Goal: Task Accomplishment & Management: Complete application form

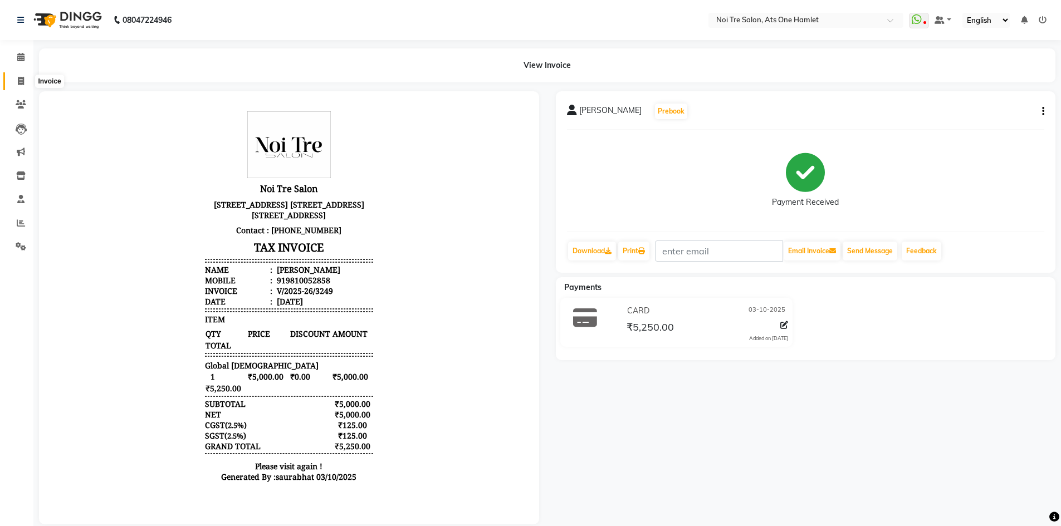
click at [16, 76] on span at bounding box center [20, 81] width 19 height 13
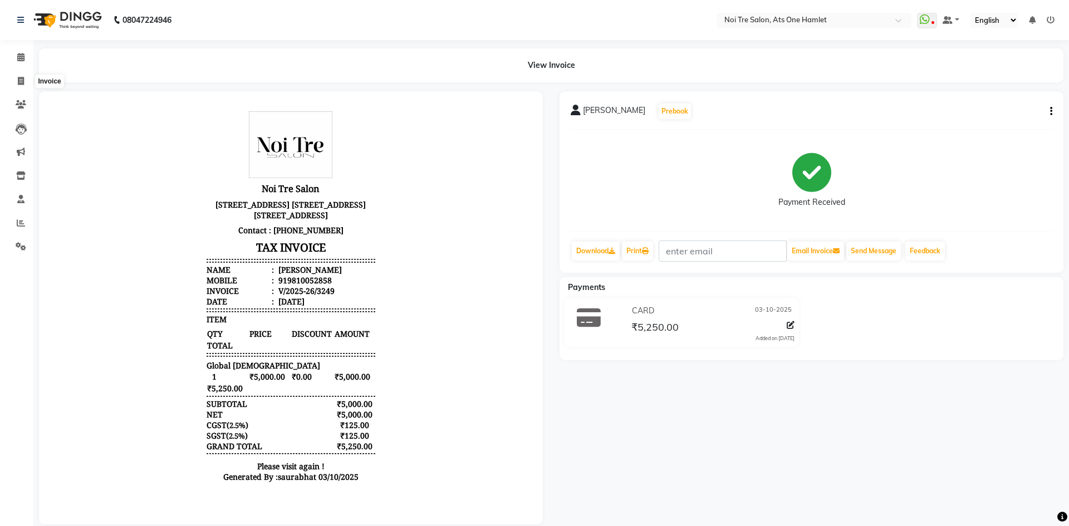
select select "5096"
select select "service"
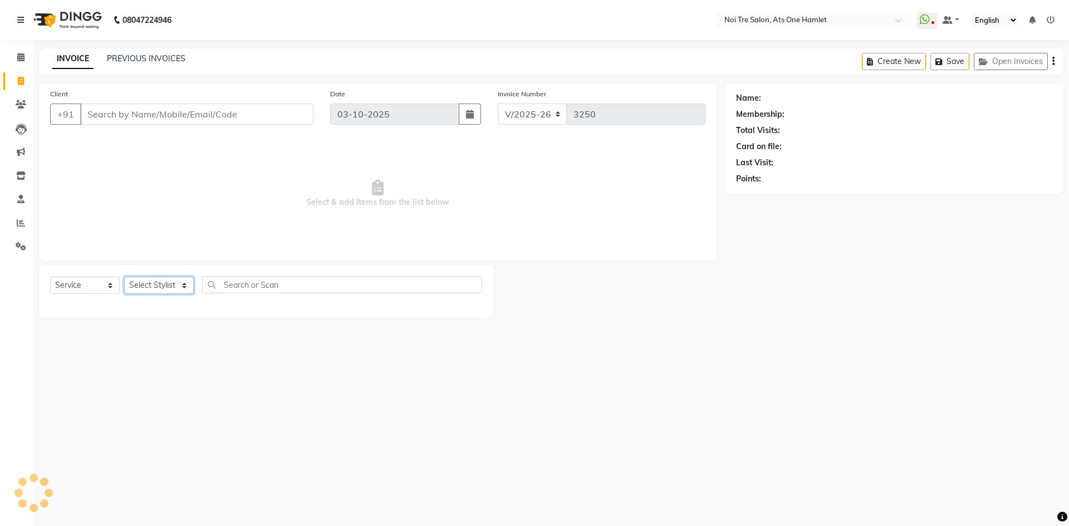
click at [162, 284] on select "Select Stylist" at bounding box center [159, 285] width 70 height 17
click at [162, 284] on select "Select Stylist aamir Abhishekh AJEET Ali Anuradha ARSH atique ATUL 104 AZAD Bha…" at bounding box center [163, 285] width 78 height 17
click at [180, 287] on select "Select Stylist aamir Abhishekh AJEET Ali Anuradha ARSH atique ATUL 104 AZAD Bha…" at bounding box center [163, 285] width 78 height 17
select select "32080"
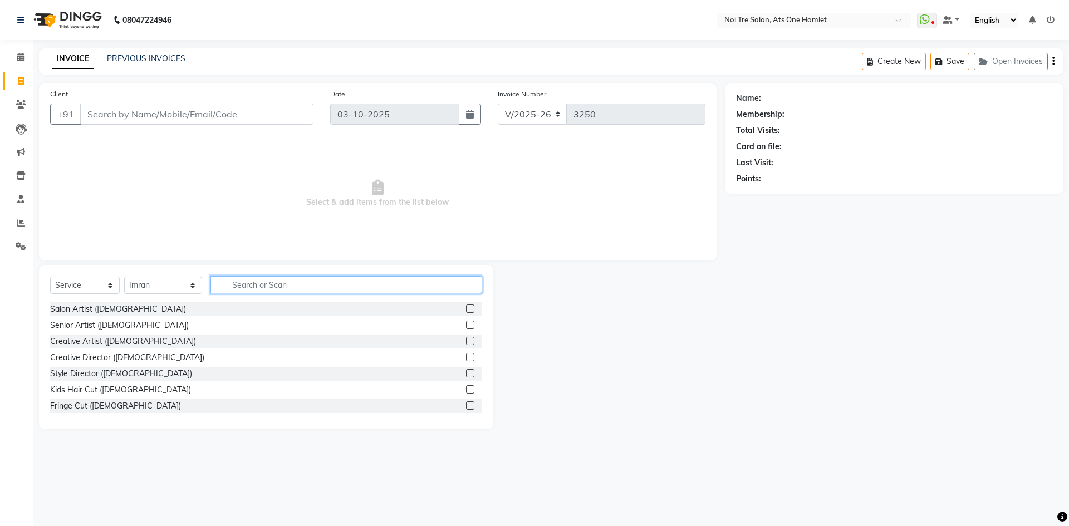
click at [251, 286] on input "text" at bounding box center [346, 284] width 272 height 17
click at [85, 284] on select "Select Service Product Membership Package Voucher Prepaid Gift Card" at bounding box center [85, 285] width 70 height 17
select select "P"
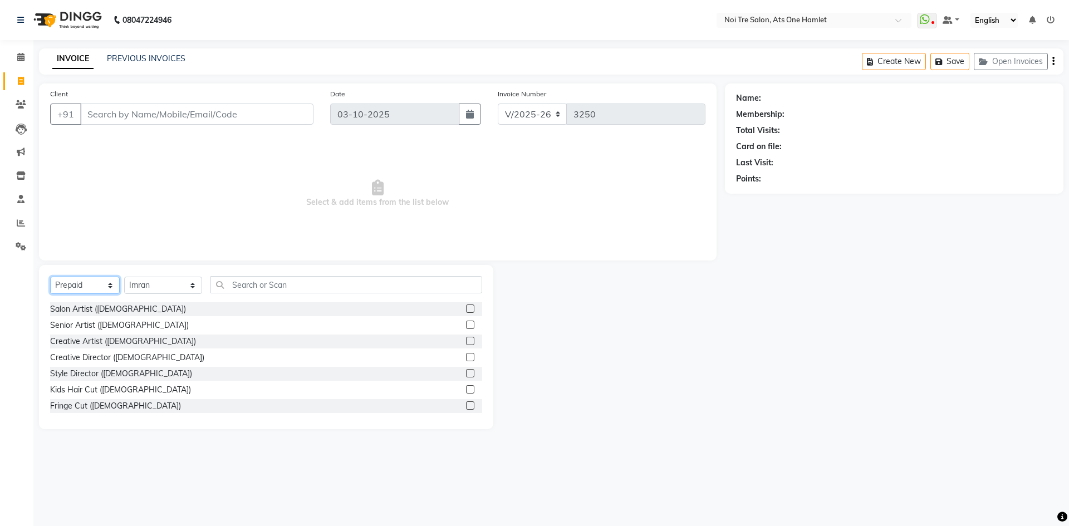
click at [50, 277] on select "Select Service Product Membership Package Voucher Prepaid Gift Card" at bounding box center [85, 285] width 70 height 17
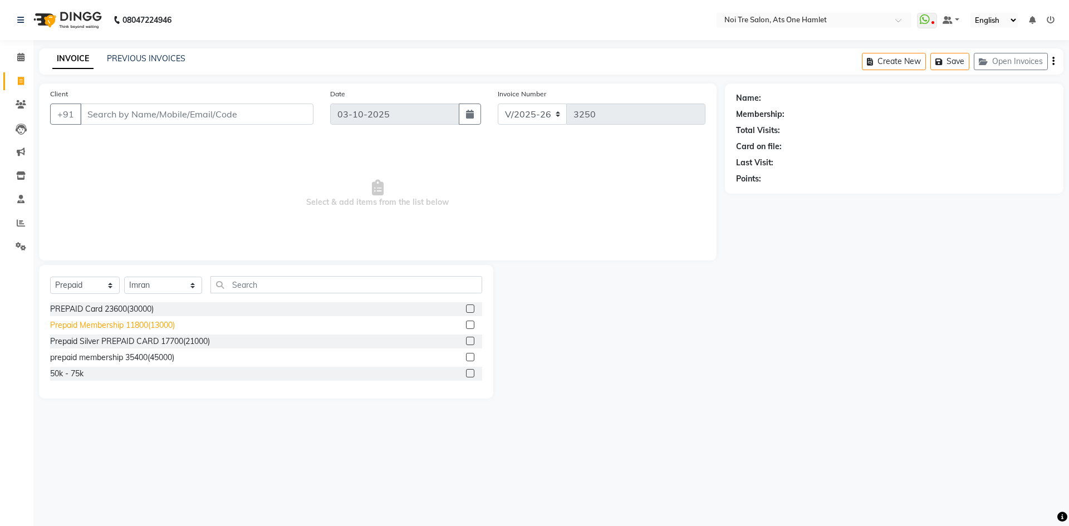
click at [146, 328] on div "Prepaid Membership 11800(13000)" at bounding box center [112, 326] width 125 height 12
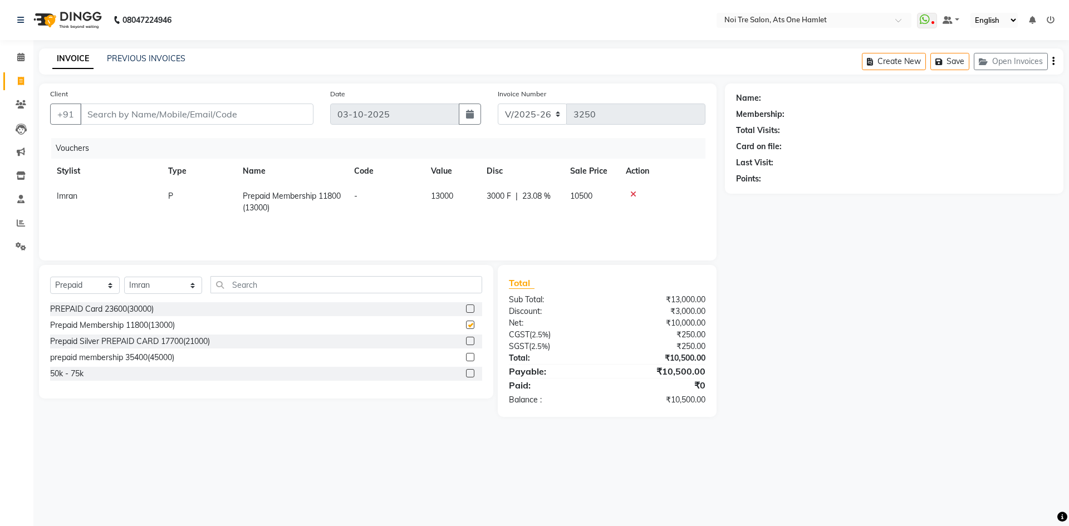
checkbox input "false"
click at [446, 197] on span "13000" at bounding box center [442, 196] width 22 height 10
select select "32080"
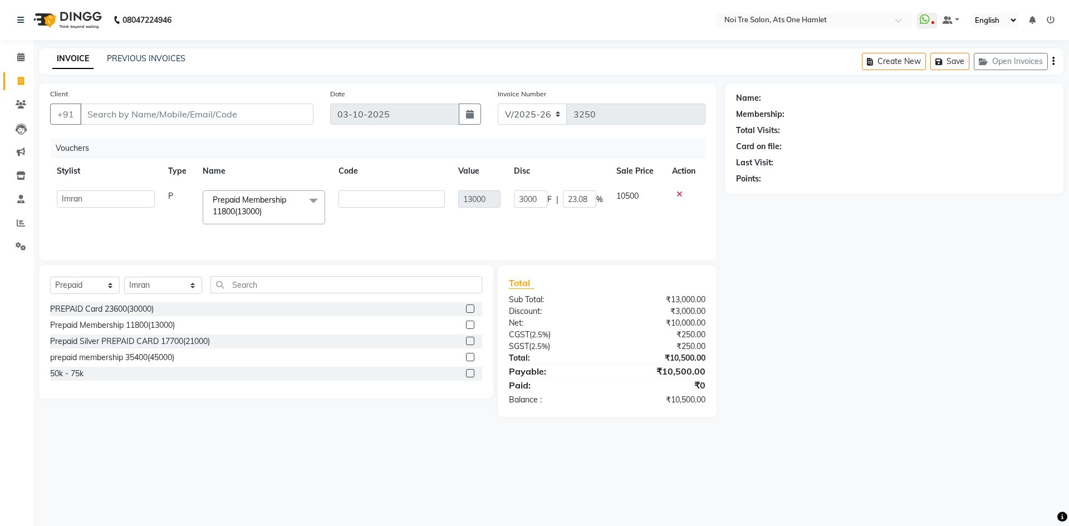
click at [295, 204] on span "Prepaid Membership 11800(13000) x" at bounding box center [259, 206] width 98 height 24
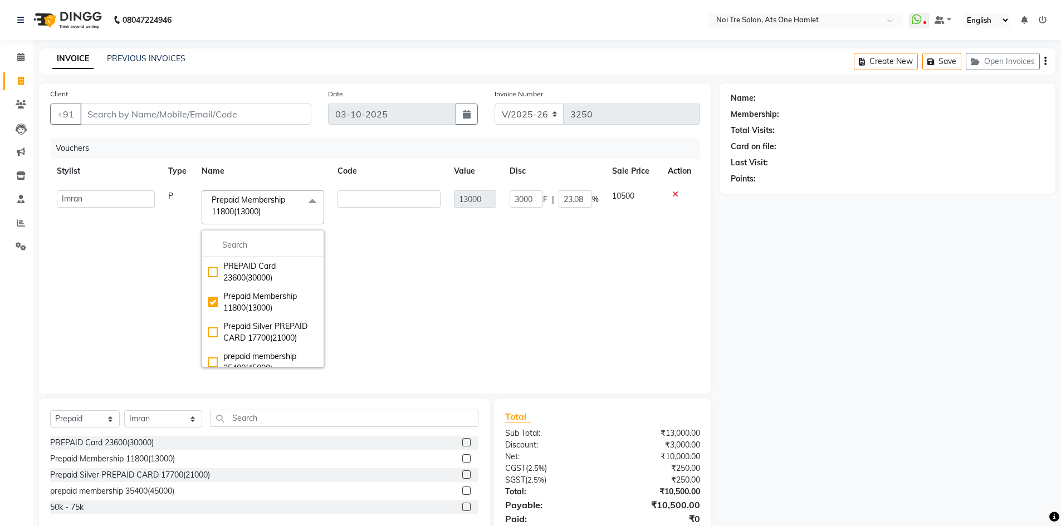
click at [385, 276] on td at bounding box center [389, 279] width 116 height 190
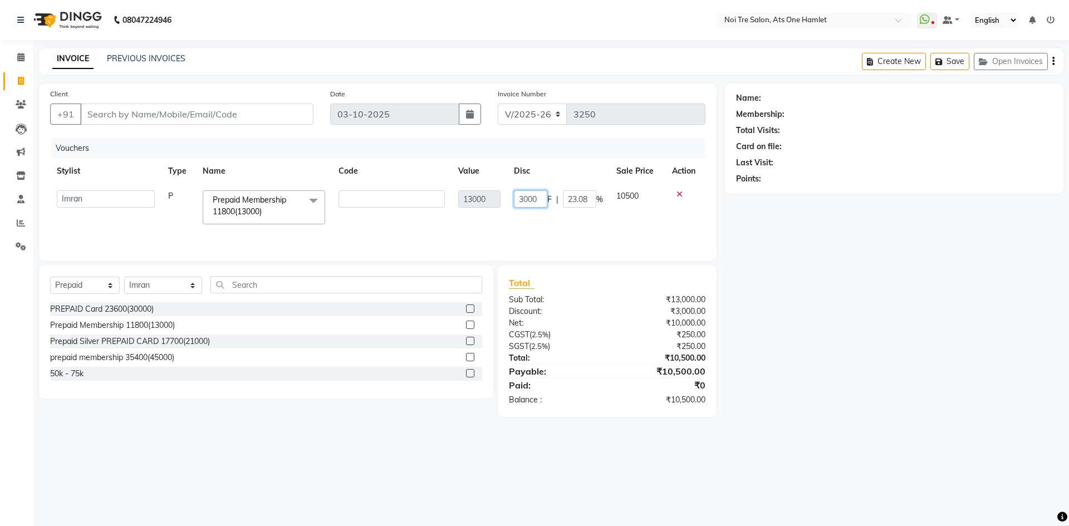
click at [546, 202] on input "3000" at bounding box center [530, 198] width 33 height 17
click at [620, 250] on div "Client +91 Date 03-10-2025 Invoice Number V/2025 V/2025-26 3250 Vouchers Stylis…" at bounding box center [378, 172] width 678 height 177
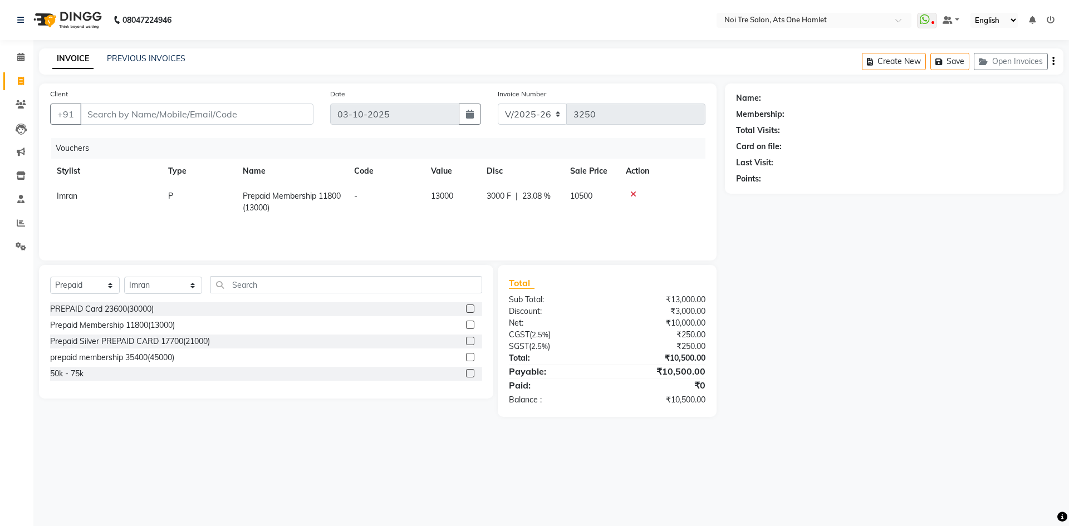
click at [448, 198] on span "13000" at bounding box center [442, 196] width 22 height 10
select select "32080"
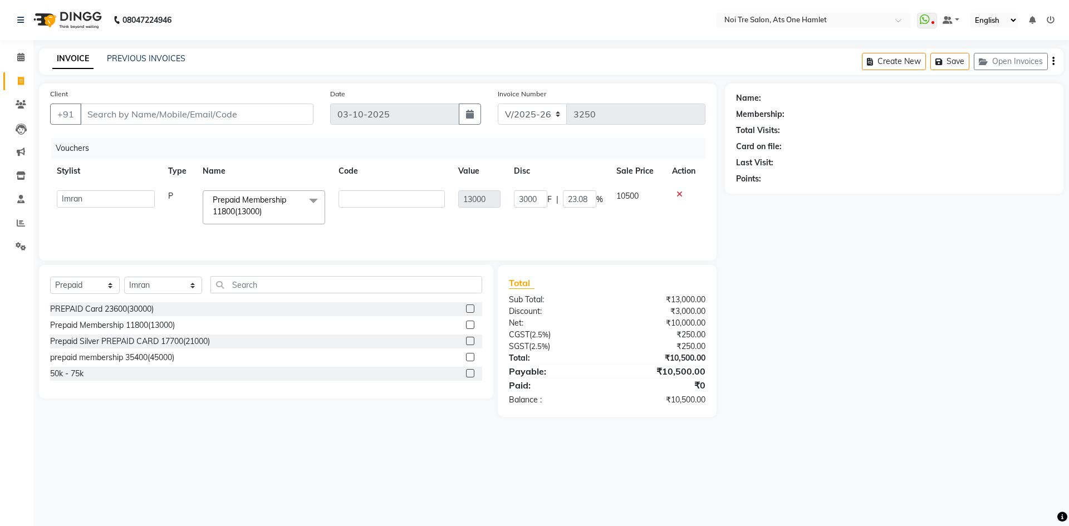
click at [365, 276] on div "Select Service Product Membership Package Voucher Prepaid Gift Card Select Styl…" at bounding box center [266, 332] width 454 height 134
click at [622, 250] on div "Client +91 Date 03-10-2025 Invoice Number V/2025 V/2025-26 3250 Vouchers Stylis…" at bounding box center [378, 172] width 678 height 177
click at [637, 203] on td "10500" at bounding box center [638, 207] width 56 height 47
click at [649, 194] on td "10500" at bounding box center [638, 207] width 56 height 47
drag, startPoint x: 645, startPoint y: 193, endPoint x: 634, endPoint y: 193, distance: 11.7
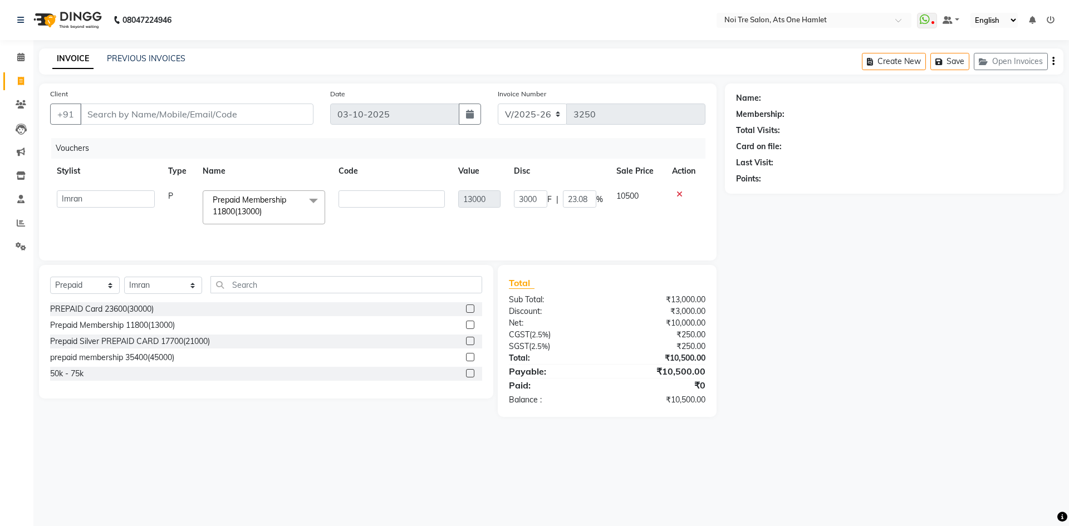
click at [644, 193] on td "10500" at bounding box center [638, 207] width 56 height 47
drag, startPoint x: 630, startPoint y: 193, endPoint x: 662, endPoint y: 197, distance: 32.5
click at [630, 195] on span "10500" at bounding box center [627, 196] width 22 height 10
drag, startPoint x: 750, startPoint y: 204, endPoint x: 783, endPoint y: 233, distance: 43.8
click at [756, 208] on div "Name: Membership: Total Visits: Card on file: Last Visit: Points:" at bounding box center [898, 250] width 347 height 333
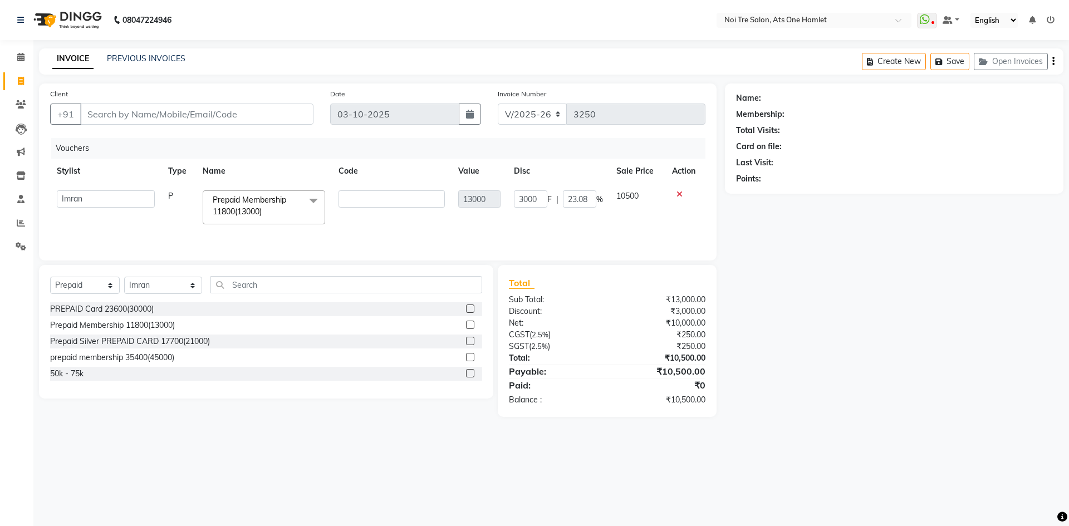
click at [723, 234] on div "Client +91 Date 03-10-2025 Invoice Number V/2025 V/2025-26 3250 Vouchers Stylis…" at bounding box center [378, 250] width 694 height 333
click at [679, 194] on icon at bounding box center [679, 194] width 6 height 8
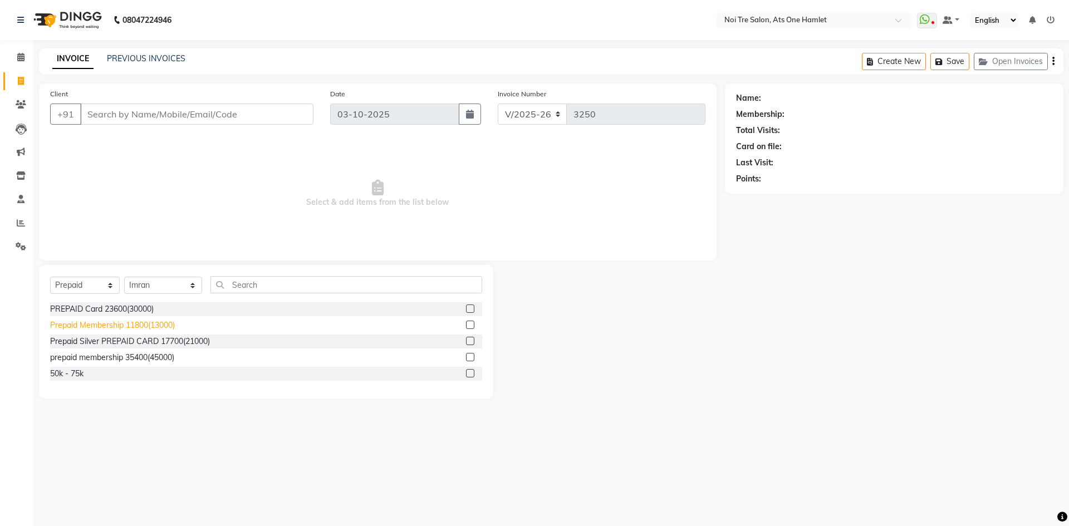
click at [148, 323] on div "Prepaid Membership 11800(13000)" at bounding box center [112, 326] width 125 height 12
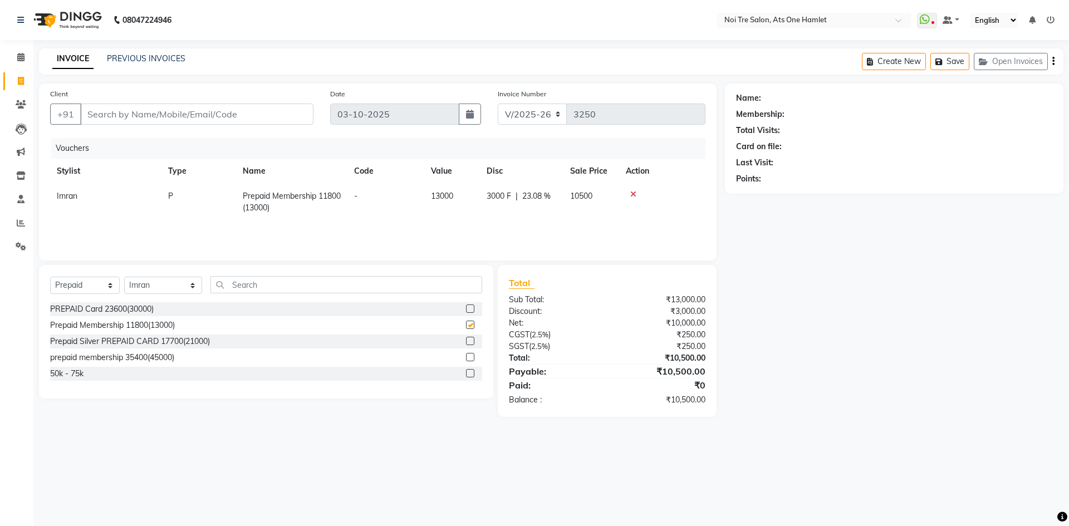
checkbox input "false"
click at [534, 199] on span "23.08 %" at bounding box center [536, 196] width 28 height 12
select select "32080"
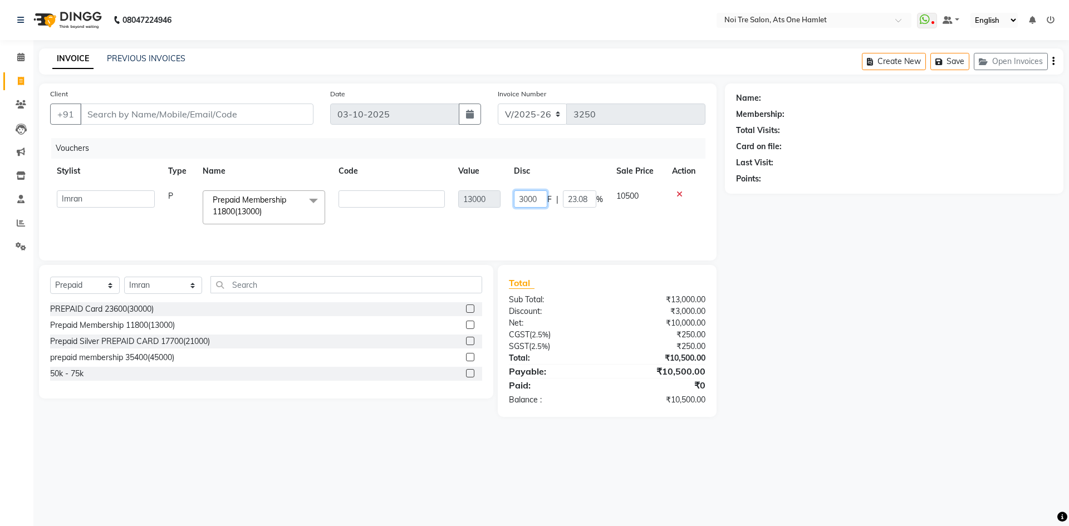
click at [538, 197] on input "3000" at bounding box center [530, 198] width 33 height 17
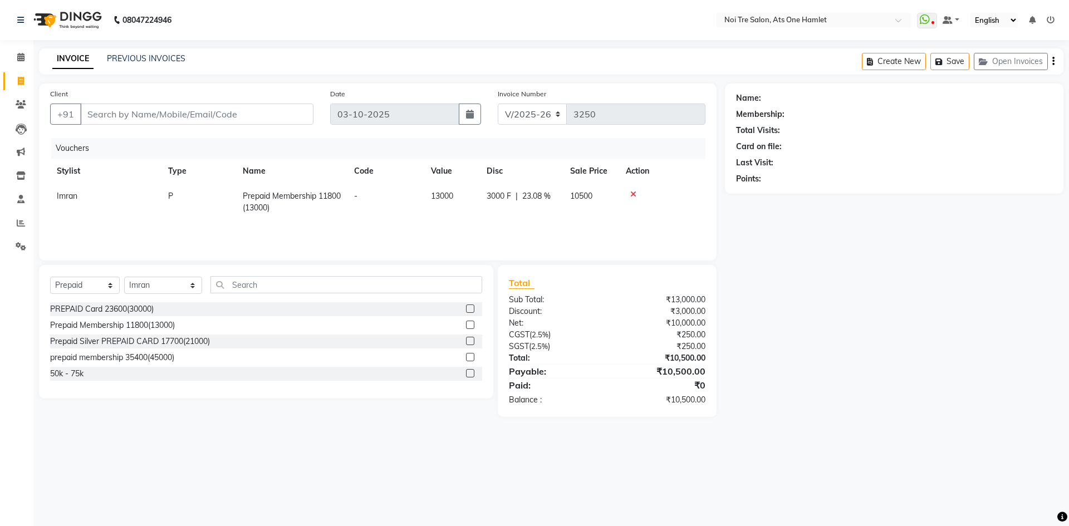
click at [545, 238] on div "Vouchers Stylist Type Name Code Value Disc Sale Price Action Imran P Prepaid Me…" at bounding box center [377, 193] width 655 height 111
click at [323, 194] on span "Prepaid Membership 11800(13000)" at bounding box center [292, 202] width 98 height 22
select select "32080"
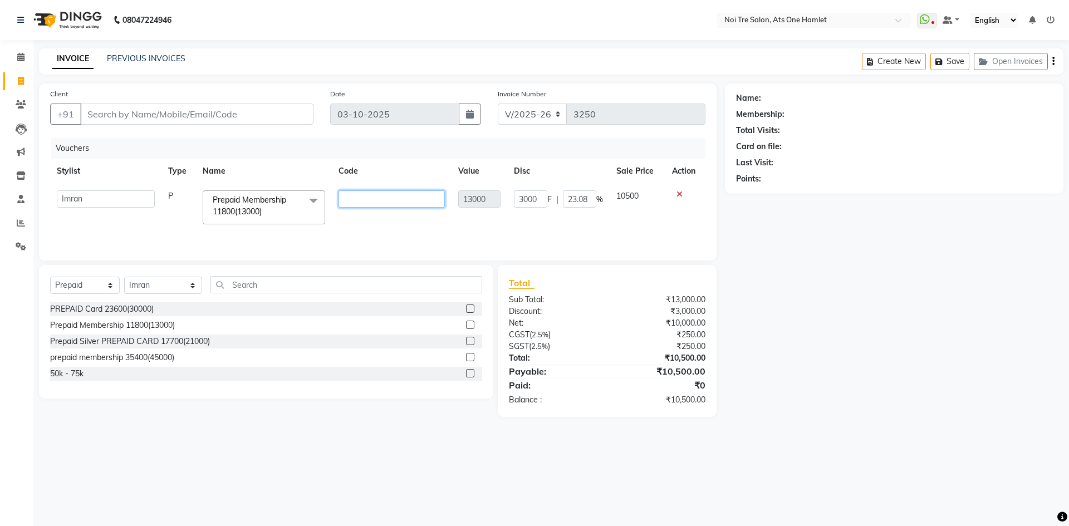
click at [427, 200] on input "text" at bounding box center [392, 198] width 106 height 17
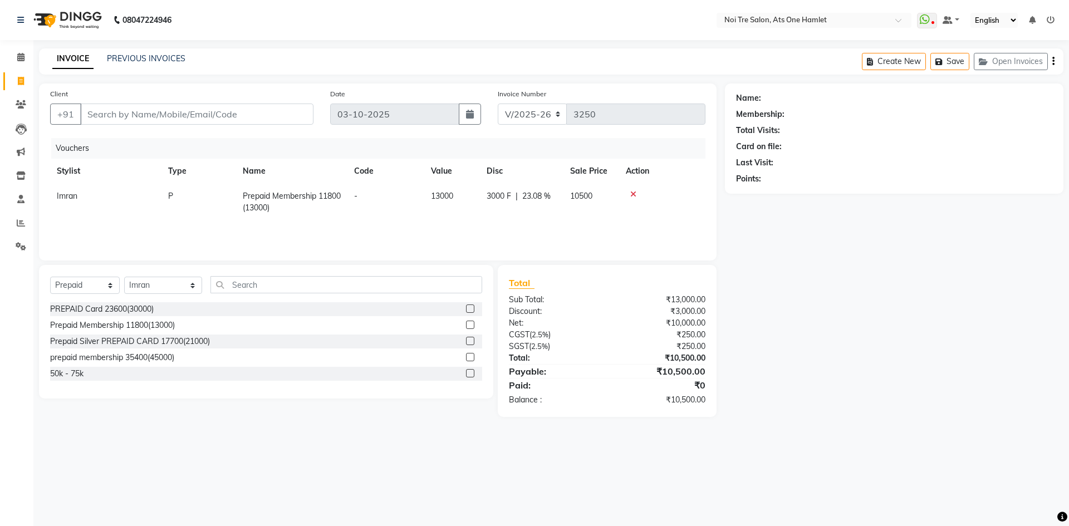
click at [538, 199] on span "23.08 %" at bounding box center [536, 196] width 28 height 12
select select "32080"
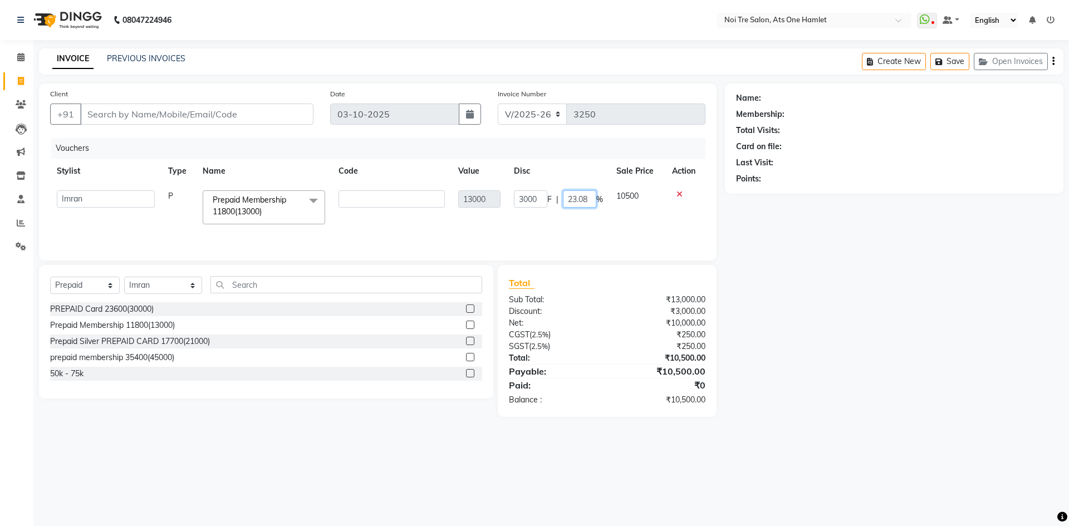
click at [575, 194] on input "23.08" at bounding box center [579, 198] width 33 height 17
click at [587, 204] on input "23.08" at bounding box center [579, 198] width 33 height 17
click at [631, 196] on tr "aamir Abhishekh AJEET Ali Anuradha ARSH atique ATUL 104 AZAD Bhawana chahat Cha…" at bounding box center [377, 207] width 655 height 47
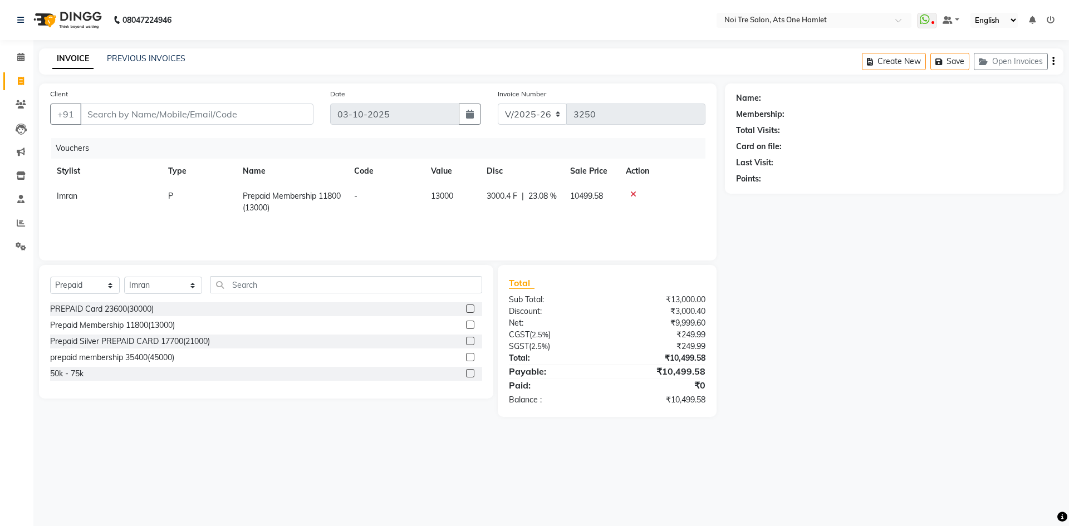
click at [590, 194] on span "10499.58" at bounding box center [586, 196] width 33 height 10
select select "32080"
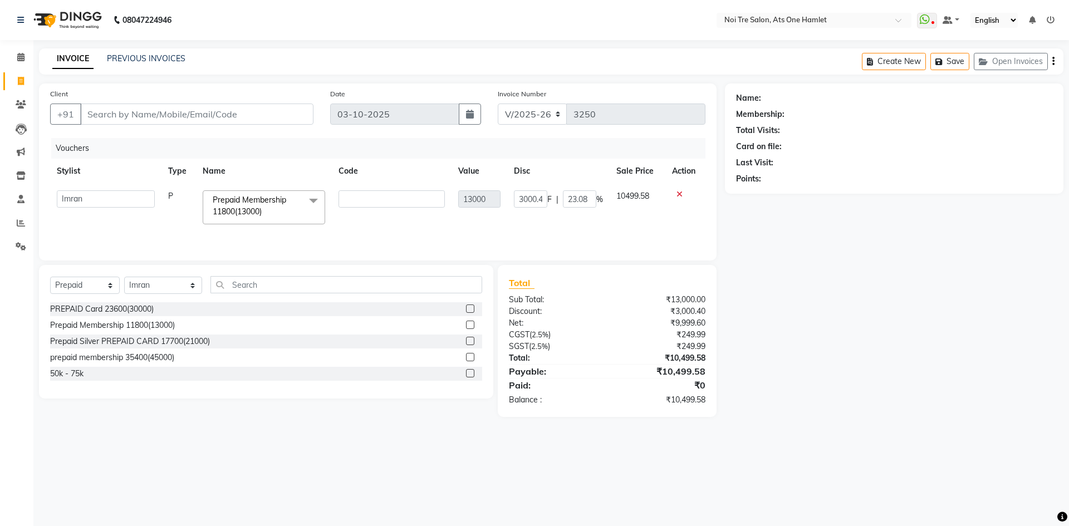
click at [642, 195] on span "10499.58" at bounding box center [632, 196] width 33 height 10
click at [627, 202] on td "10499.58" at bounding box center [638, 207] width 56 height 47
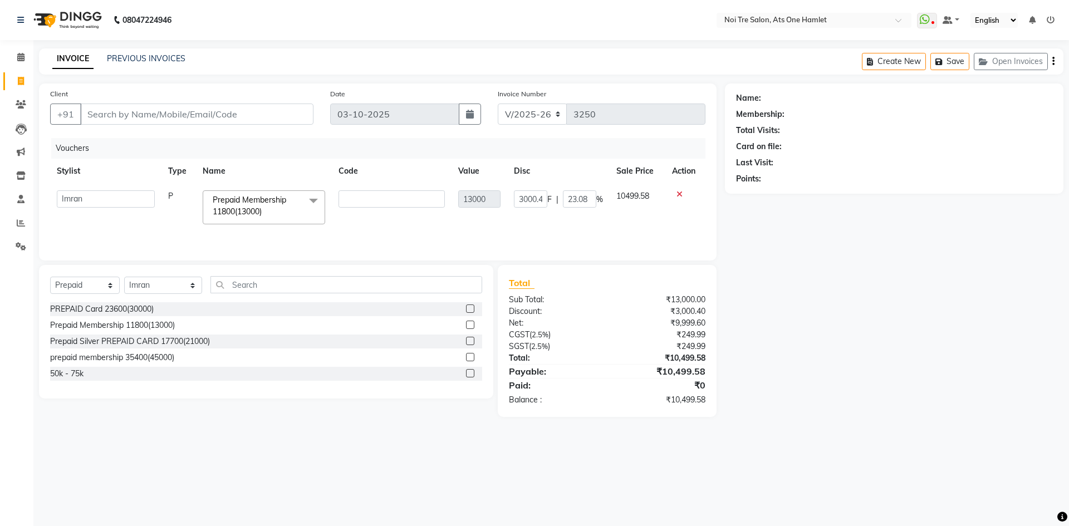
click at [629, 195] on span "10499.58" at bounding box center [632, 196] width 33 height 10
click at [688, 218] on td at bounding box center [685, 207] width 40 height 47
click at [662, 212] on td "10499.58" at bounding box center [638, 207] width 56 height 47
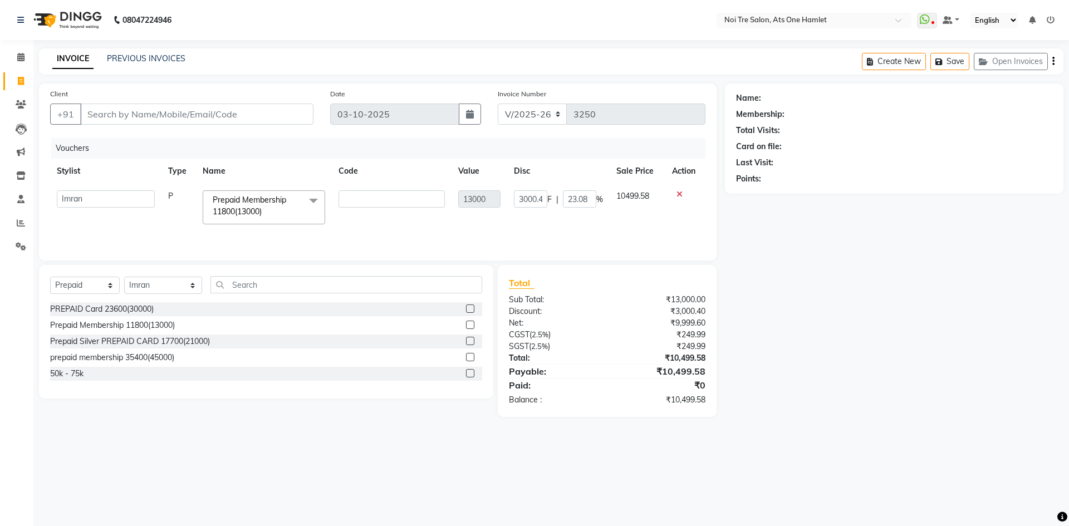
click at [725, 225] on div "Name: Membership: Total Visits: Card on file: Last Visit: Points:" at bounding box center [898, 250] width 347 height 333
click at [789, 253] on div "Name: Membership: Total Visits: Card on file: Last Visit: Points:" at bounding box center [898, 250] width 347 height 333
click at [785, 254] on div "Name: Membership: Total Visits: Card on file: Last Visit: Points:" at bounding box center [898, 250] width 347 height 333
click at [529, 199] on input "3000.4" at bounding box center [530, 198] width 33 height 17
click at [678, 191] on div at bounding box center [685, 194] width 26 height 8
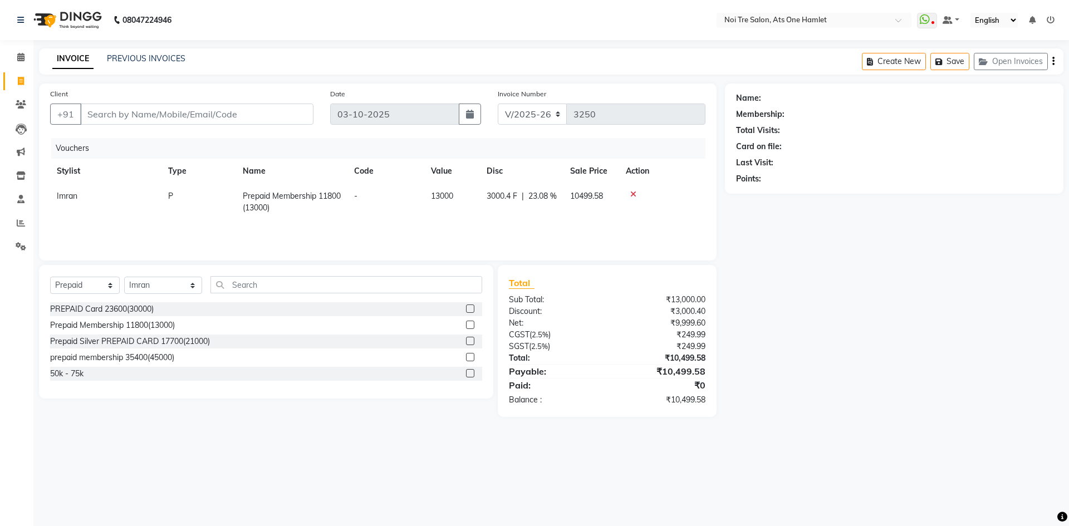
click at [632, 192] on icon at bounding box center [633, 194] width 6 height 8
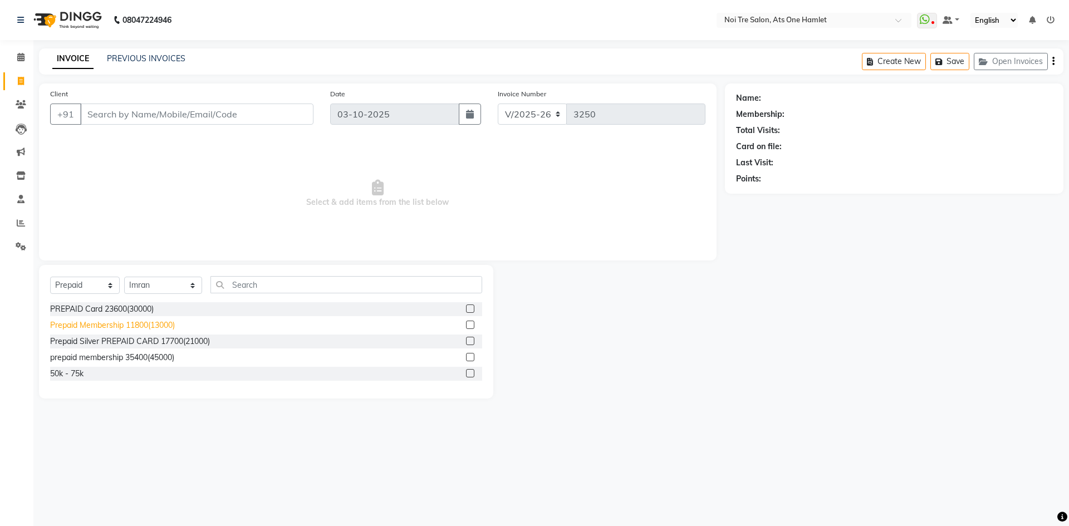
click at [134, 323] on div "Prepaid Membership 11800(13000)" at bounding box center [112, 326] width 125 height 12
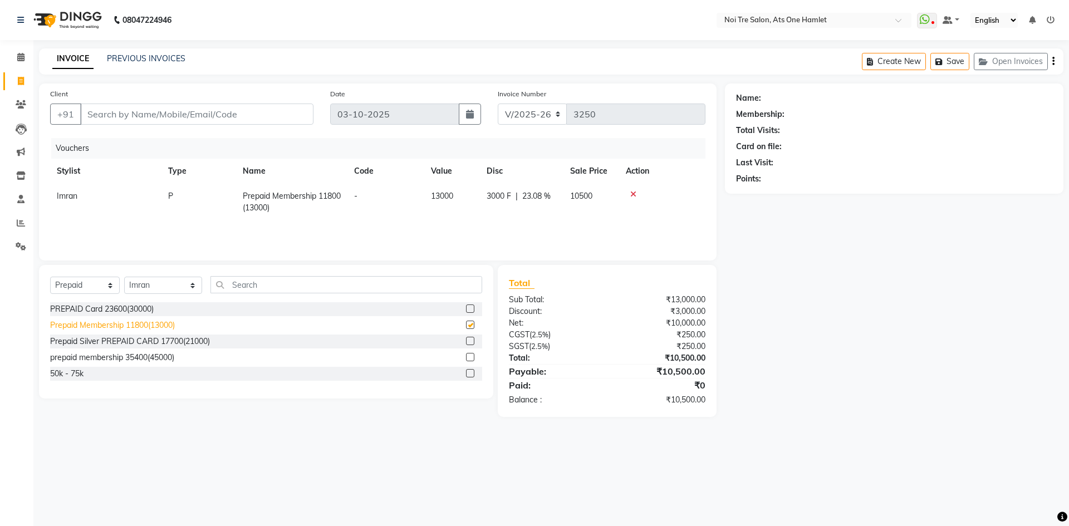
checkbox input "false"
click at [537, 194] on span "23.08 %" at bounding box center [536, 196] width 28 height 12
select select "32080"
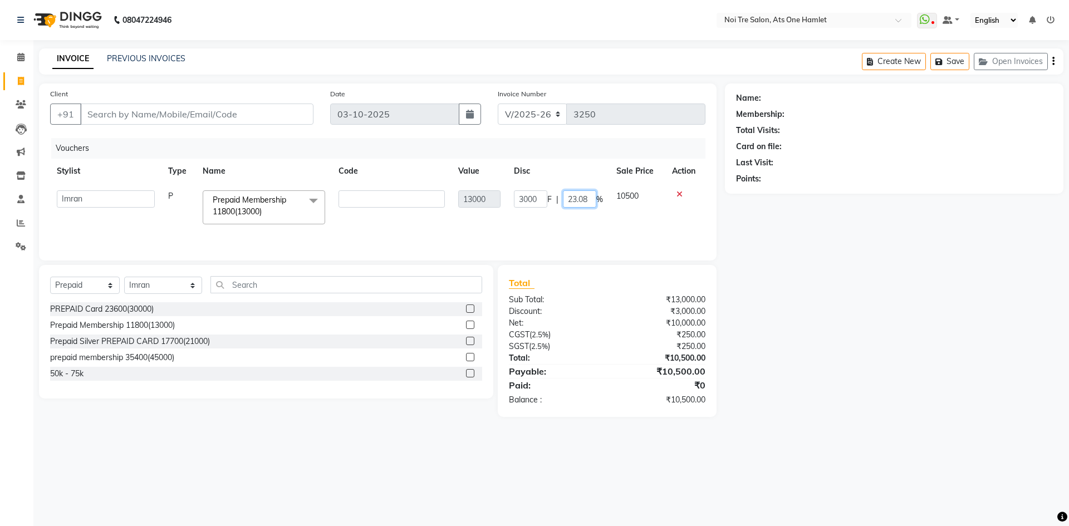
click at [579, 199] on input "23.08" at bounding box center [579, 198] width 33 height 17
drag, startPoint x: 588, startPoint y: 199, endPoint x: 565, endPoint y: 199, distance: 23.9
click at [565, 199] on input "23.08" at bounding box center [579, 198] width 33 height 17
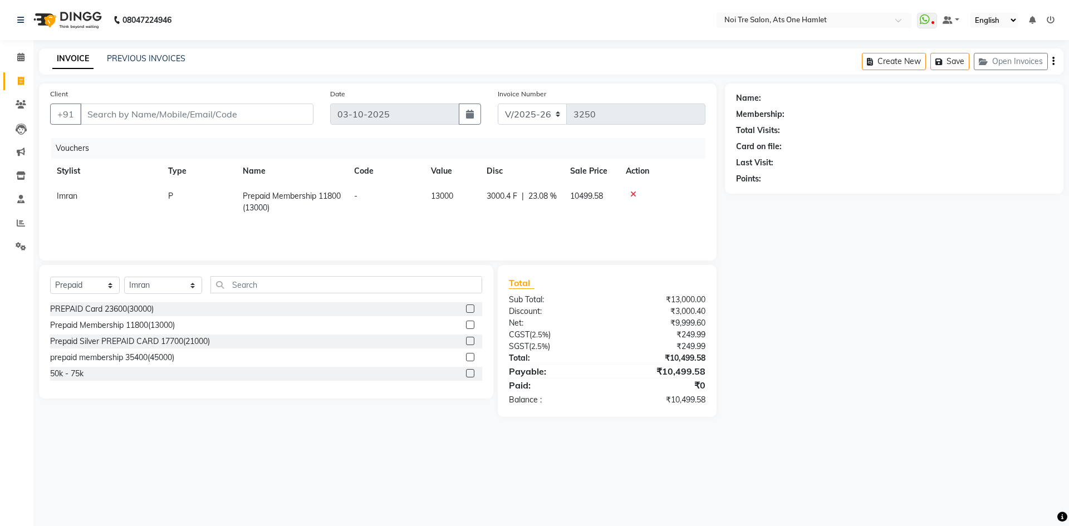
click at [777, 263] on div "Name: Membership: Total Visits: Card on file: Last Visit: Points:" at bounding box center [898, 250] width 347 height 333
click at [236, 128] on div "Client +91" at bounding box center [182, 111] width 280 height 46
click at [544, 193] on span "23.08 %" at bounding box center [542, 196] width 28 height 12
select select "32080"
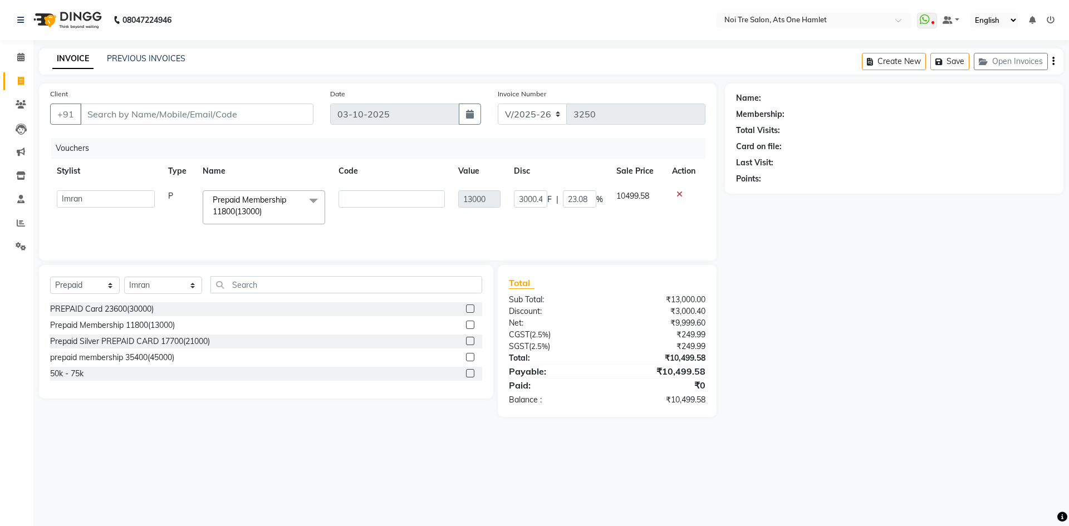
click at [599, 203] on span "%" at bounding box center [599, 200] width 7 height 12
click at [588, 204] on input "23.08" at bounding box center [579, 198] width 33 height 17
click at [794, 256] on div "Name: Membership: Total Visits: Card on file: Last Visit: Points:" at bounding box center [898, 250] width 347 height 333
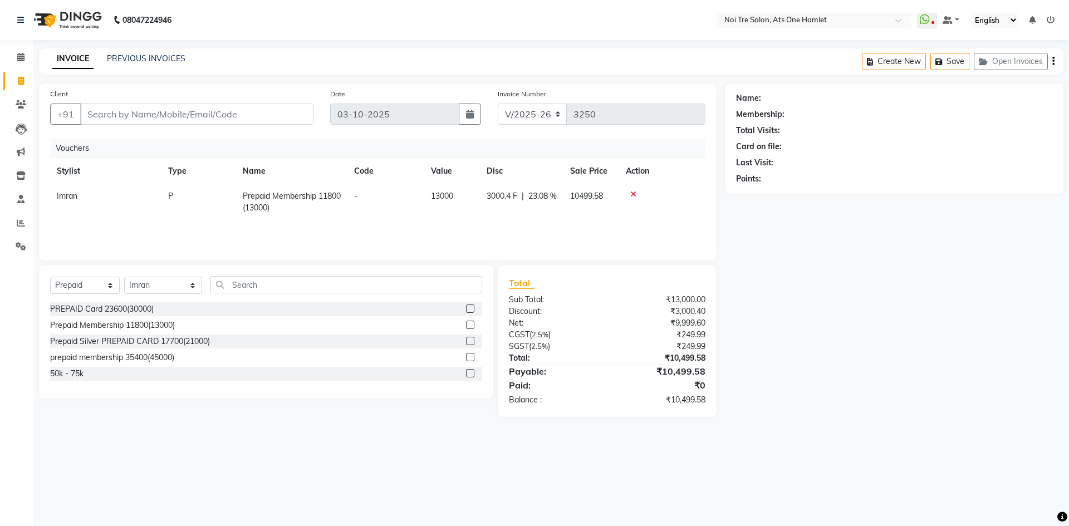
click at [452, 197] on span "13000" at bounding box center [442, 196] width 22 height 10
select select "32080"
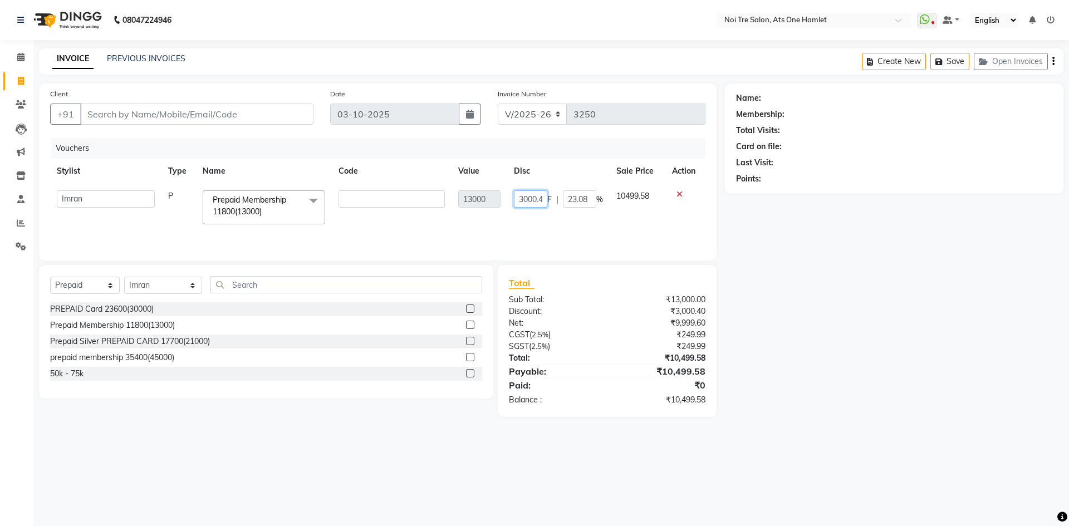
click at [537, 202] on input "3000.4" at bounding box center [530, 198] width 33 height 17
drag, startPoint x: 520, startPoint y: 198, endPoint x: 565, endPoint y: 204, distance: 45.5
click at [565, 204] on div "3000.4 F | 23.08 %" at bounding box center [558, 198] width 89 height 17
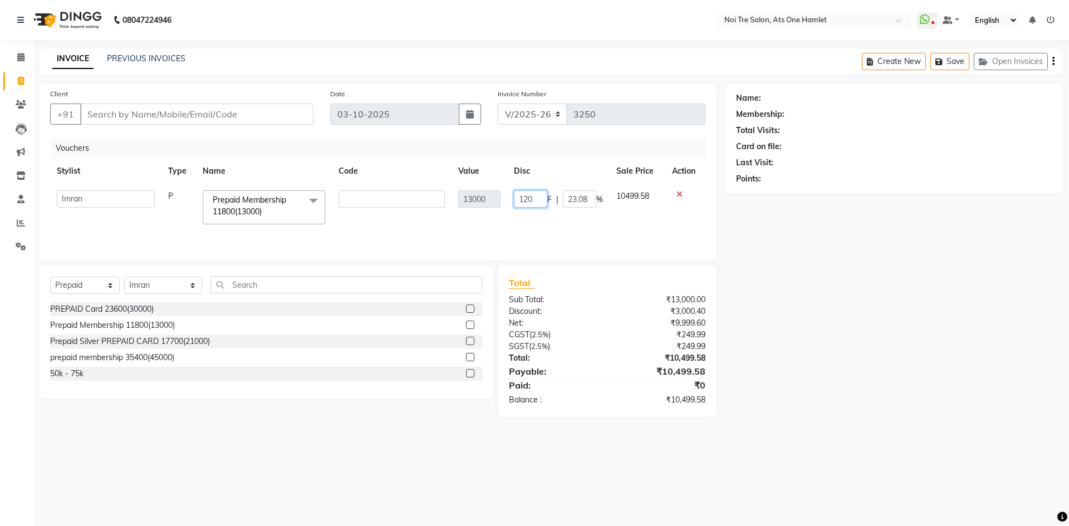
type input "1200"
click at [634, 261] on div "Client +91 Date 03-10-2025 Invoice Number V/2025 V/2025-26 3250 Vouchers Stylis…" at bounding box center [378, 250] width 694 height 333
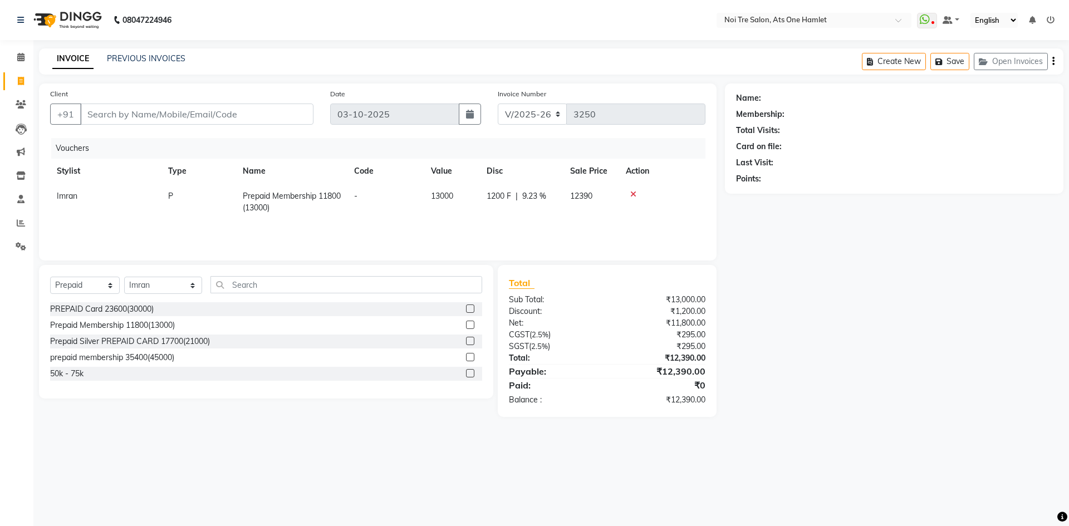
click at [496, 195] on span "1200 F" at bounding box center [499, 196] width 24 height 12
select select "32080"
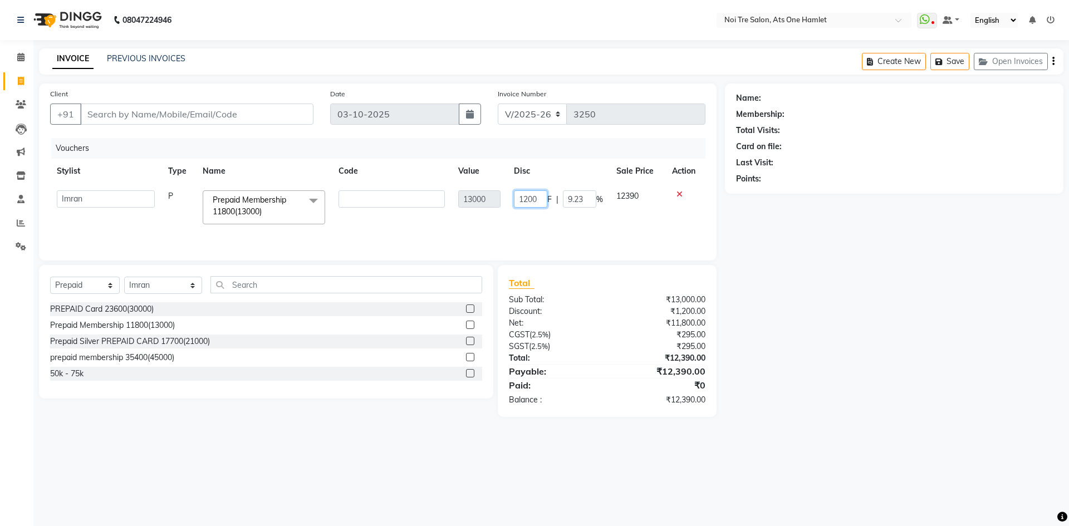
click at [535, 198] on input "1200" at bounding box center [530, 198] width 33 height 17
click at [539, 200] on input "1200" at bounding box center [530, 198] width 33 height 17
type input "1"
click at [767, 261] on div "Name: Membership: Total Visits: Card on file: Last Visit: Points:" at bounding box center [898, 250] width 347 height 333
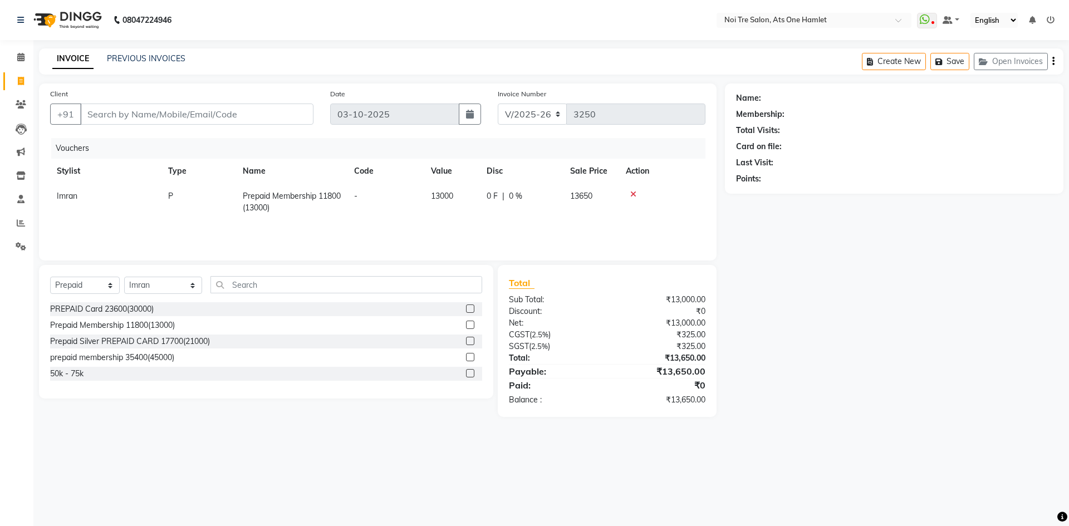
click at [635, 192] on div at bounding box center [662, 194] width 73 height 8
click at [632, 192] on icon at bounding box center [633, 194] width 6 height 8
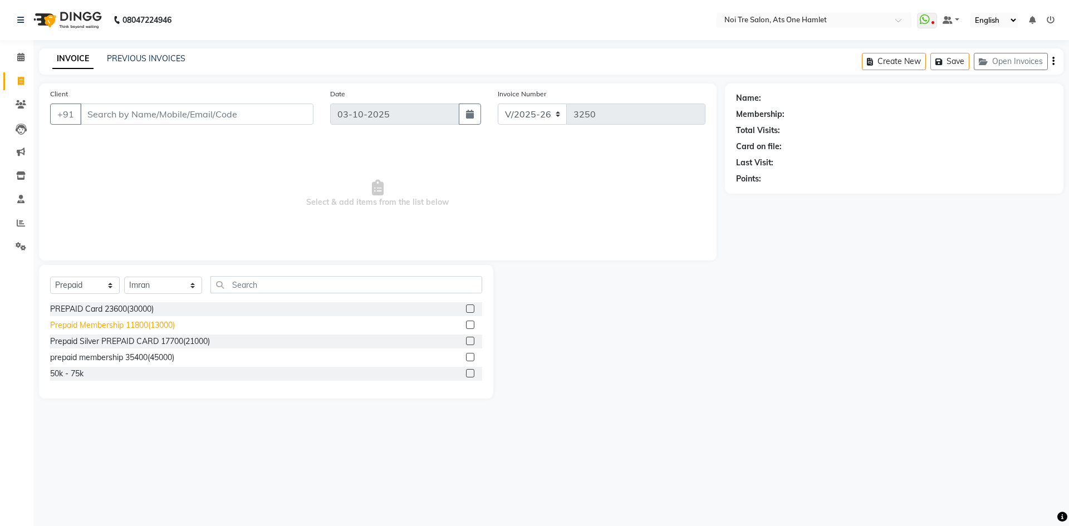
click at [133, 325] on div "Prepaid Membership 11800(13000)" at bounding box center [112, 326] width 125 height 12
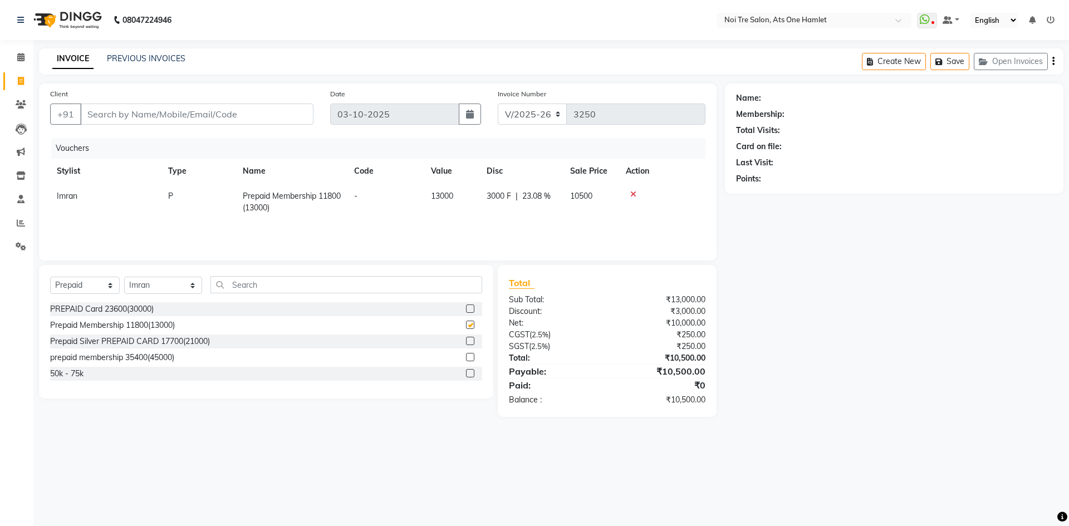
checkbox input "false"
click at [491, 198] on span "3000 F" at bounding box center [499, 196] width 24 height 12
select select "32080"
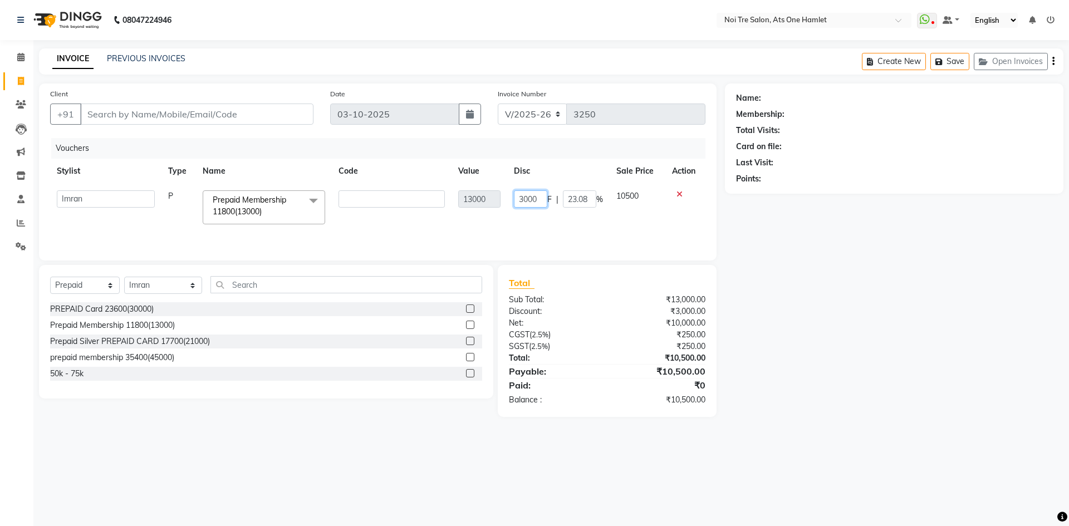
drag, startPoint x: 542, startPoint y: 200, endPoint x: 515, endPoint y: 200, distance: 26.7
click at [515, 200] on input "3000" at bounding box center [530, 198] width 33 height 17
type input "1200"
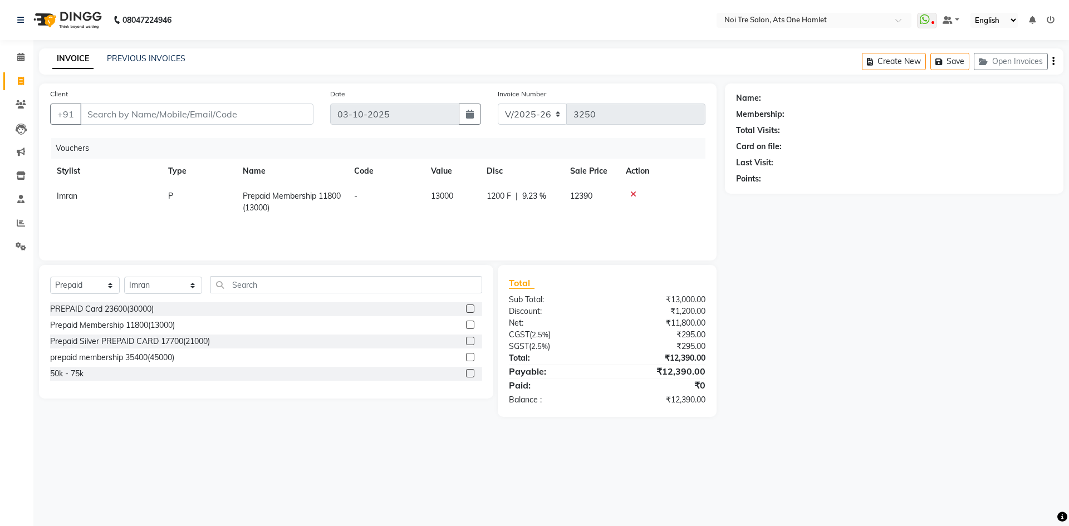
click at [541, 249] on div "Client +91 Date 03-10-2025 Invoice Number V/2025 V/2025-26 3250 Vouchers Stylis…" at bounding box center [378, 172] width 678 height 177
click at [504, 198] on span "1200 F" at bounding box center [499, 196] width 24 height 12
select select "32080"
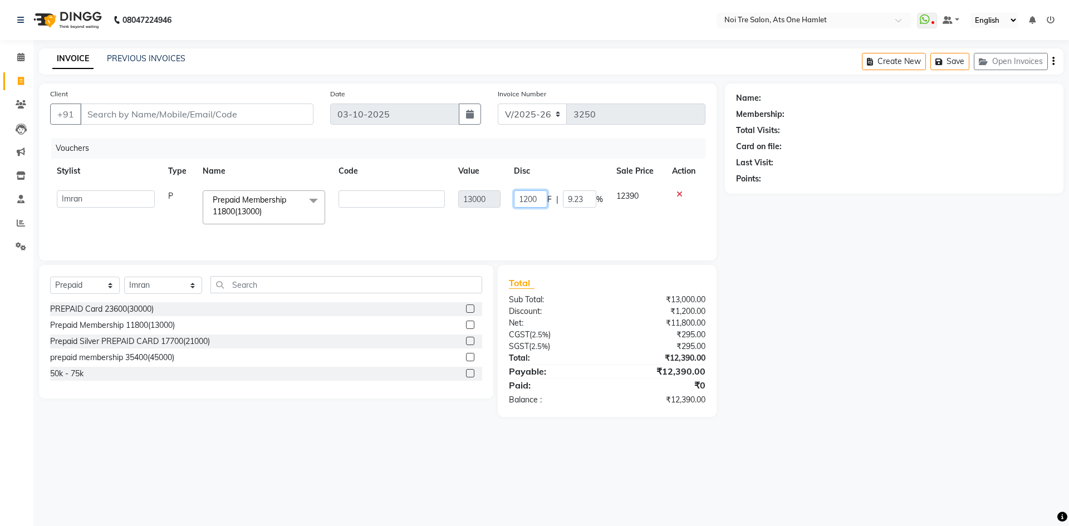
drag, startPoint x: 542, startPoint y: 197, endPoint x: 517, endPoint y: 197, distance: 24.5
click at [517, 197] on input "1200" at bounding box center [530, 198] width 33 height 17
type input "1500"
click at [571, 251] on div "Client +91 Date 03-10-2025 Invoice Number V/2025 V/2025-26 3250 Vouchers Stylis…" at bounding box center [378, 172] width 678 height 177
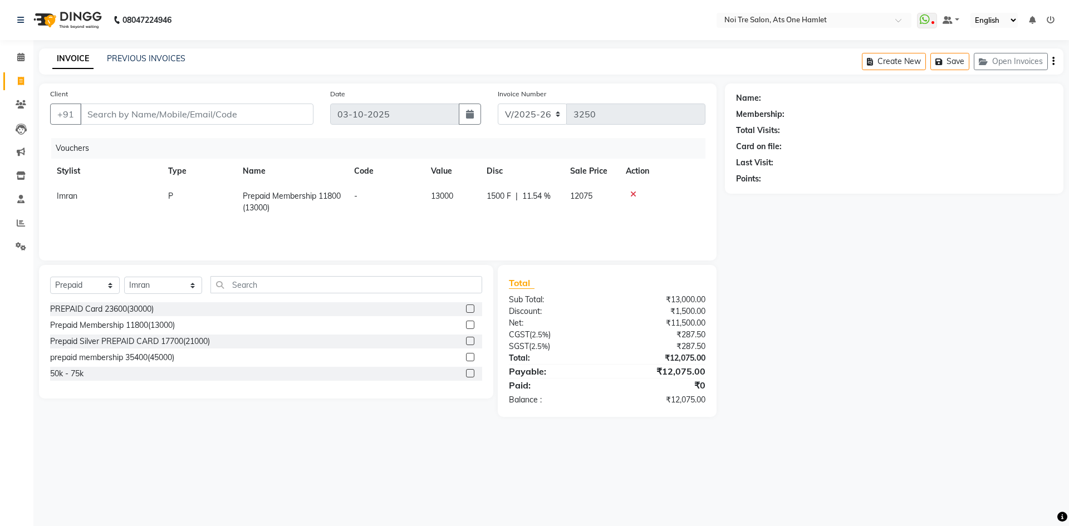
click at [493, 202] on td "1500 F | 11.54 %" at bounding box center [522, 202] width 84 height 37
select select "32080"
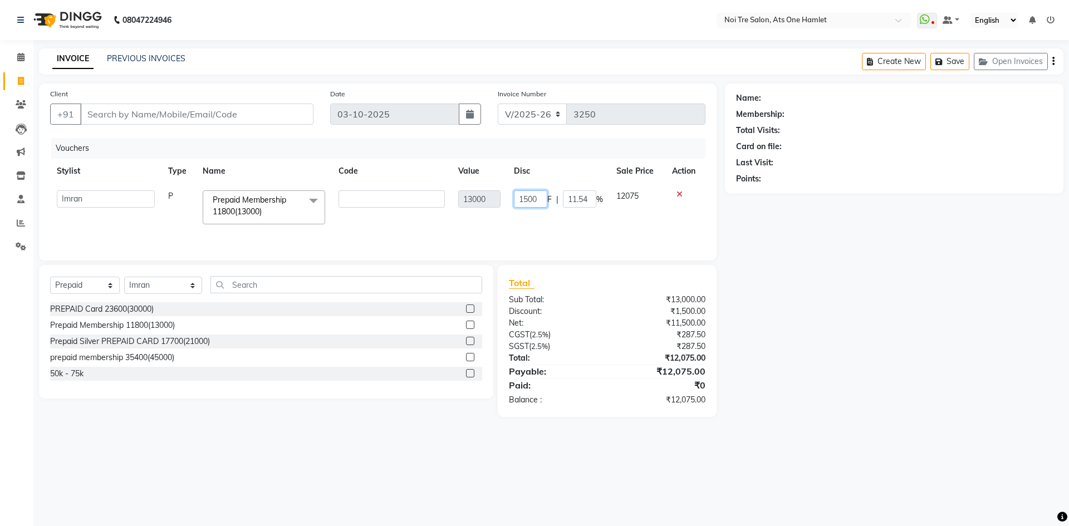
drag, startPoint x: 538, startPoint y: 197, endPoint x: 502, endPoint y: 199, distance: 35.7
click at [502, 199] on tr "aamir Abhishekh AJEET Ali Anuradha ARSH atique ATUL 104 AZAD Bhawana chahat Cha…" at bounding box center [377, 207] width 655 height 47
type input "1800"
click at [533, 254] on div "Client +91 Date 03-10-2025 Invoice Number V/2025 V/2025-26 3250 Vouchers Stylis…" at bounding box center [378, 172] width 678 height 177
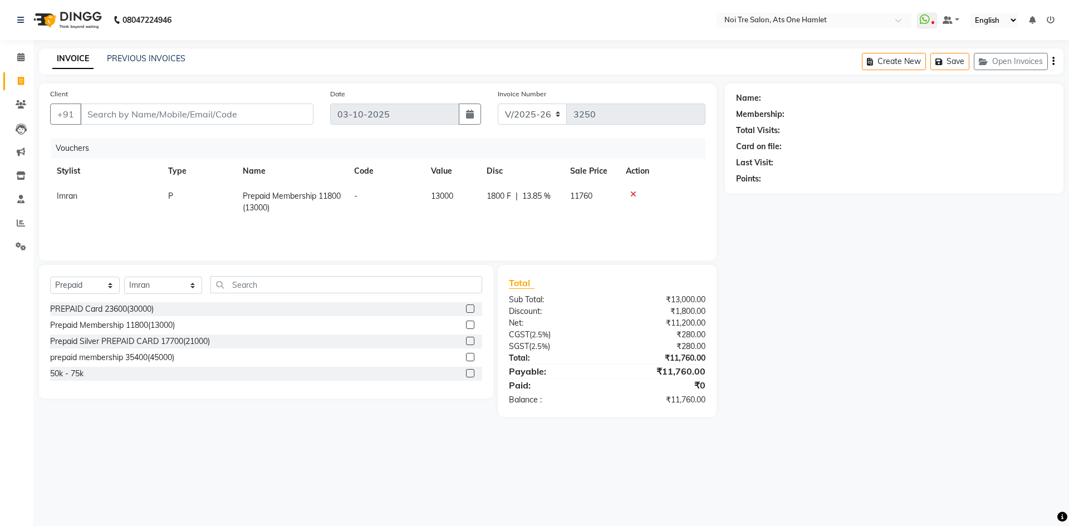
click at [504, 201] on span "1800 F" at bounding box center [499, 196] width 24 height 12
select select "32080"
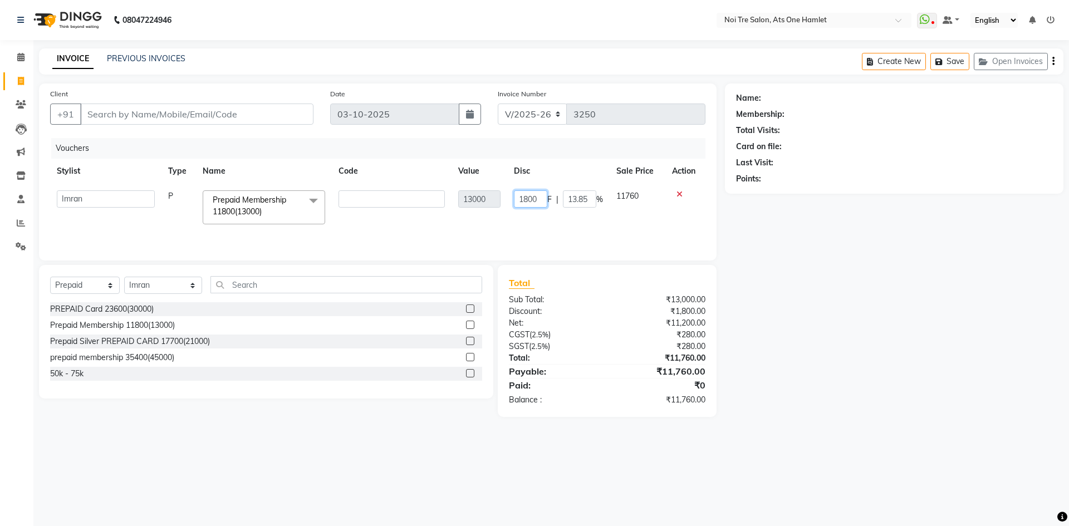
click at [538, 198] on input "1800" at bounding box center [530, 198] width 33 height 17
type input "1750"
click at [577, 268] on div "Total Sub Total: ₹13,000.00 Discount: ₹1,800.00 Net: ₹11,200.00 CGST ( 2.5% ) ₹…" at bounding box center [607, 341] width 219 height 152
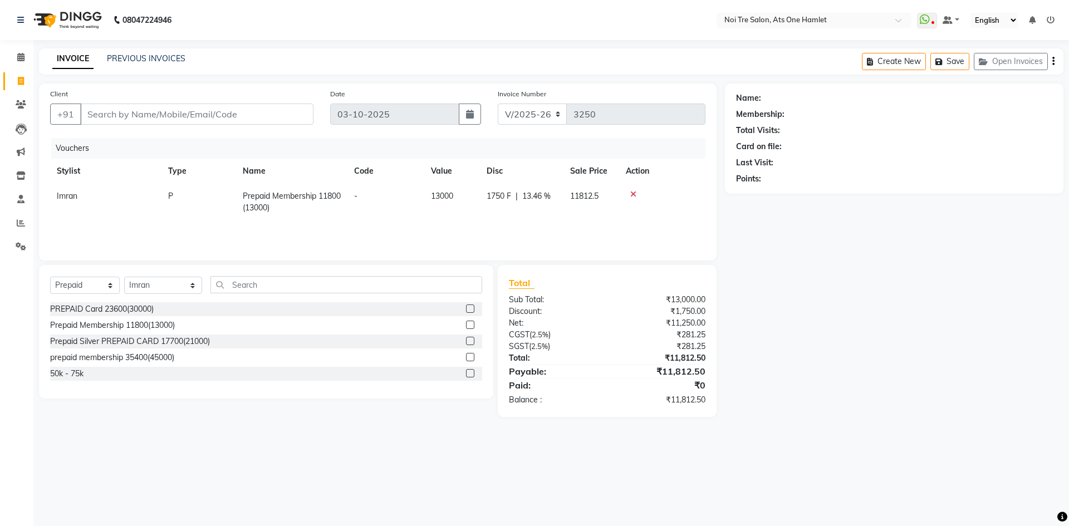
click at [462, 200] on td "13000" at bounding box center [452, 202] width 56 height 37
select select "32080"
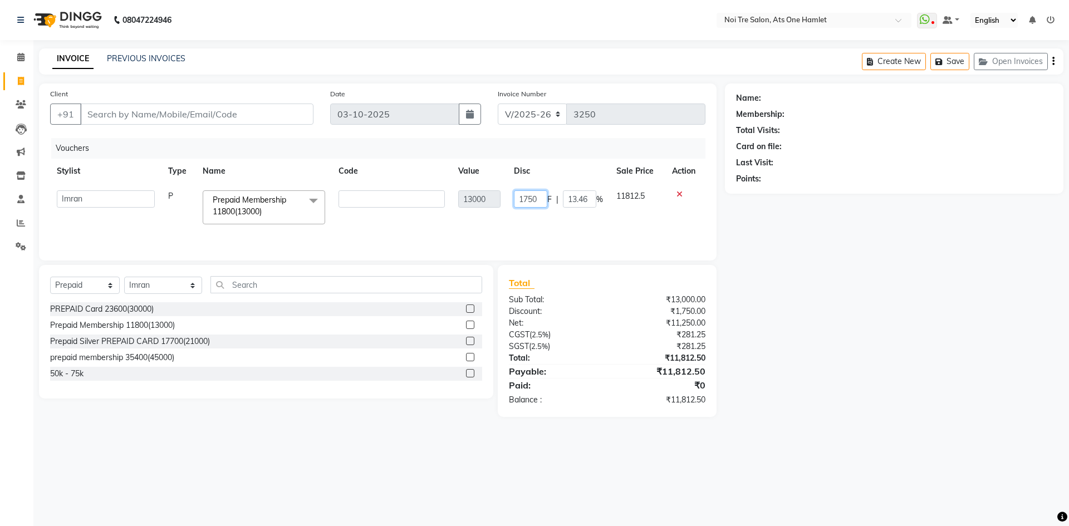
click at [538, 200] on input "1750" at bounding box center [530, 198] width 33 height 17
type input "1738"
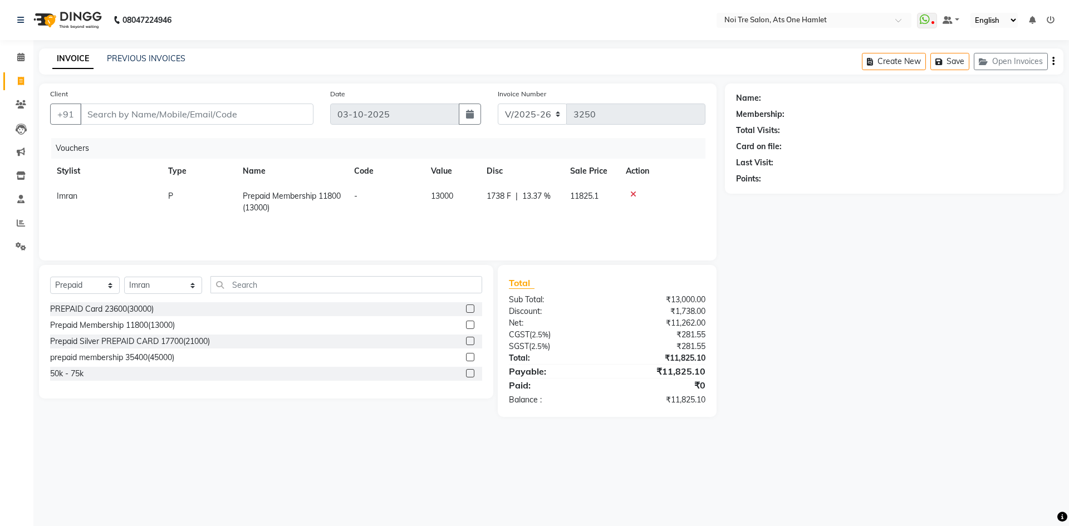
click at [484, 267] on div "Select Service Product Membership Package Voucher Prepaid Gift Card Select Styl…" at bounding box center [266, 332] width 454 height 134
click at [494, 263] on div "Client +91 Date 03-10-2025 Invoice Number V/2025 V/2025-26 3250 Vouchers Stylis…" at bounding box center [378, 250] width 694 height 333
drag, startPoint x: 497, startPoint y: 261, endPoint x: 494, endPoint y: 267, distance: 7.0
click at [496, 263] on div "Client +91 Date 03-10-2025 Invoice Number V/2025 V/2025-26 3250 Vouchers Stylis…" at bounding box center [378, 250] width 694 height 333
click at [494, 267] on div "Total Sub Total: ₹13,000.00 Discount: ₹1,738.00 Net: ₹11,262.00 CGST ( 2.5% ) ₹…" at bounding box center [609, 341] width 232 height 152
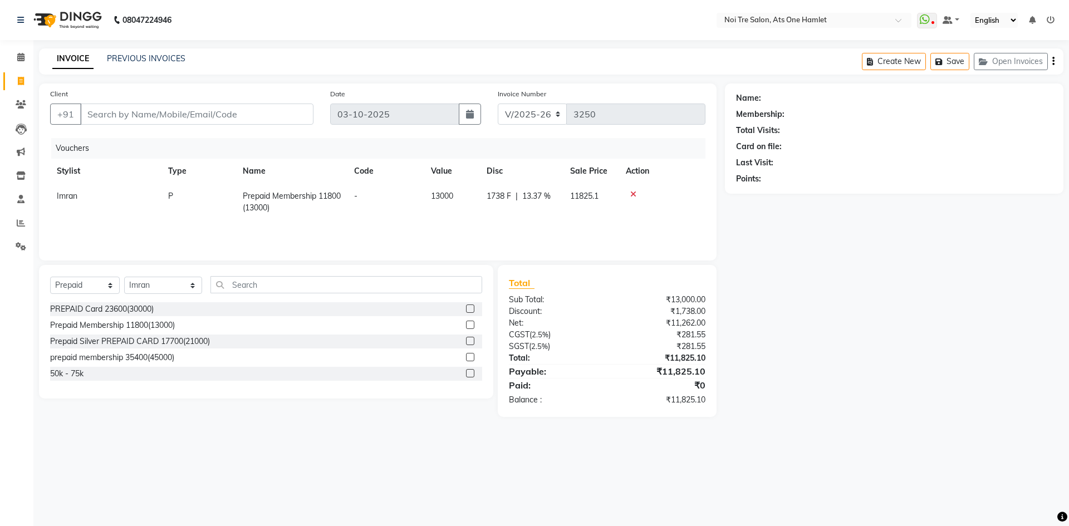
click at [550, 251] on div "Client +91 Date 03-10-2025 Invoice Number V/2025 V/2025-26 3250 Vouchers Stylis…" at bounding box center [378, 172] width 678 height 177
click at [516, 197] on span "|" at bounding box center [517, 196] width 2 height 12
select select "32080"
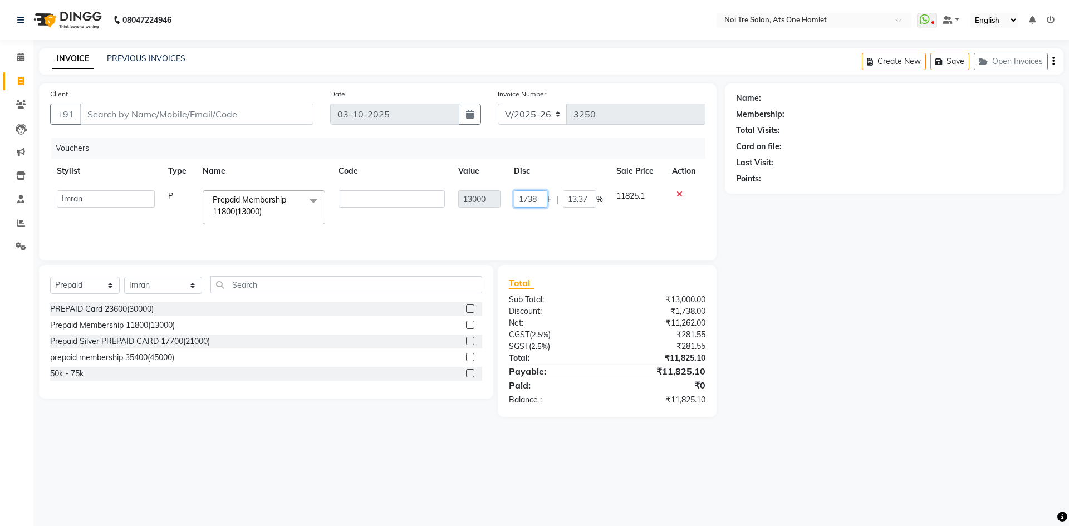
click at [538, 202] on input "1738" at bounding box center [530, 198] width 33 height 17
type input "1700"
click at [502, 255] on div "Client +91 Date 03-10-2025 Invoice Number V/2025 V/2025-26 3250 Vouchers Stylis…" at bounding box center [378, 172] width 678 height 177
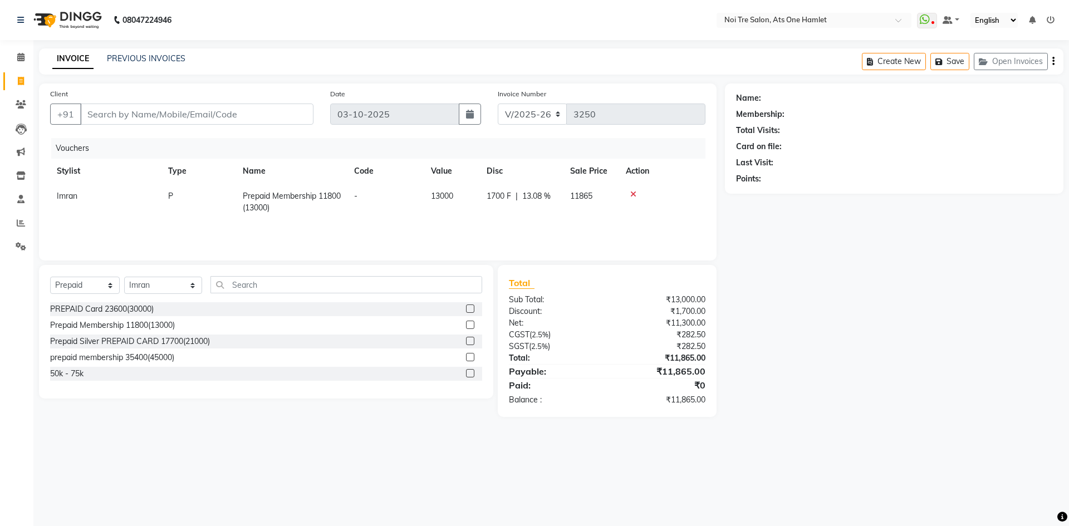
click at [503, 195] on span "1700 F" at bounding box center [499, 196] width 24 height 12
select select "32080"
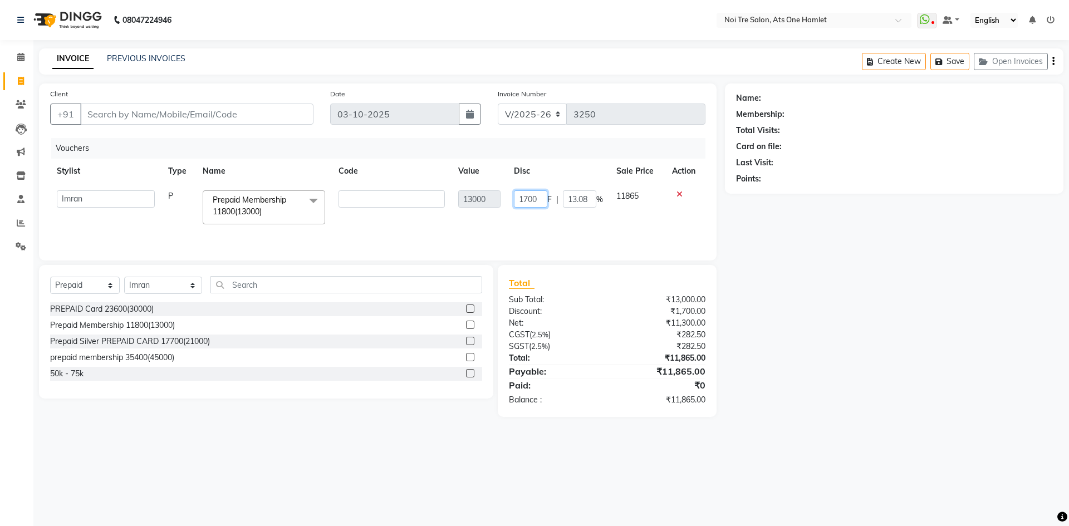
click at [543, 200] on input "1700" at bounding box center [530, 198] width 33 height 17
click at [684, 194] on div at bounding box center [685, 194] width 26 height 8
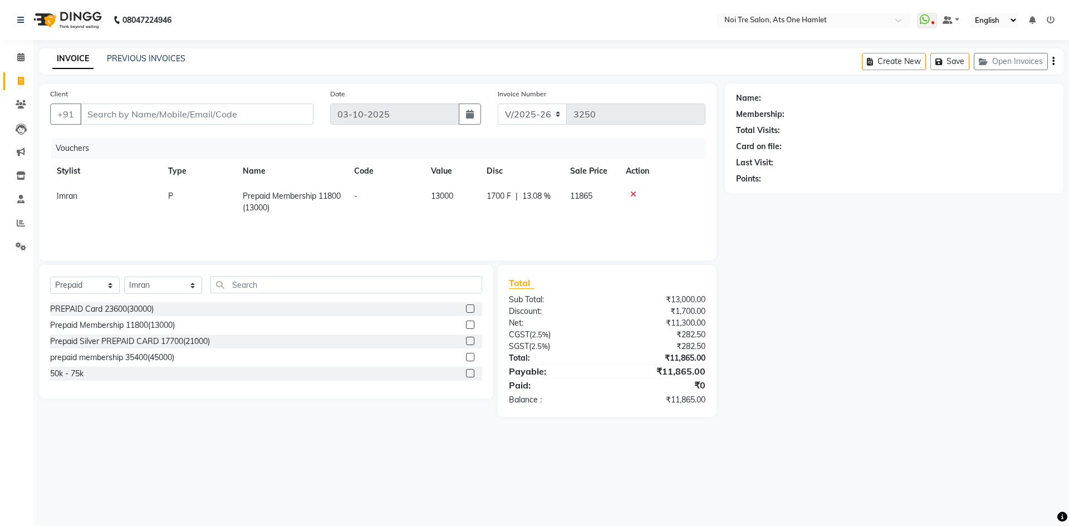
click at [495, 196] on span "1700 F" at bounding box center [499, 196] width 24 height 12
select select "32080"
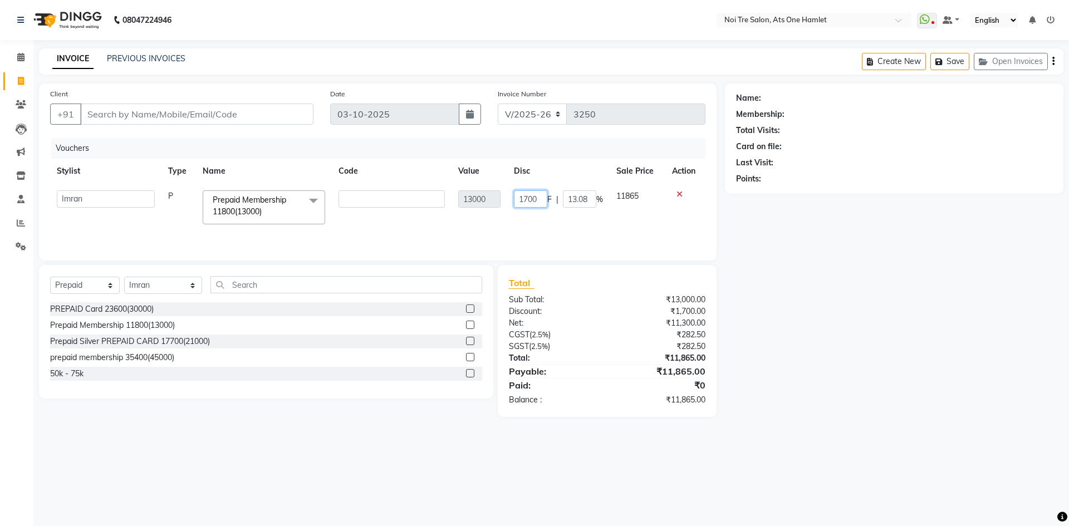
drag, startPoint x: 537, startPoint y: 197, endPoint x: 502, endPoint y: 199, distance: 35.1
click at [502, 199] on tr "aamir Abhishekh AJEET Ali Anuradha ARSH atique ATUL 104 AZAD Bhawana chahat Cha…" at bounding box center [377, 207] width 655 height 47
type input "1762"
click at [424, 259] on div "Client +91 Date 03-10-2025 Invoice Number V/2025 V/2025-26 3250 Vouchers Stylis…" at bounding box center [378, 172] width 678 height 177
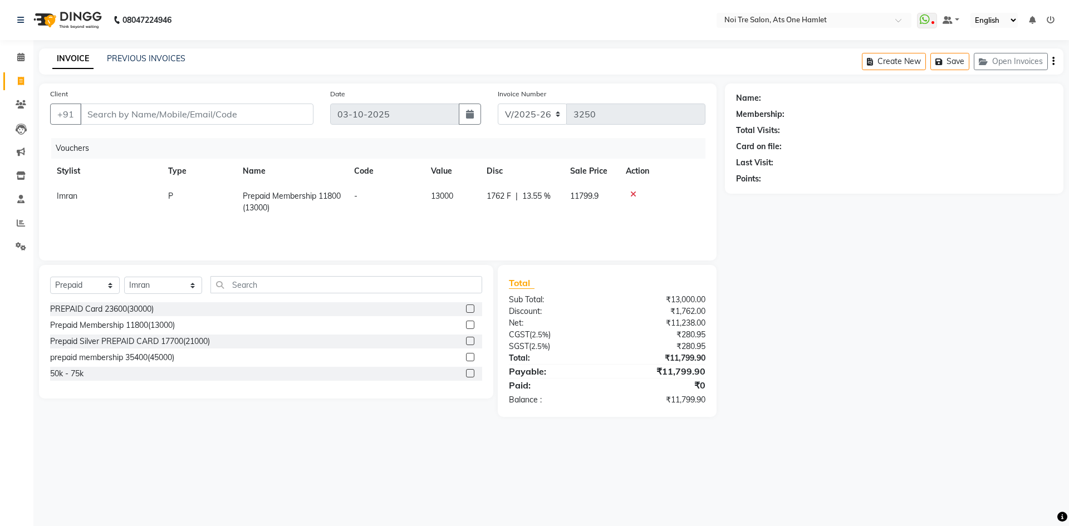
click at [490, 194] on span "1762 F" at bounding box center [499, 196] width 24 height 12
select select "32080"
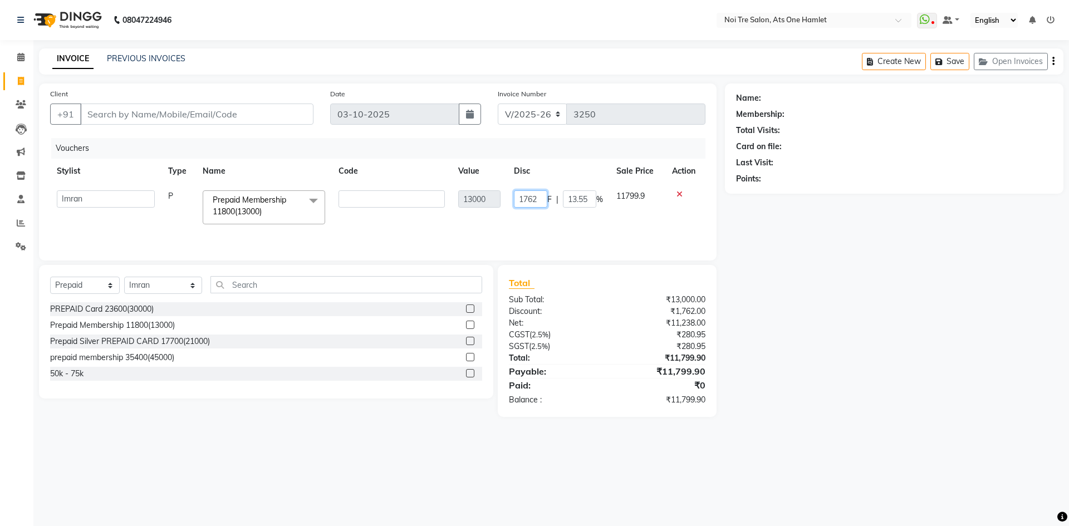
click at [535, 195] on input "1762" at bounding box center [530, 198] width 33 height 17
click at [538, 195] on input "1762" at bounding box center [530, 198] width 33 height 17
type input "1762.5"
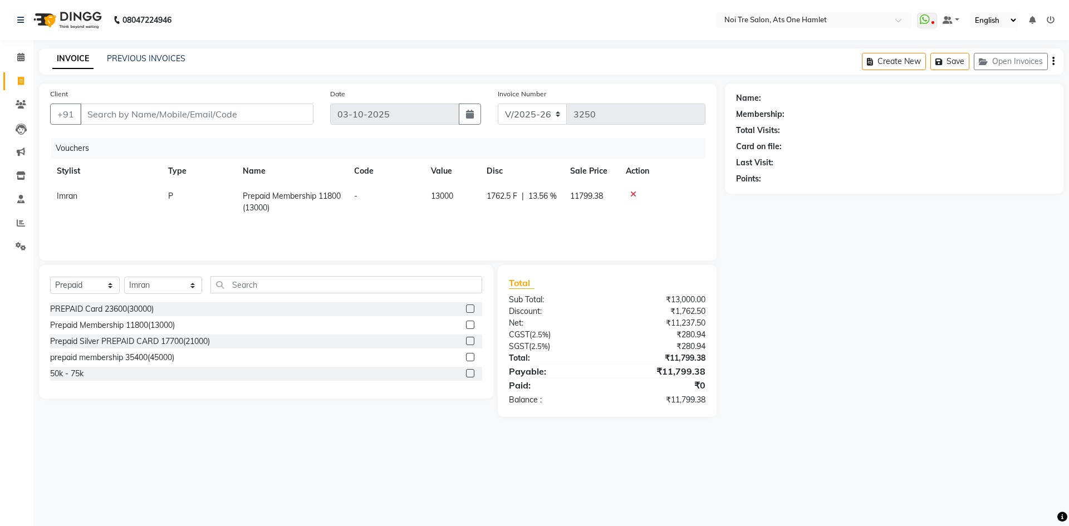
click at [590, 262] on div "Client +91 Date 03-10-2025 Invoice Number V/2025 V/2025-26 3250 Vouchers Stylis…" at bounding box center [378, 250] width 694 height 333
click at [499, 199] on span "1762.5 F" at bounding box center [502, 196] width 31 height 12
select select "32080"
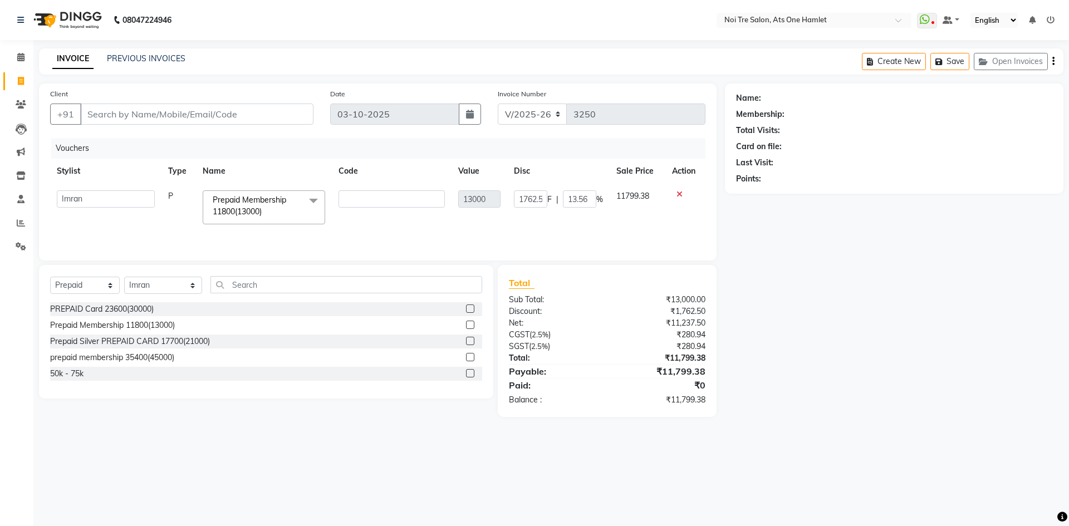
click at [547, 198] on span "F" at bounding box center [549, 200] width 4 height 12
click at [543, 198] on input "1762.5" at bounding box center [530, 198] width 33 height 17
click at [538, 198] on input "1762.5" at bounding box center [530, 198] width 33 height 17
click at [542, 199] on input "1762.5" at bounding box center [530, 198] width 33 height 17
drag, startPoint x: 535, startPoint y: 197, endPoint x: 510, endPoint y: 197, distance: 25.1
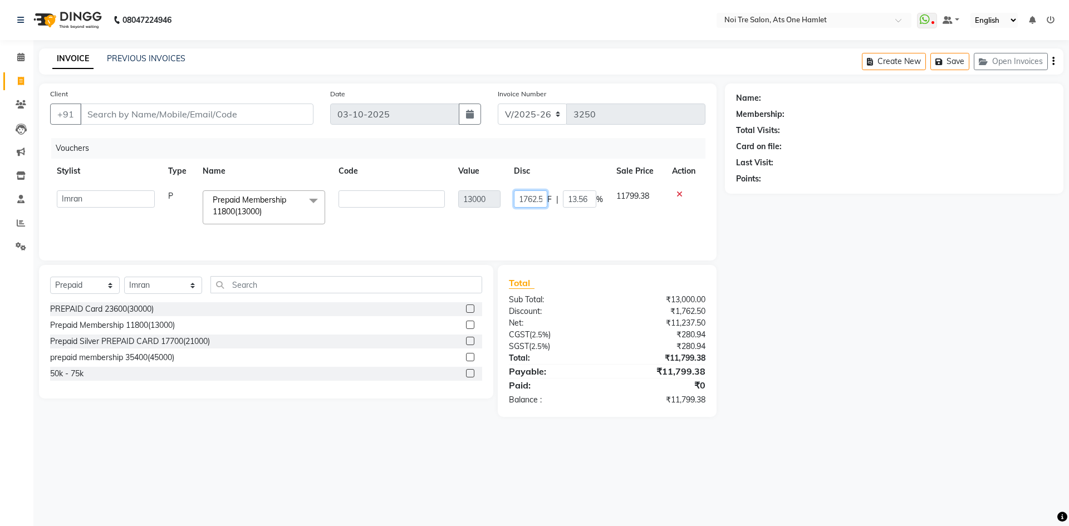
click at [510, 197] on td "1762.5 F | 13.56 %" at bounding box center [558, 207] width 102 height 47
type input "1762.8"
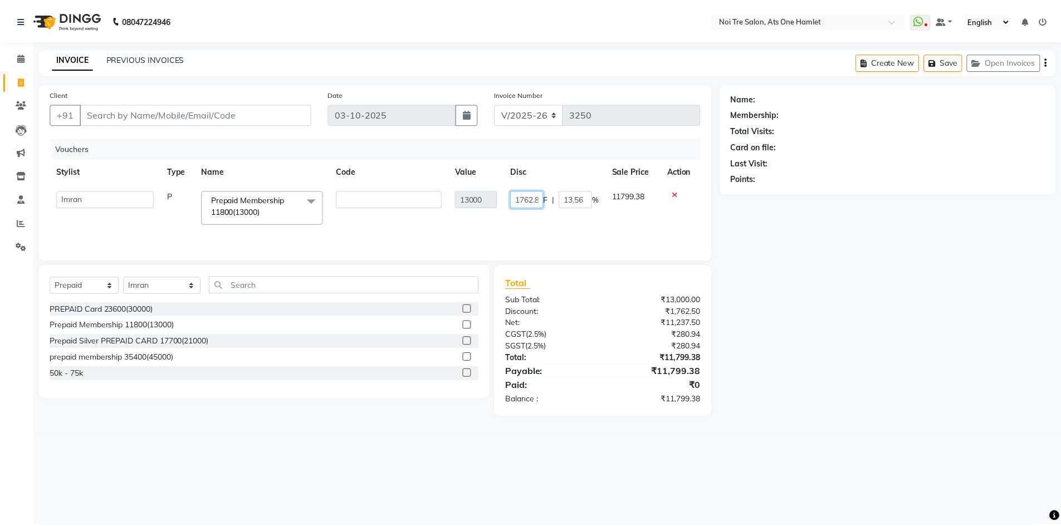
scroll to position [0, 2]
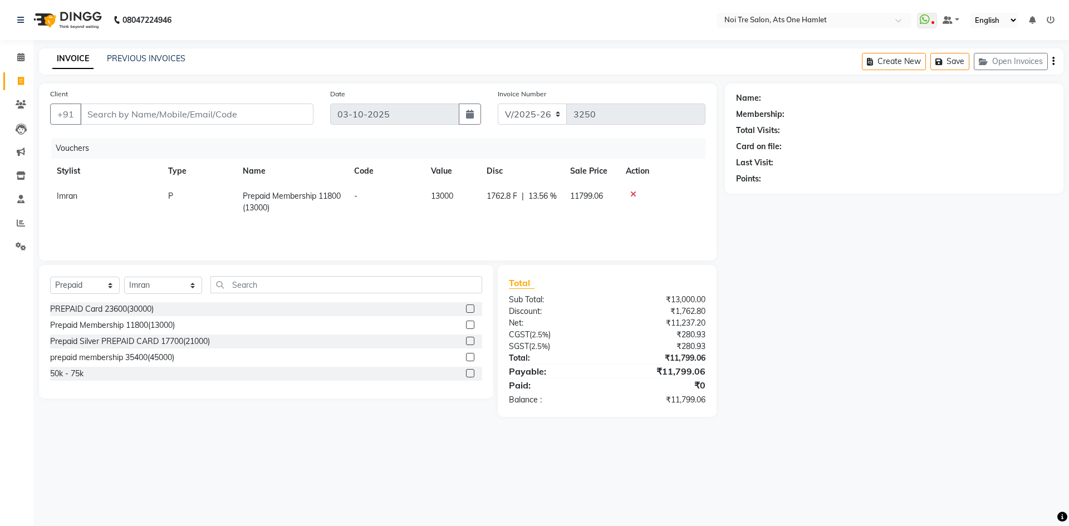
click at [499, 263] on div "Client +91 Date 03-10-2025 Invoice Number V/2025 V/2025-26 3250 Vouchers Stylis…" at bounding box center [378, 250] width 694 height 333
click at [444, 189] on td "13000" at bounding box center [452, 202] width 56 height 37
select select "32080"
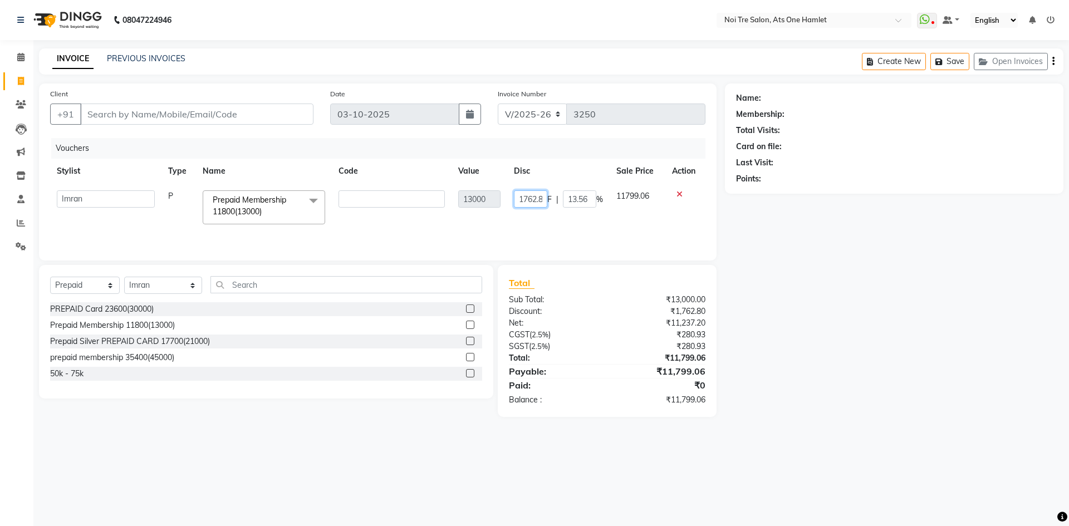
click at [531, 197] on input "1762.8" at bounding box center [530, 198] width 33 height 17
click at [241, 122] on input "Client" at bounding box center [196, 114] width 233 height 21
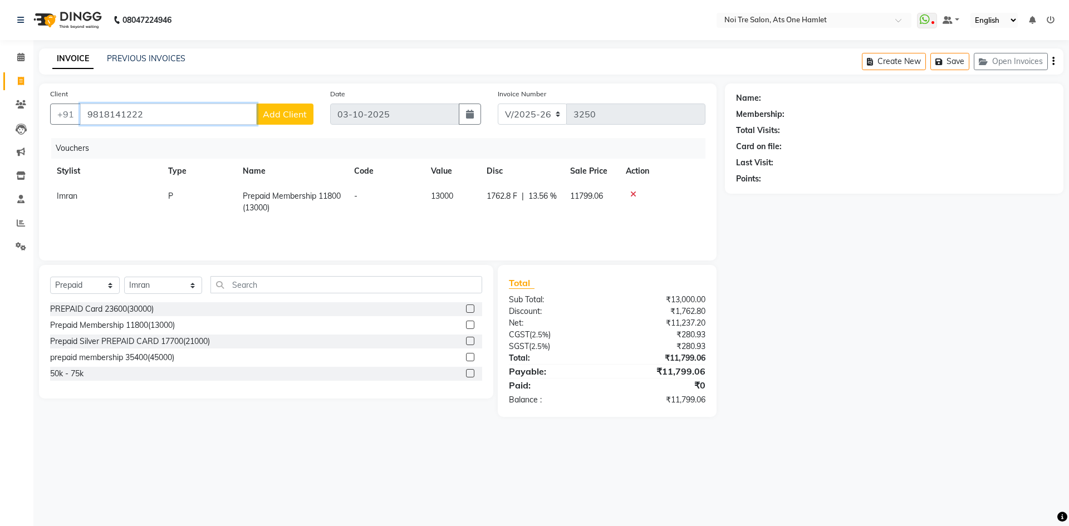
type input "9818141222"
click at [270, 111] on span "Add Client" at bounding box center [285, 114] width 44 height 11
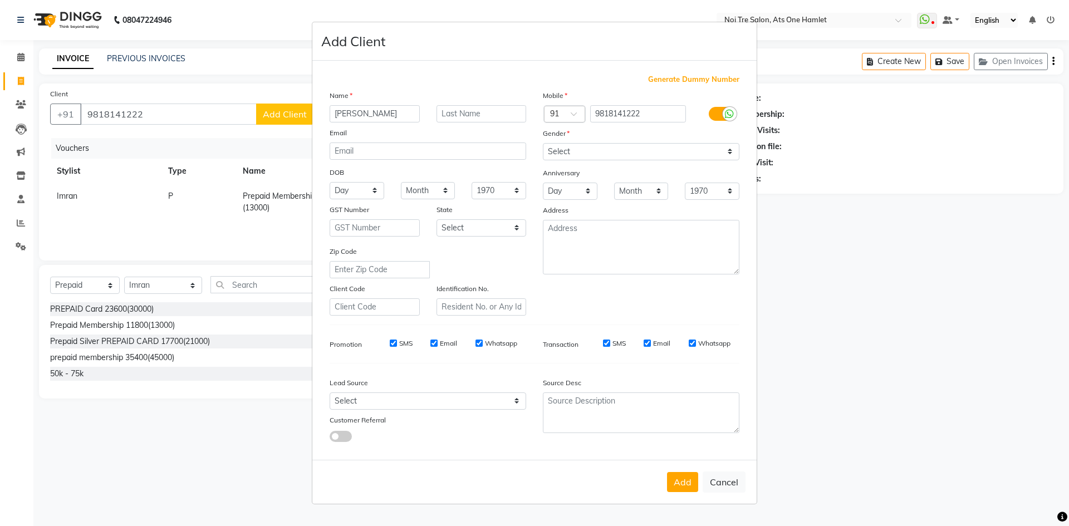
type input "simpi"
click at [587, 156] on select "Select Male Female Other Prefer Not To Say" at bounding box center [641, 151] width 197 height 17
select select "female"
click at [543, 143] on select "Select Male Female Other Prefer Not To Say" at bounding box center [641, 151] width 197 height 17
click at [414, 398] on select "Select Walk-in Referral Internet Friend Word of Mouth Advertisement Facebook Ju…" at bounding box center [428, 401] width 197 height 17
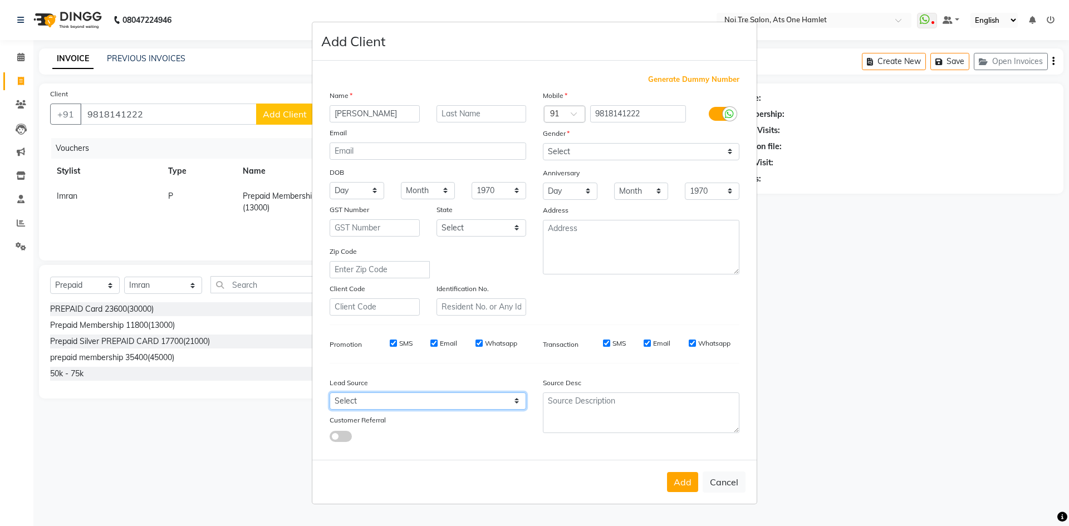
select select "33628"
click at [330, 393] on select "Select Walk-in Referral Internet Friend Word of Mouth Advertisement Facebook Ju…" at bounding box center [428, 401] width 197 height 17
click at [461, 115] on input "text" at bounding box center [481, 113] width 90 height 17
type input "gulati"
click at [681, 484] on button "Add" at bounding box center [682, 482] width 31 height 20
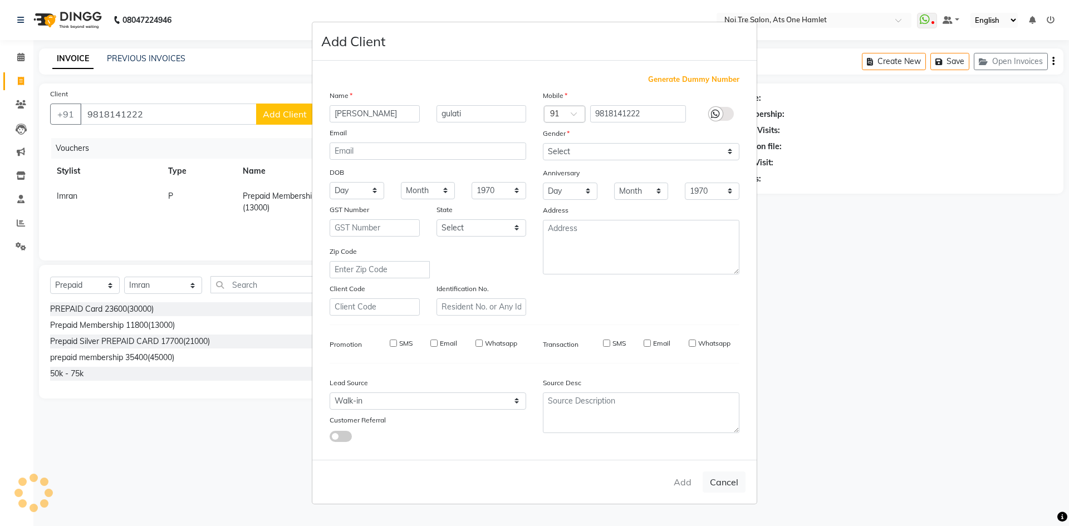
select select
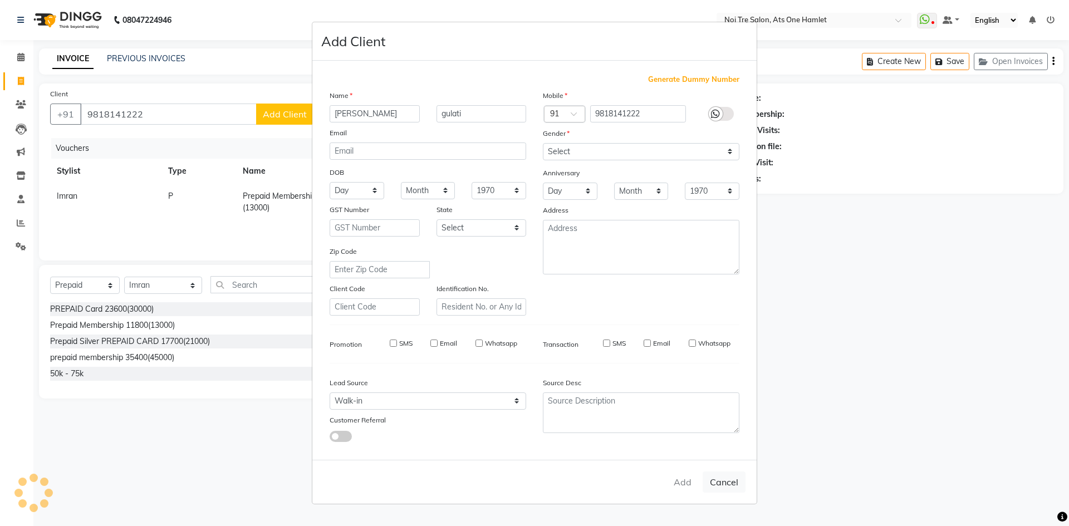
select select
checkbox input "false"
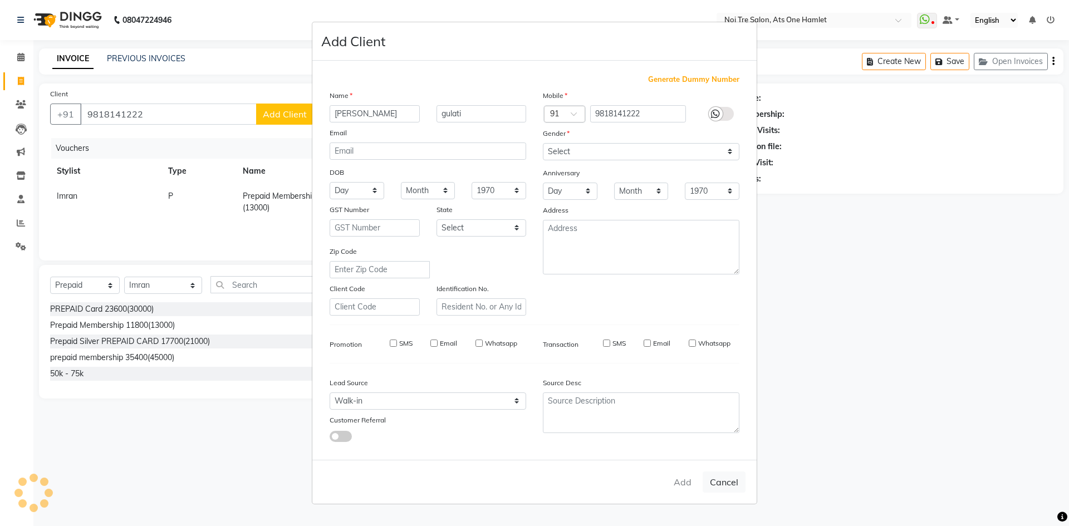
checkbox input "false"
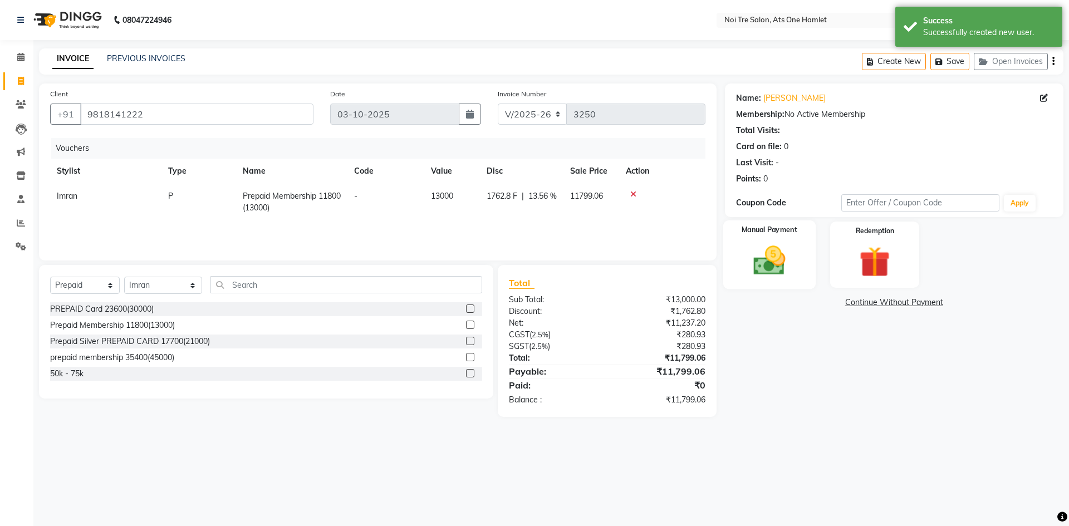
click at [757, 264] on img at bounding box center [769, 260] width 52 height 37
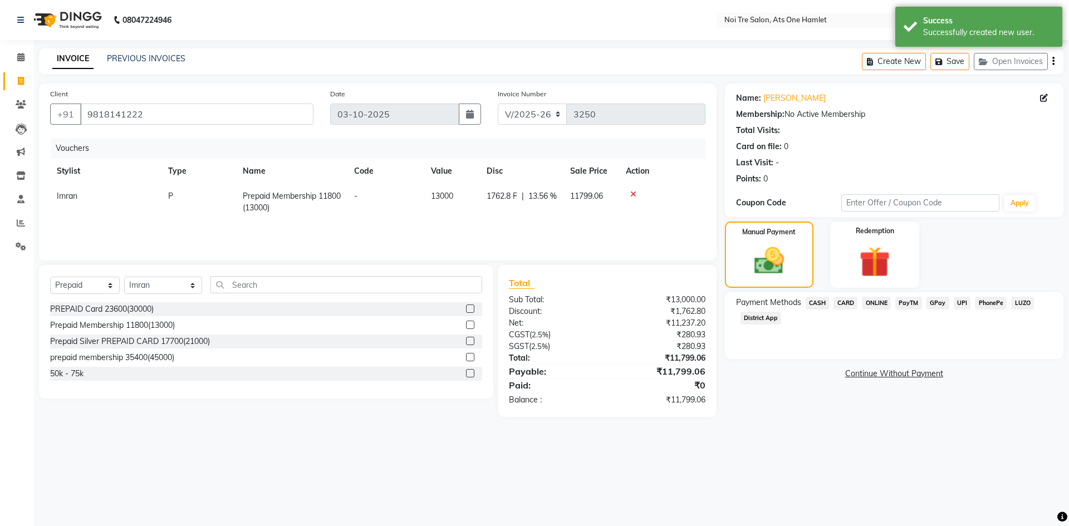
click at [874, 301] on span "ONLINE" at bounding box center [876, 303] width 29 height 13
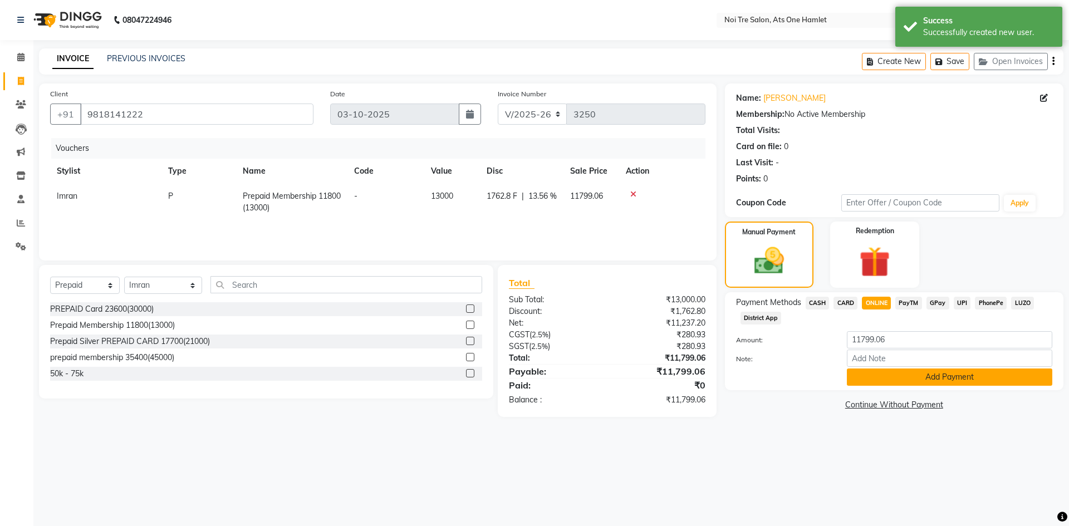
click at [909, 381] on button "Add Payment" at bounding box center [949, 377] width 205 height 17
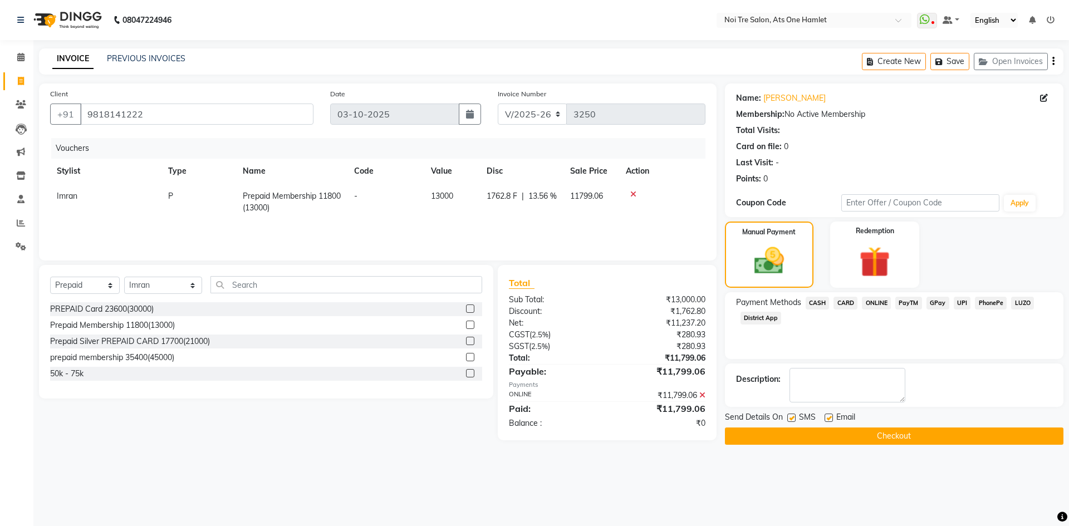
click at [896, 440] on button "Checkout" at bounding box center [894, 436] width 339 height 17
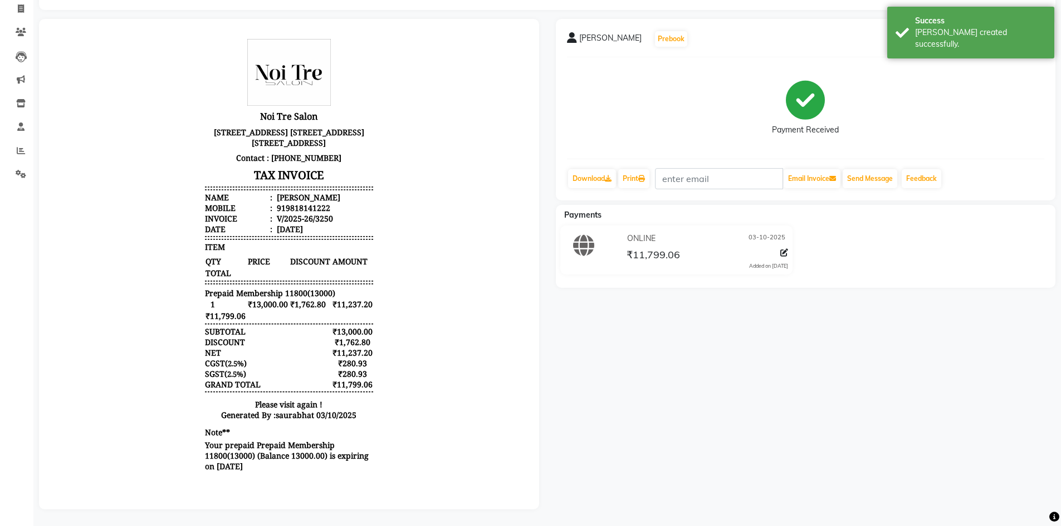
scroll to position [81, 0]
drag, startPoint x: 278, startPoint y: 227, endPoint x: 334, endPoint y: 227, distance: 55.7
click at [334, 213] on li "Mobile : 919818141222" at bounding box center [289, 208] width 168 height 11
copy div "9818141222"
click at [26, 6] on span at bounding box center [20, 9] width 19 height 13
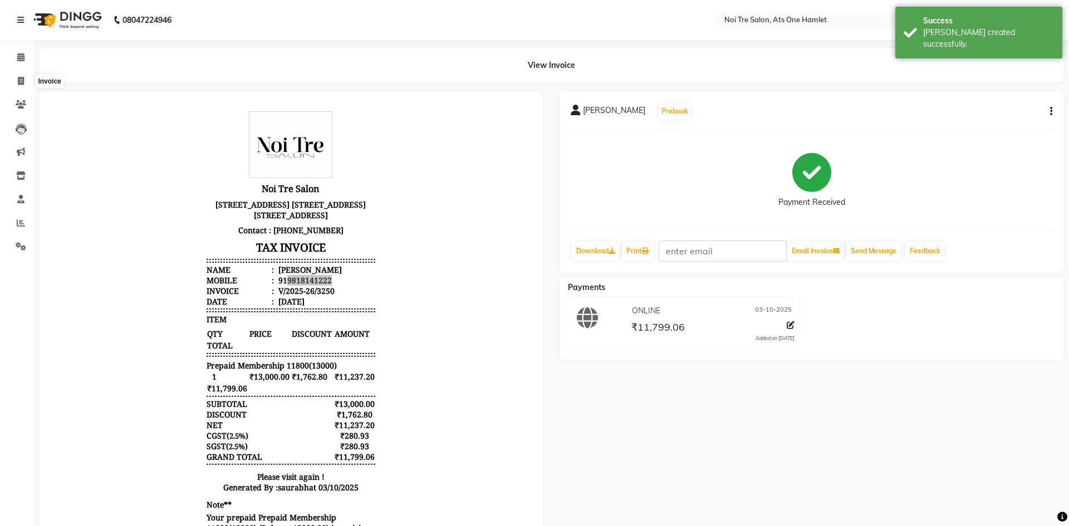
select select "5096"
select select "service"
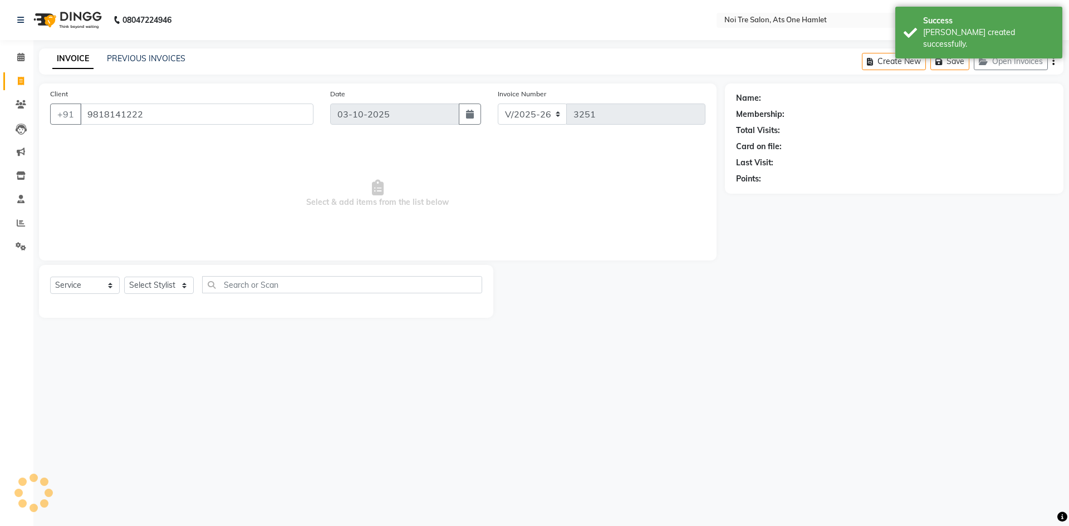
type input "9818141222"
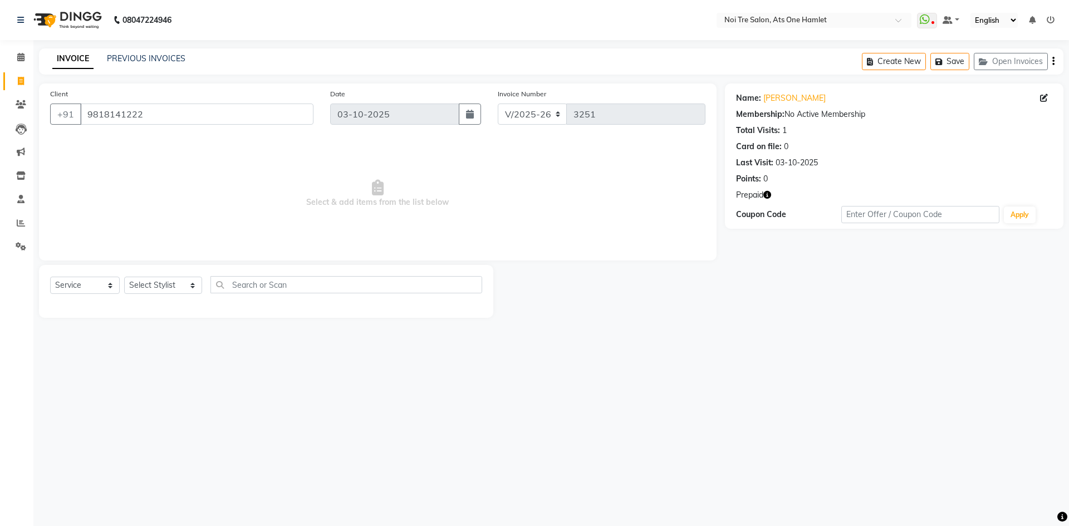
click at [769, 197] on icon "button" at bounding box center [767, 195] width 8 height 8
click at [145, 282] on select "Select Stylist aamir Abhishekh AJEET Ali Anuradha ARSH atique ATUL 104 AZAD Bha…" at bounding box center [163, 285] width 78 height 17
select select "32080"
click at [266, 286] on input "text" at bounding box center [346, 284] width 272 height 17
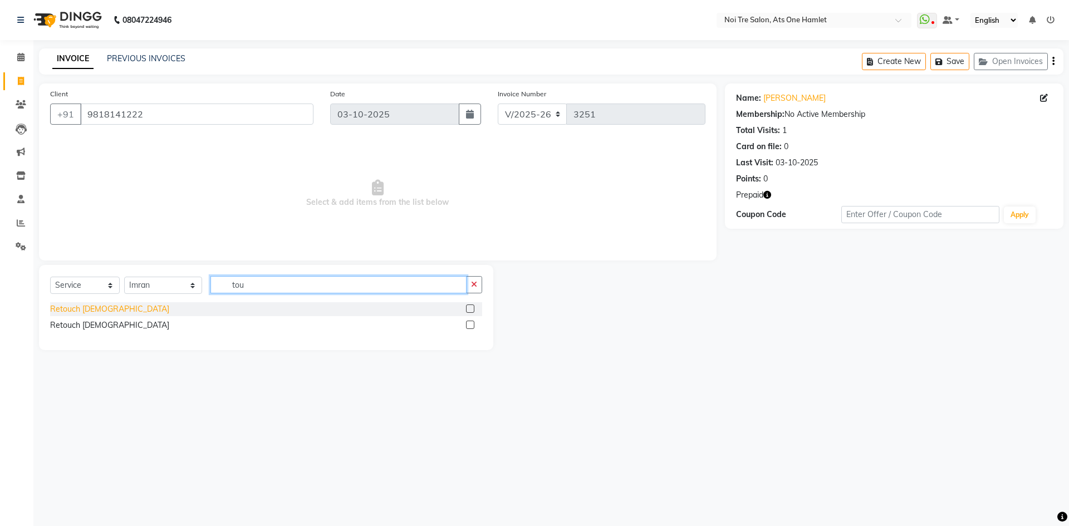
type input "tou"
click at [94, 310] on div "Retouch Ladies" at bounding box center [109, 309] width 119 height 12
checkbox input "false"
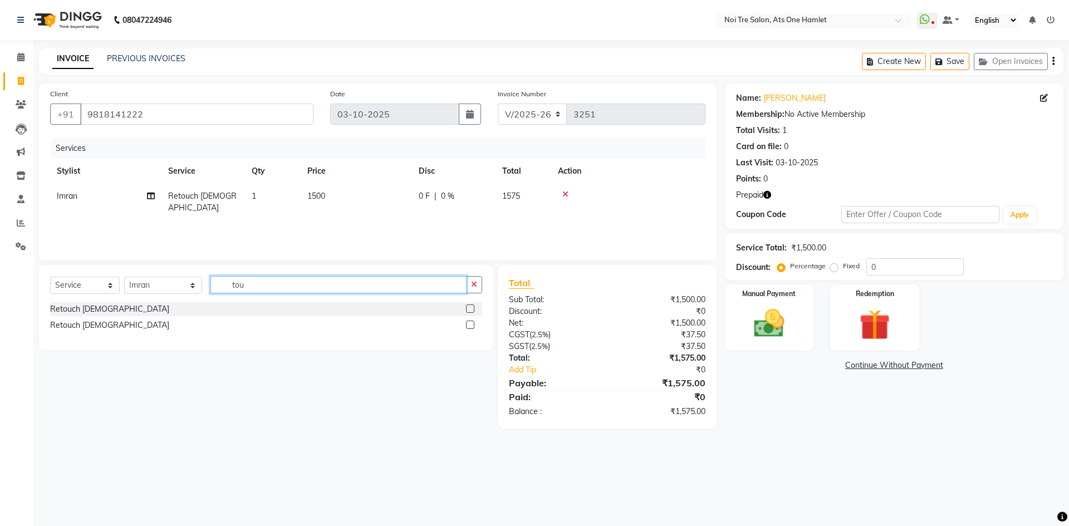
drag, startPoint x: 277, startPoint y: 287, endPoint x: 184, endPoint y: 281, distance: 93.2
click at [184, 281] on div "Select Service Product Membership Package Voucher Prepaid Gift Card Select Styl…" at bounding box center [266, 289] width 432 height 26
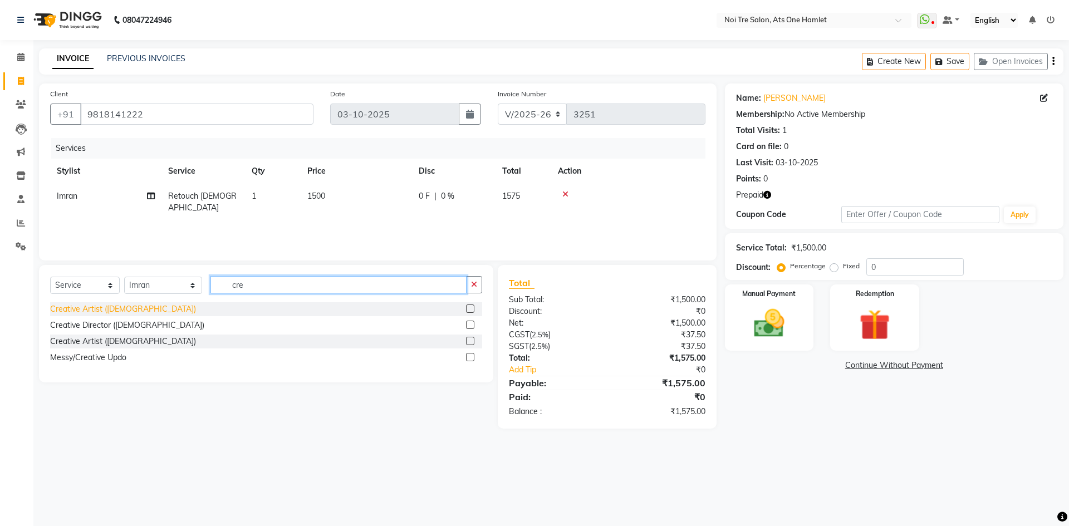
type input "cre"
click at [97, 306] on div "Creative Artist (Female)" at bounding box center [123, 309] width 146 height 12
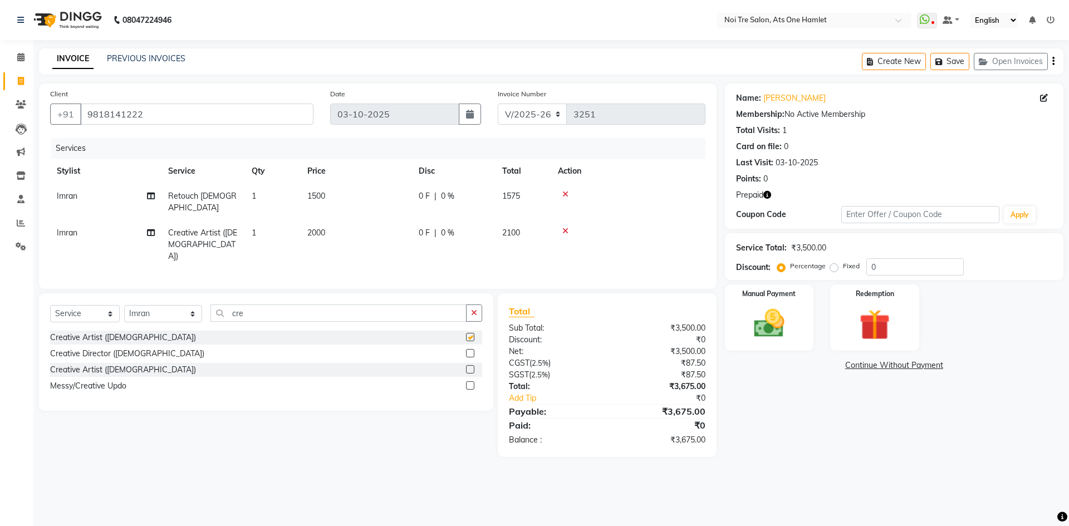
checkbox input "false"
drag, startPoint x: 316, startPoint y: 230, endPoint x: 350, endPoint y: 225, distance: 33.7
click at [319, 229] on td "2000" at bounding box center [356, 244] width 111 height 48
select select "32080"
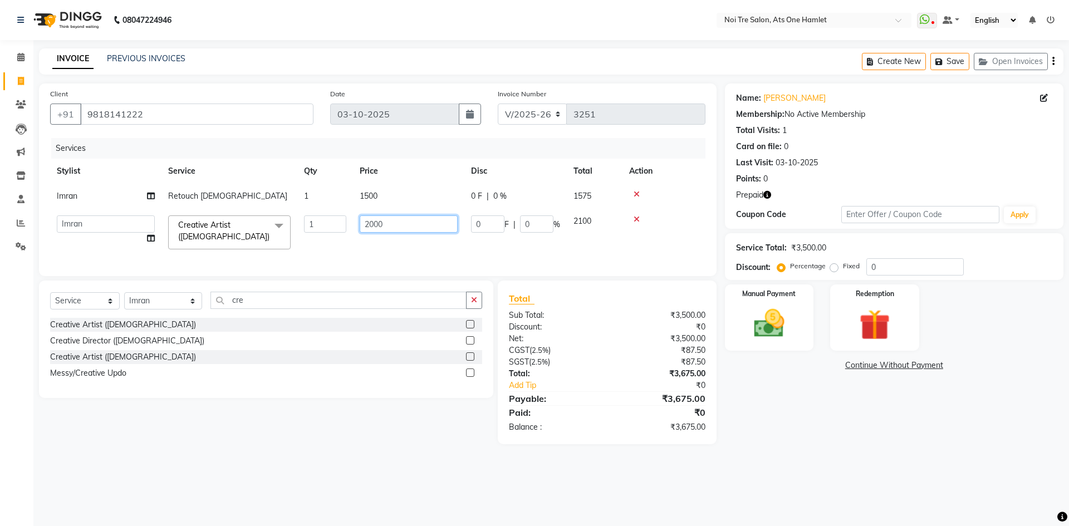
drag, startPoint x: 377, startPoint y: 221, endPoint x: 333, endPoint y: 227, distance: 44.3
click at [333, 227] on tr "aamir Abhishekh AJEET Ali Anuradha ARSH atique ATUL 104 AZAD Bhawana chahat Cha…" at bounding box center [377, 232] width 655 height 47
type input "1500"
click at [370, 286] on div "Select Service Product Membership Package Voucher Prepaid Gift Card Select Styl…" at bounding box center [266, 339] width 454 height 117
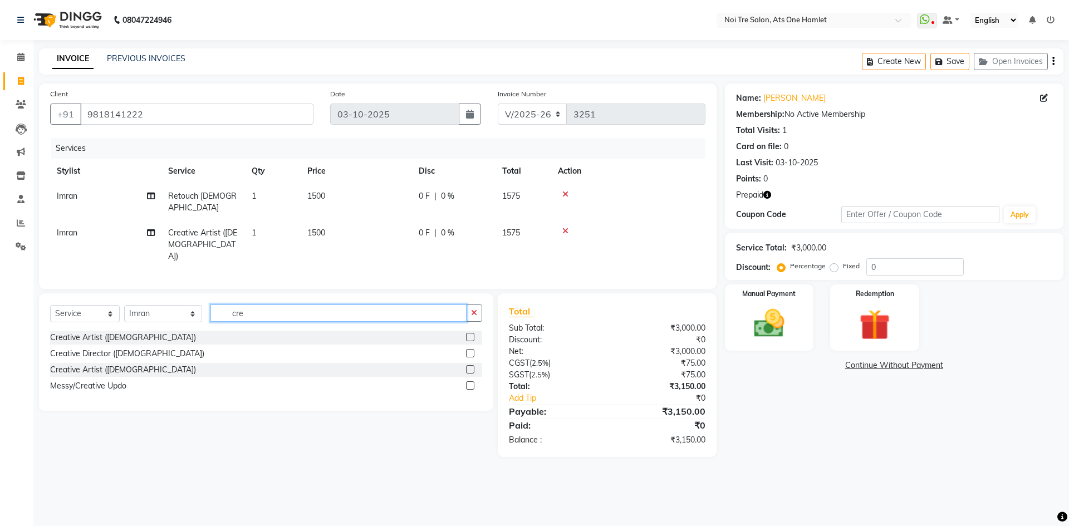
drag, startPoint x: 216, startPoint y: 297, endPoint x: 193, endPoint y: 298, distance: 22.9
click at [193, 305] on div "Select Service Product Membership Package Voucher Prepaid Gift Card Select Styl…" at bounding box center [266, 318] width 432 height 26
click at [161, 305] on select "Select Stylist aamir Abhishekh AJEET Ali Anuradha ARSH atique ATUL 104 AZAD Bha…" at bounding box center [163, 313] width 78 height 17
select select "91448"
click at [236, 305] on input "cre" at bounding box center [338, 313] width 256 height 17
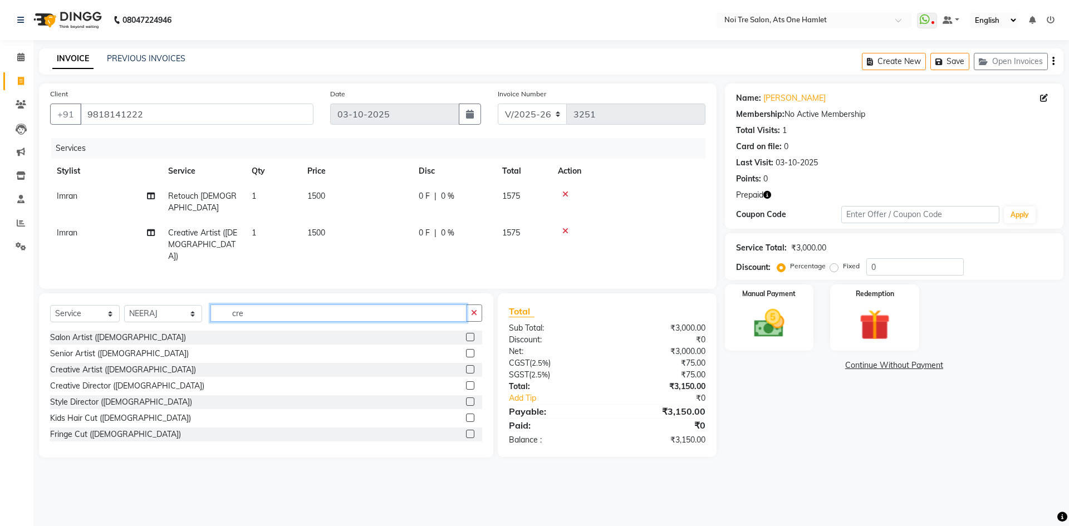
click at [238, 305] on input "cre" at bounding box center [338, 313] width 256 height 17
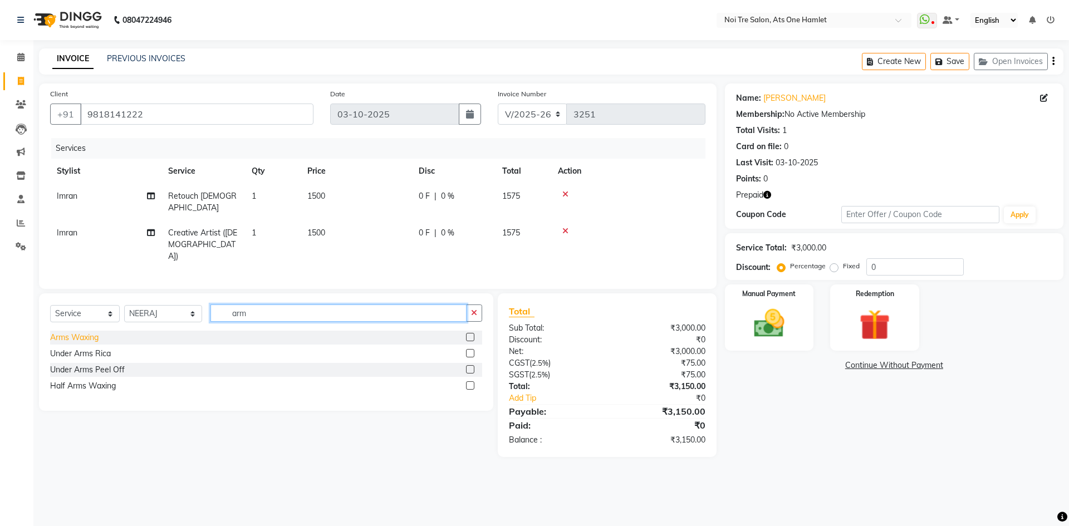
type input "arm"
click at [90, 332] on div "Arms Waxing" at bounding box center [74, 338] width 48 height 12
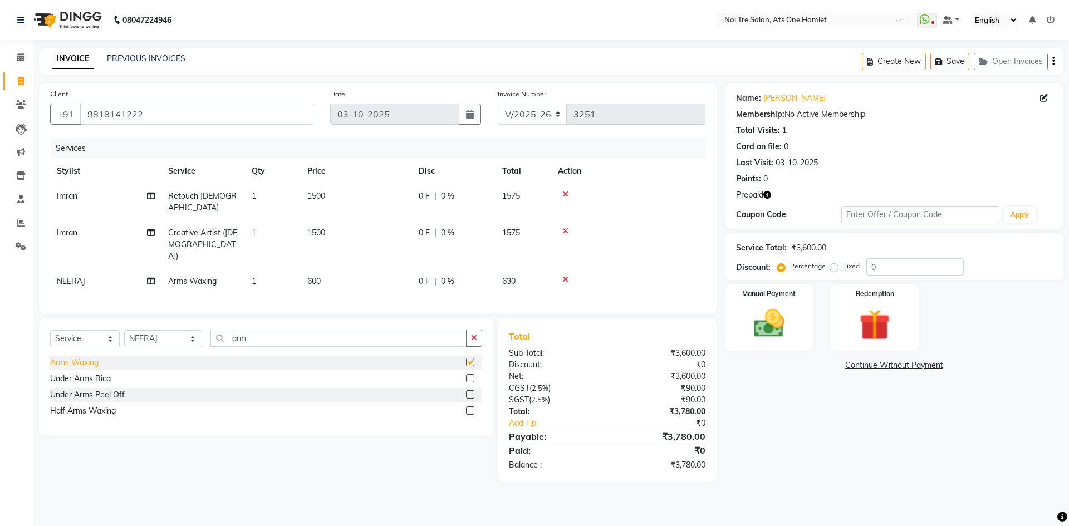
checkbox input "false"
click at [98, 373] on div "Under Arms Rica" at bounding box center [80, 379] width 61 height 12
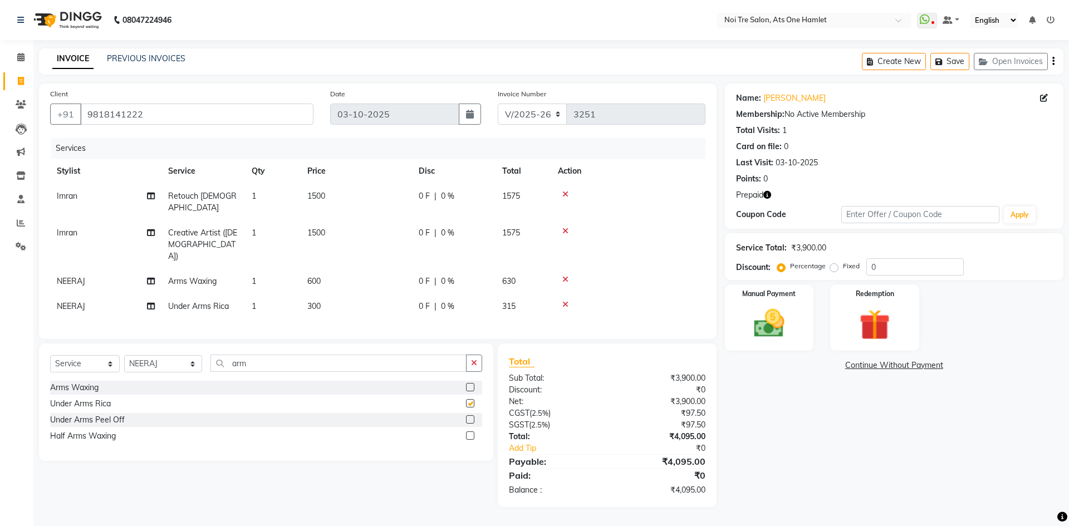
checkbox input "false"
drag, startPoint x: 246, startPoint y: 357, endPoint x: 246, endPoint y: 348, distance: 9.5
click at [246, 356] on div "Select Service Product Membership Package Voucher Prepaid Gift Card Select Styl…" at bounding box center [266, 368] width 432 height 26
drag, startPoint x: 246, startPoint y: 348, endPoint x: 160, endPoint y: 345, distance: 85.2
click at [160, 355] on div "Select Service Product Membership Package Voucher Prepaid Gift Card Select Styl…" at bounding box center [266, 368] width 432 height 26
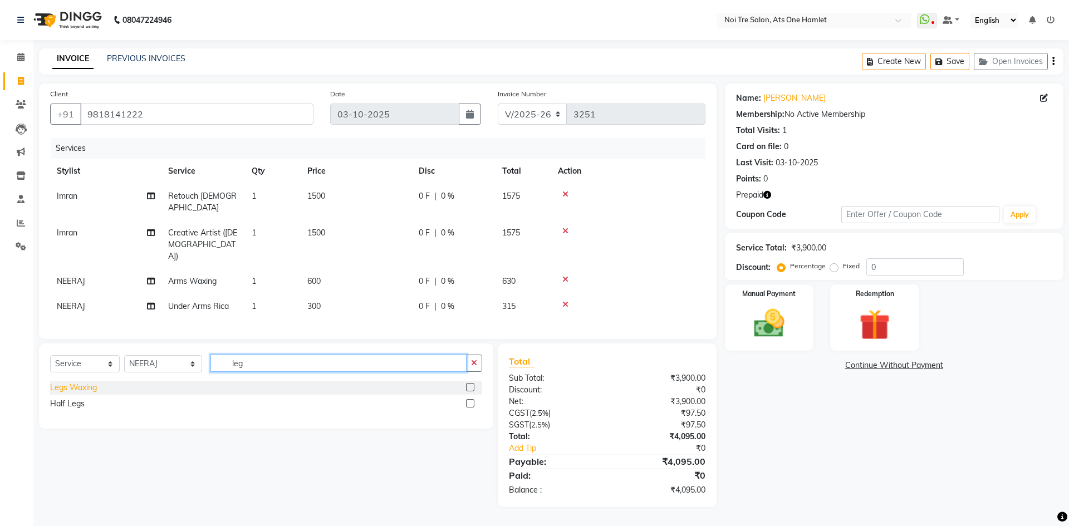
type input "leg"
click at [61, 382] on div "Legs Waxing" at bounding box center [73, 388] width 47 height 12
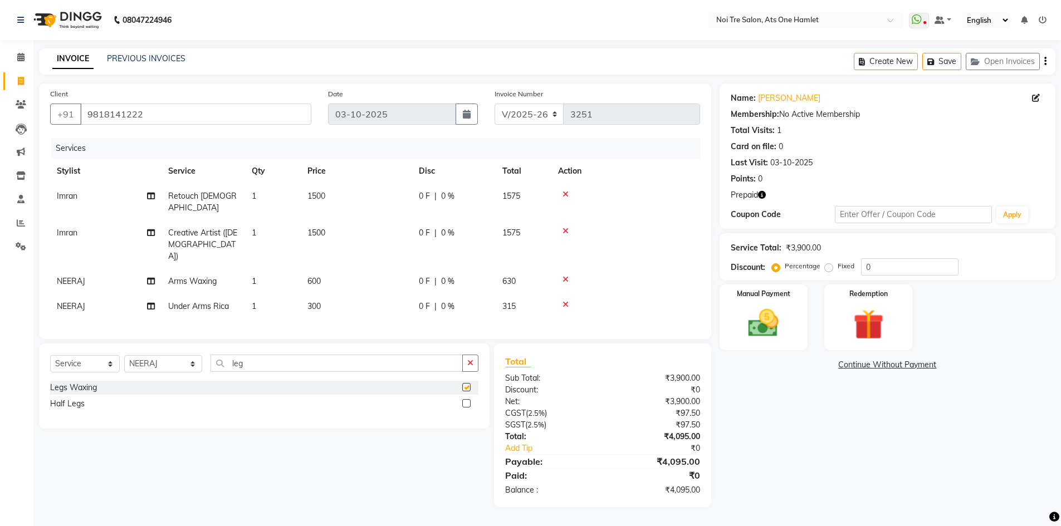
checkbox input "false"
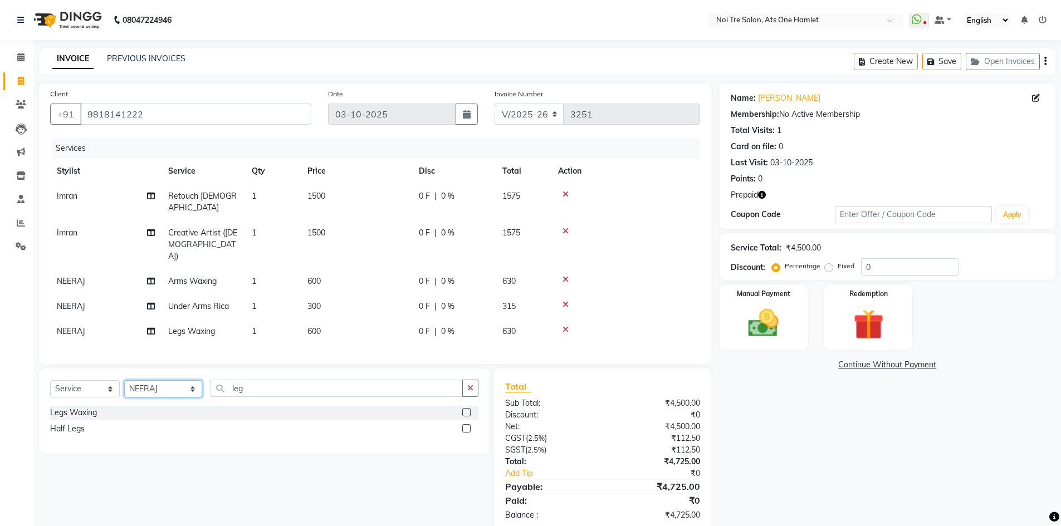
click at [160, 380] on select "Select Stylist aamir Abhishekh AJEET Ali Anuradha ARSH atique ATUL 104 AZAD Bha…" at bounding box center [163, 388] width 78 height 17
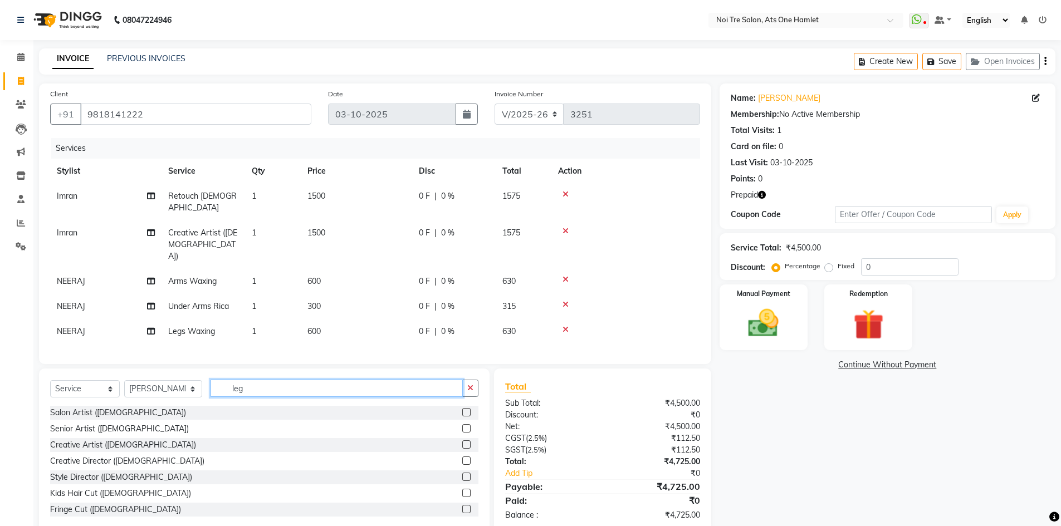
click at [228, 380] on input "leg" at bounding box center [336, 388] width 253 height 17
click at [180, 380] on select "Select Stylist aamir Abhishekh AJEET Ali Anuradha ARSH atique ATUL 104 AZAD Bha…" at bounding box center [163, 388] width 78 height 17
select select "32442"
click at [246, 380] on input "leg" at bounding box center [336, 388] width 253 height 17
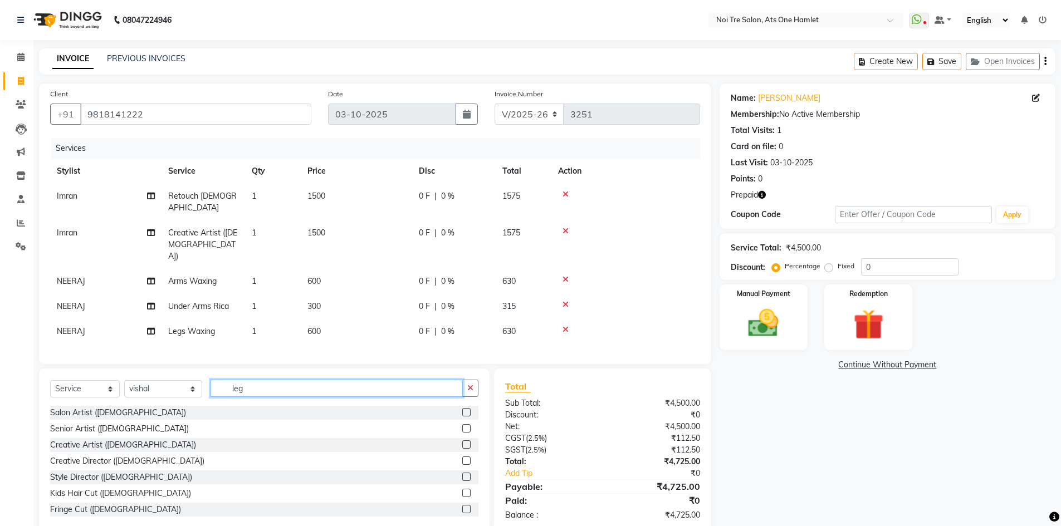
click at [246, 380] on input "leg" at bounding box center [336, 388] width 253 height 17
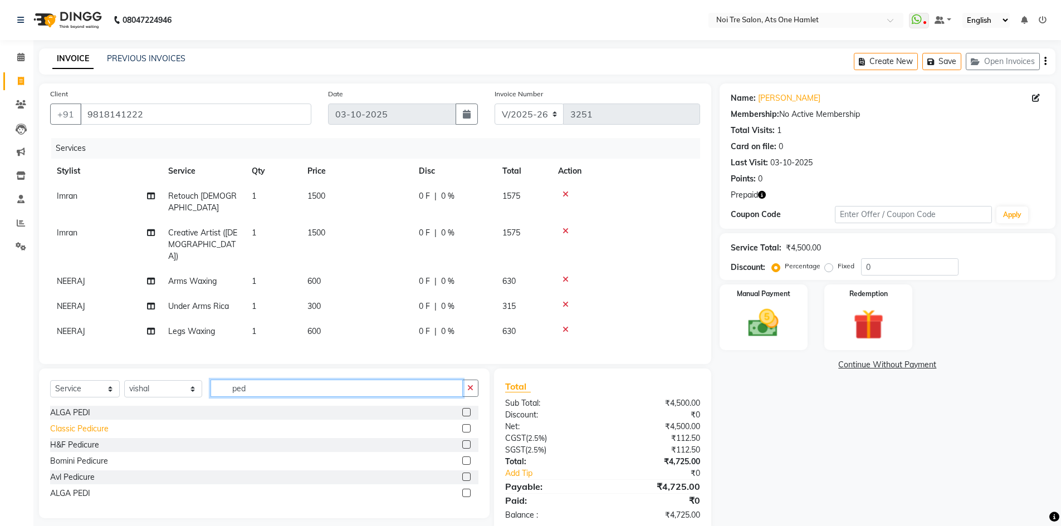
type input "ped"
click at [81, 423] on div "Classic Pedicure" at bounding box center [79, 429] width 58 height 12
checkbox input "false"
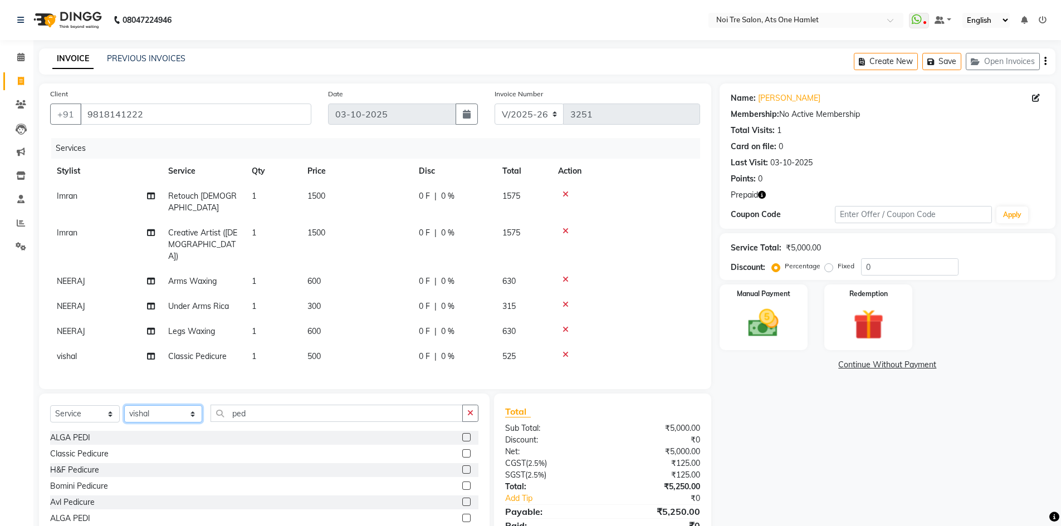
click at [155, 405] on select "Select Stylist aamir Abhishekh AJEET Ali Anuradha ARSH atique ATUL 104 AZAD Bha…" at bounding box center [163, 413] width 78 height 17
select select "34168"
click at [240, 405] on input "ped" at bounding box center [336, 413] width 253 height 17
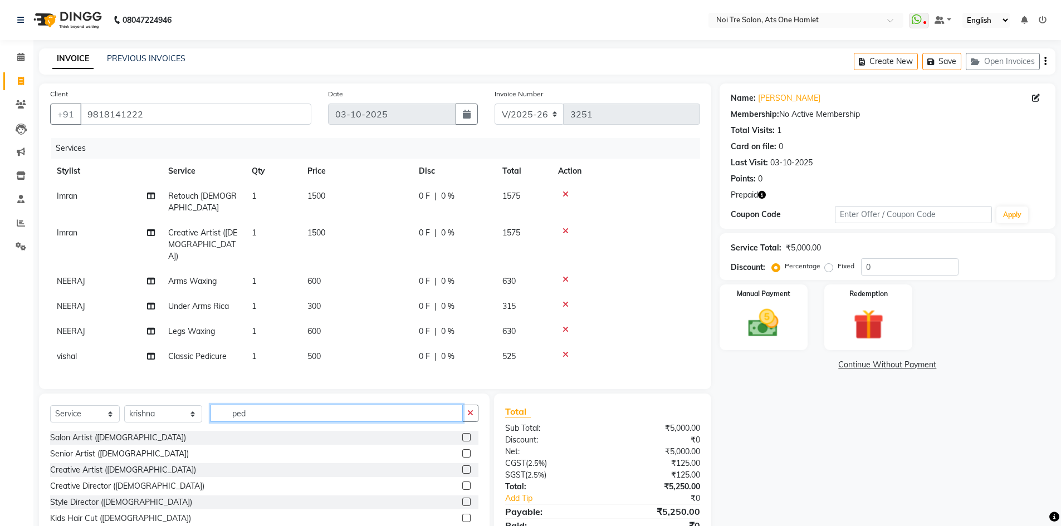
click at [240, 405] on input "ped" at bounding box center [336, 413] width 253 height 17
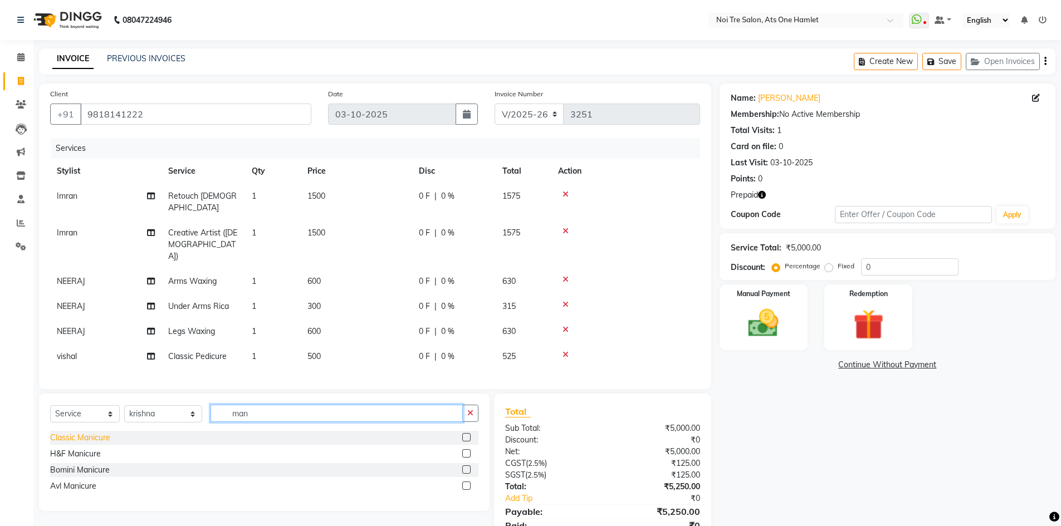
type input "man"
click at [80, 432] on div "Classic Manicure" at bounding box center [80, 438] width 60 height 12
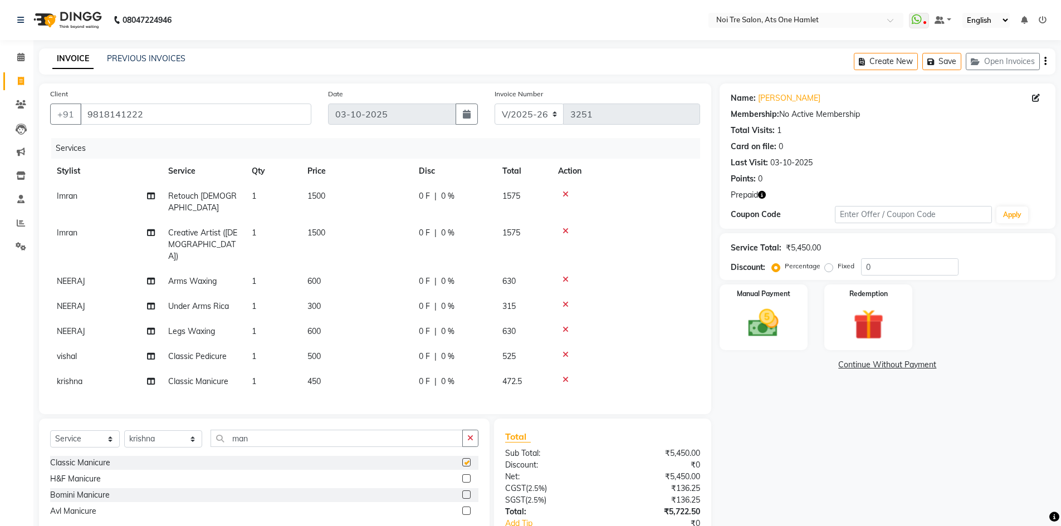
checkbox input "false"
click at [331, 369] on td "450" at bounding box center [356, 381] width 111 height 25
select select "34168"
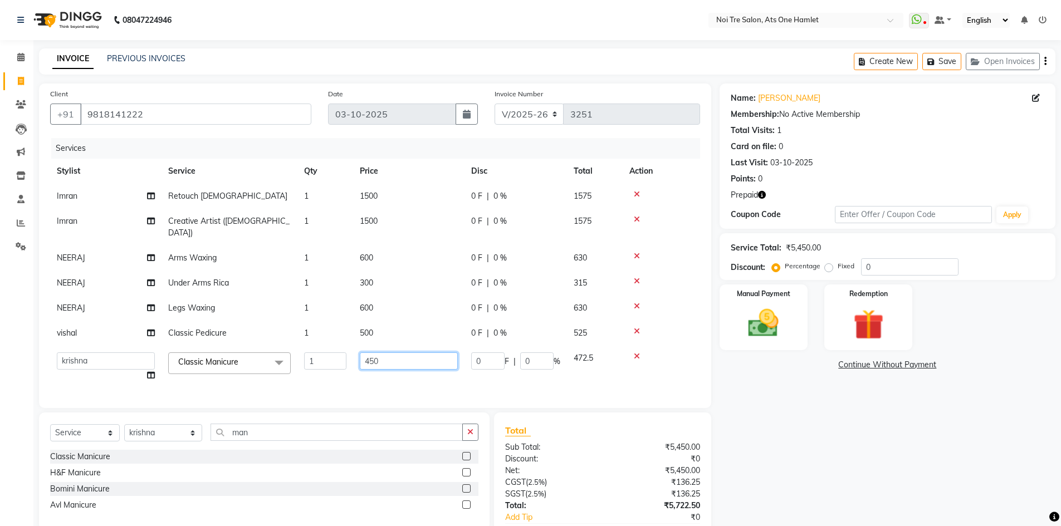
drag, startPoint x: 388, startPoint y: 350, endPoint x: 291, endPoint y: 350, distance: 96.9
click at [291, 350] on tr "aamir Abhishekh AJEET Ali Anuradha ARSH atique ATUL 104 AZAD Bhawana chahat Cha…" at bounding box center [375, 367] width 650 height 42
drag, startPoint x: 380, startPoint y: 350, endPoint x: 319, endPoint y: 355, distance: 61.5
click at [319, 355] on tr "aamir Abhishekh AJEET Ali Anuradha ARSH atique ATUL 104 AZAD Bhawana chahat Cha…" at bounding box center [375, 367] width 650 height 42
type input "500"
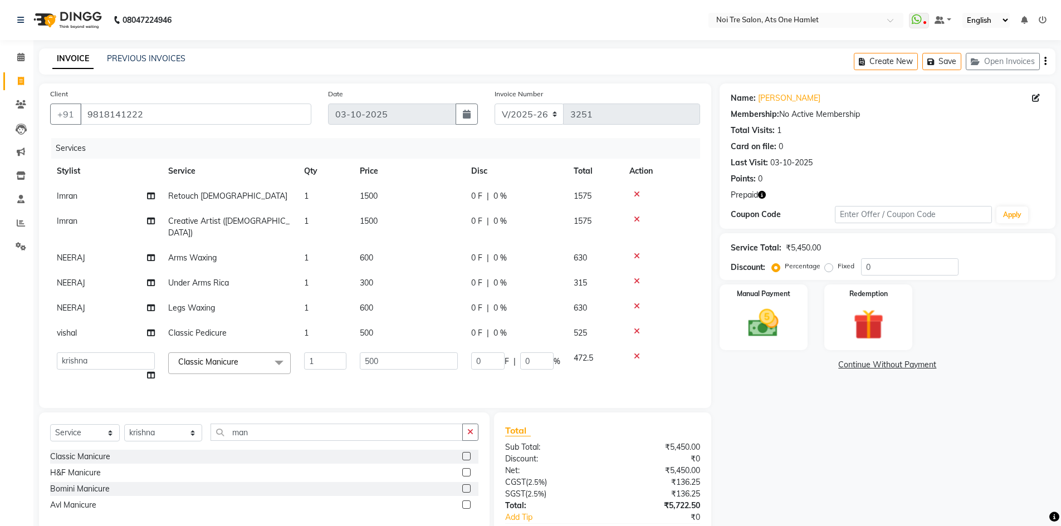
click at [376, 395] on div "Client +91 9818141222 Date 03-10-2025 Invoice Number V/2025 V/2025-26 3251 Serv…" at bounding box center [375, 246] width 672 height 325
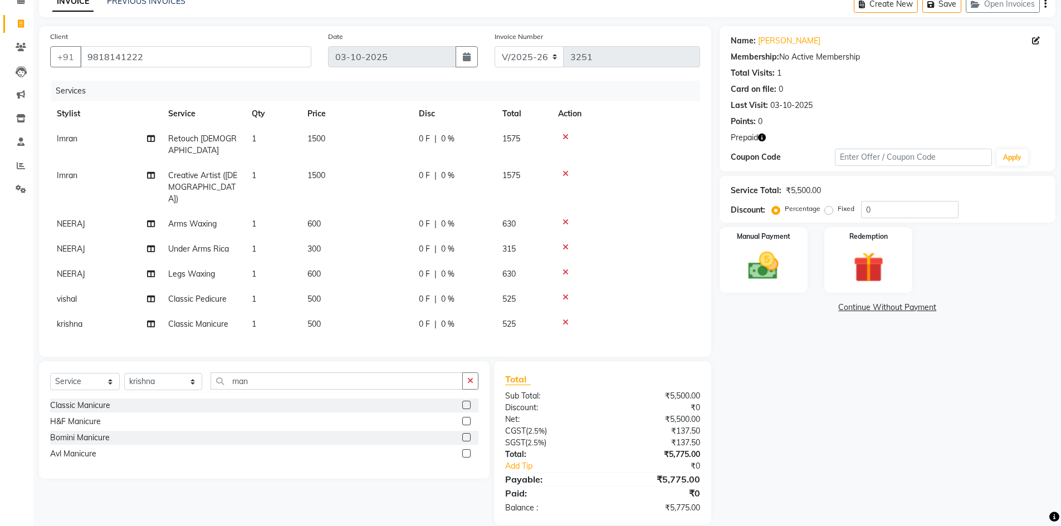
scroll to position [58, 0]
click at [853, 274] on img at bounding box center [867, 267] width 51 height 40
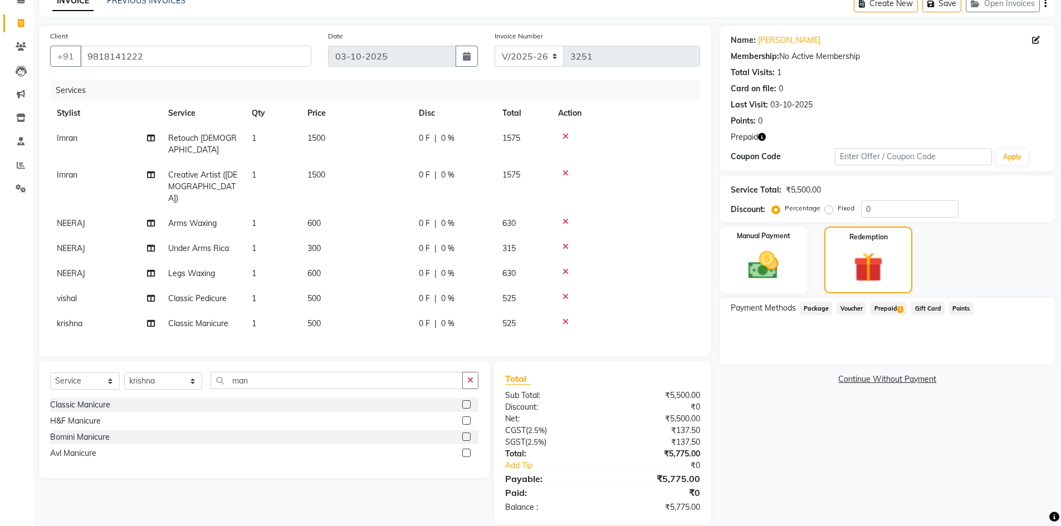
click at [899, 310] on span "1" at bounding box center [900, 309] width 6 height 7
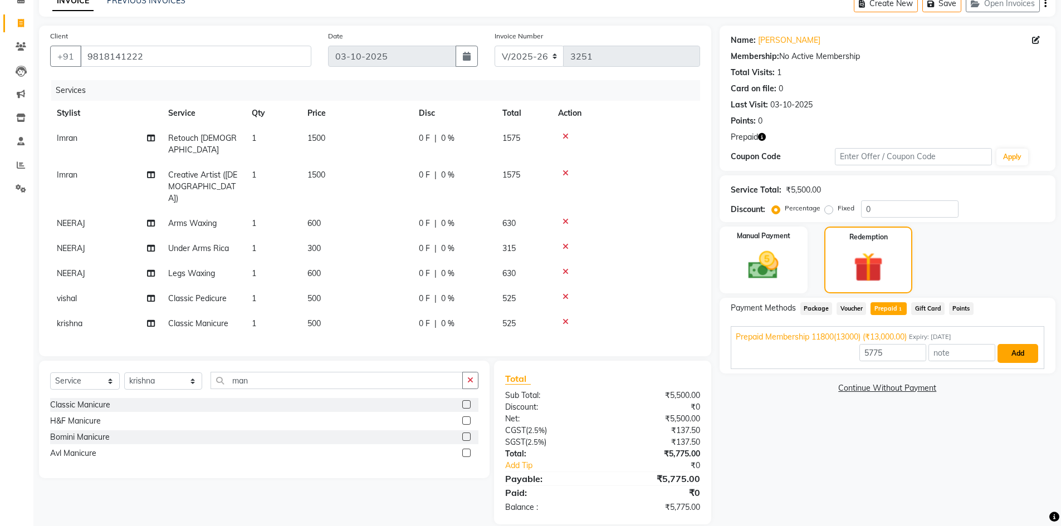
click at [1007, 354] on button "Add" at bounding box center [1017, 353] width 41 height 19
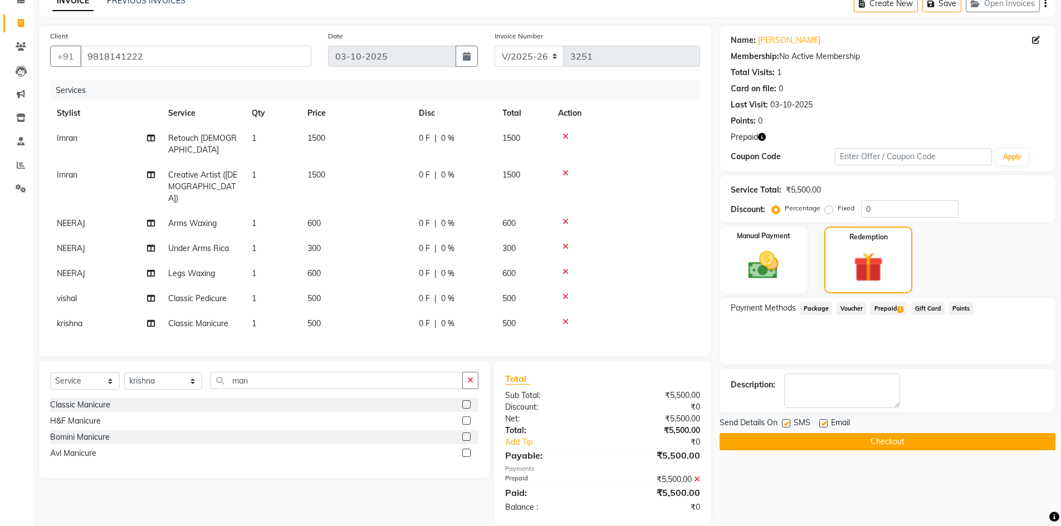
click at [935, 435] on button "Checkout" at bounding box center [887, 441] width 336 height 17
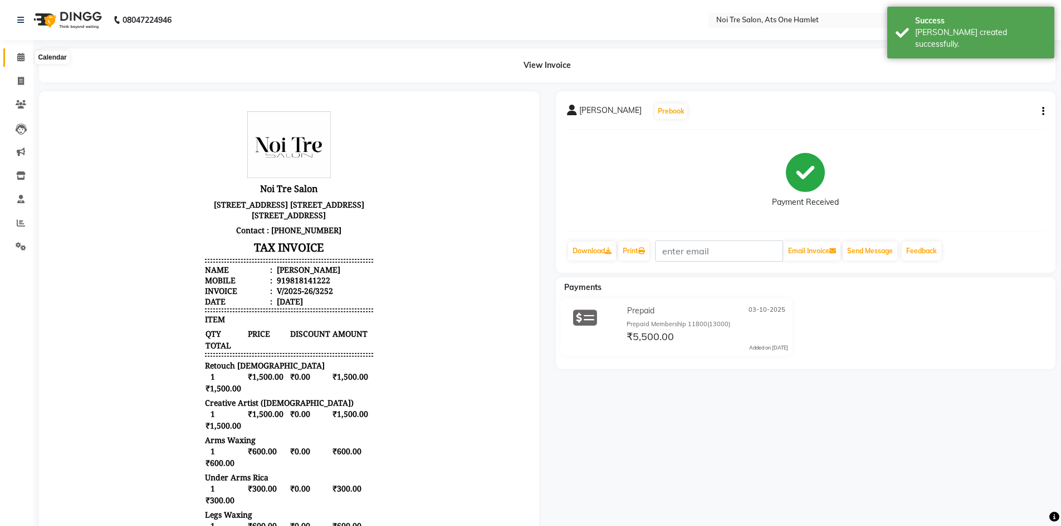
click at [19, 53] on icon at bounding box center [20, 57] width 7 height 8
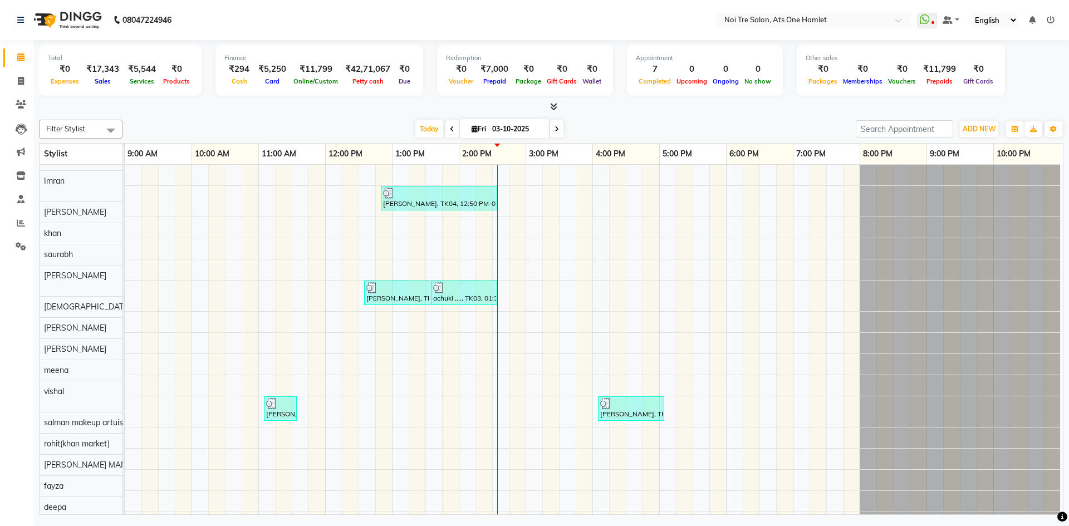
scroll to position [15, 0]
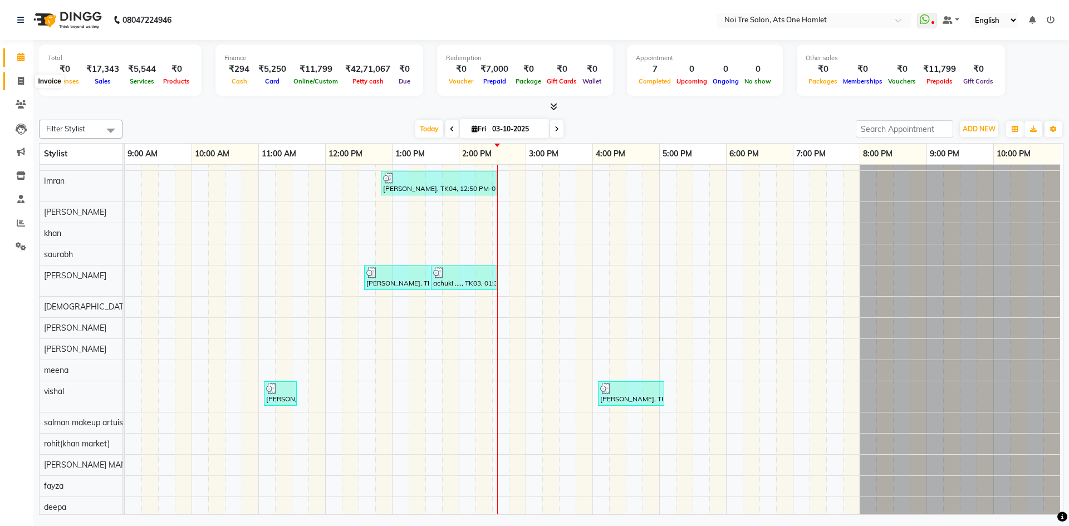
click at [23, 77] on icon at bounding box center [21, 81] width 6 height 8
select select "service"
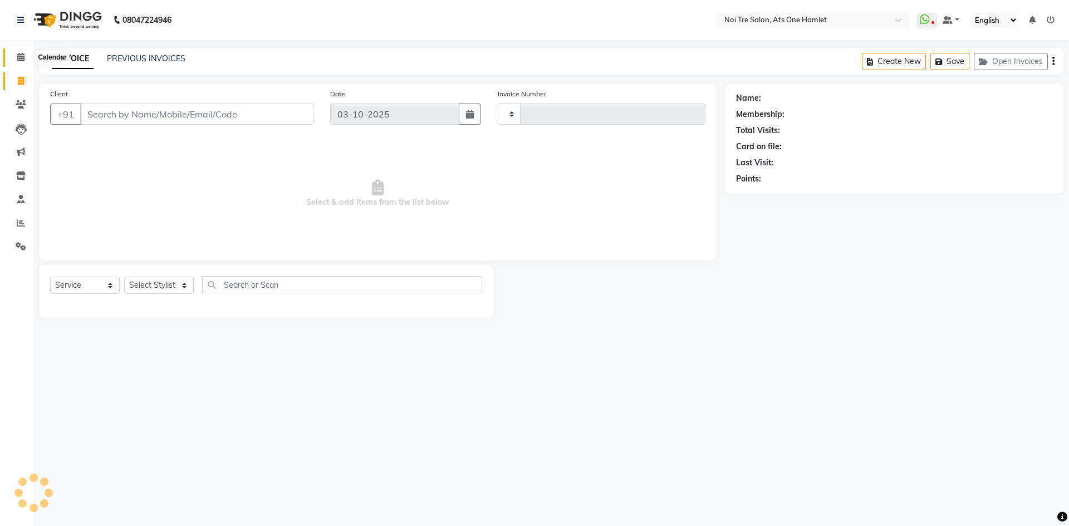
type input "3253"
select select "5096"
click at [21, 52] on span at bounding box center [20, 57] width 19 height 13
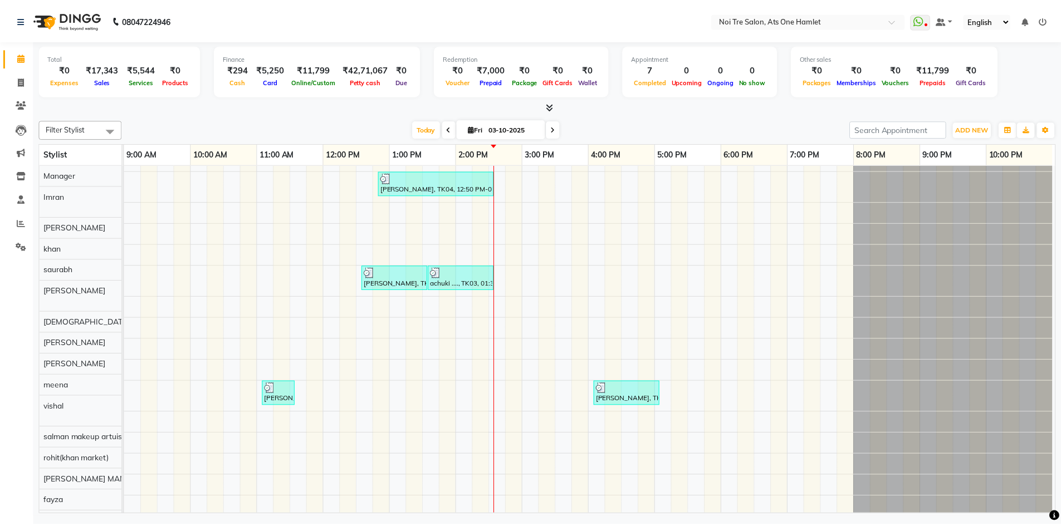
scroll to position [15, 0]
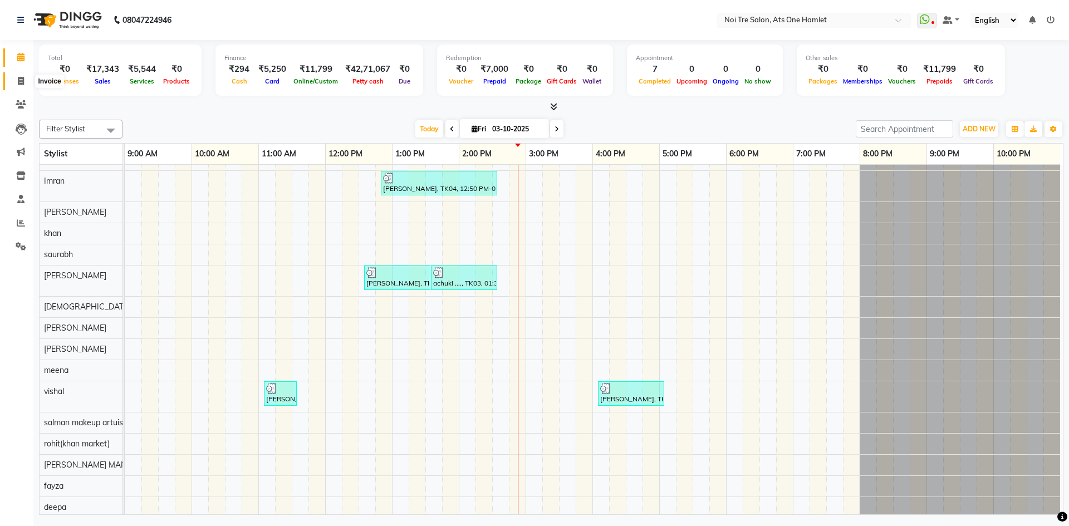
click at [24, 81] on icon at bounding box center [21, 81] width 6 height 8
select select "service"
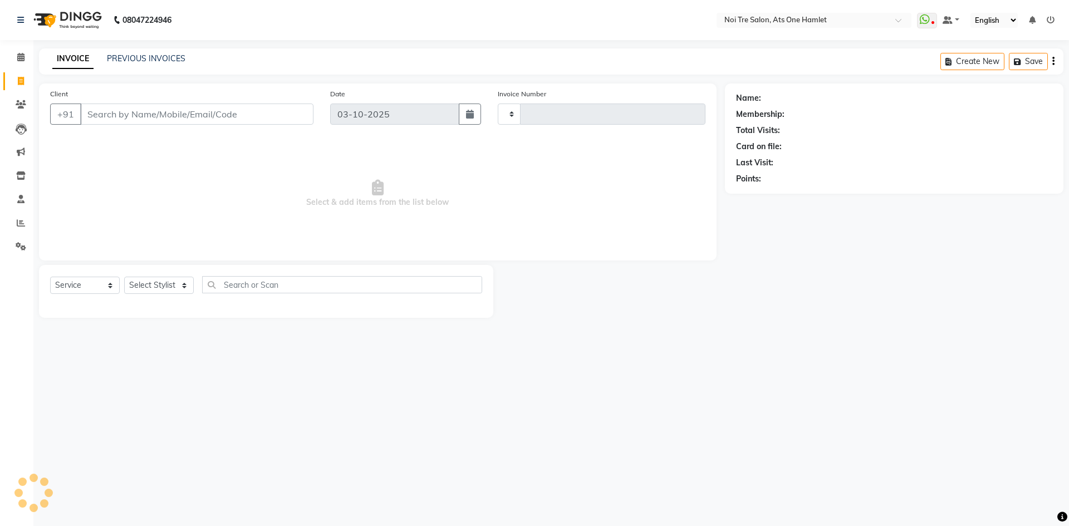
type input "3253"
select select "5096"
click at [119, 117] on input "Client" at bounding box center [196, 114] width 233 height 21
click at [171, 287] on select "Select Stylist" at bounding box center [159, 285] width 70 height 17
click at [171, 280] on select "Select Stylist aamir Abhishekh AJEET Ali Anuradha ARSH atique ATUL 104 AZAD Bha…" at bounding box center [163, 285] width 78 height 17
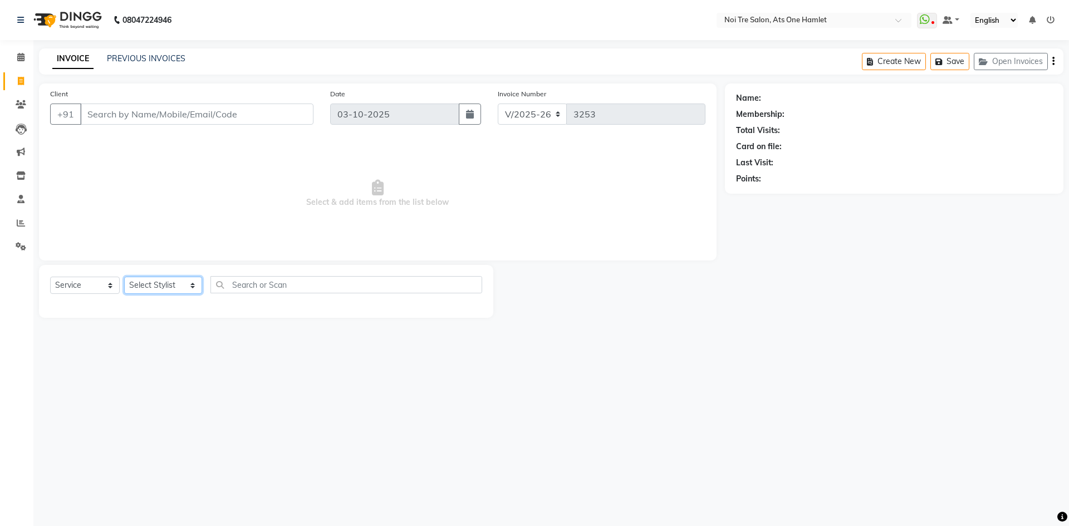
click at [171, 284] on select "Select Stylist aamir Abhishekh AJEET Ali Anuradha ARSH atique ATUL 104 AZAD Bha…" at bounding box center [163, 285] width 78 height 17
select select "37817"
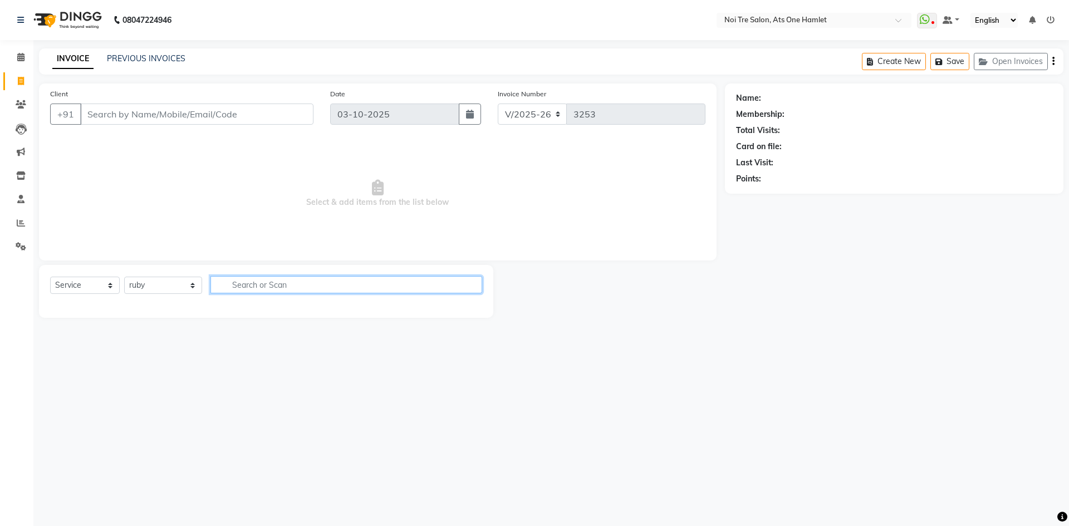
click at [228, 278] on input "text" at bounding box center [346, 284] width 272 height 17
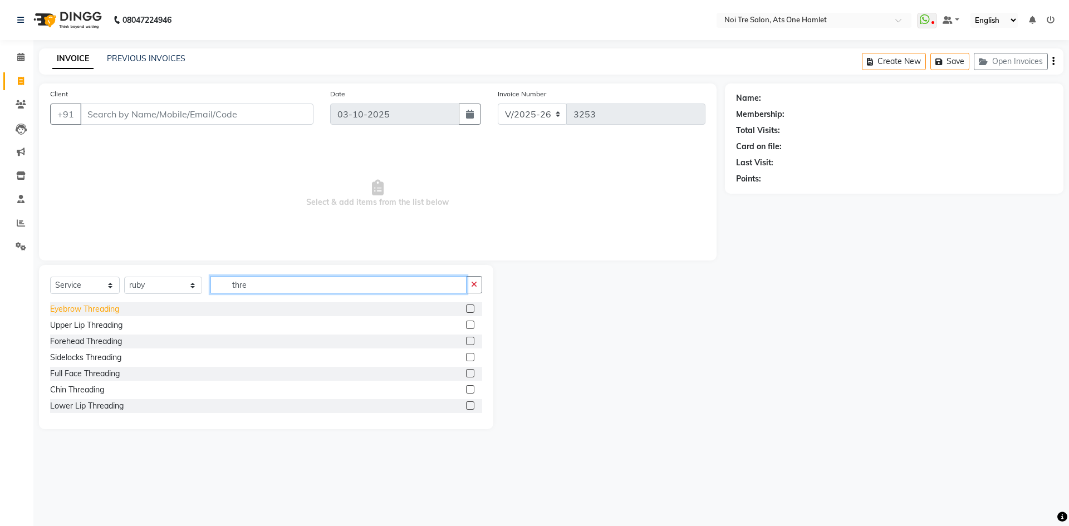
type input "thre"
click at [79, 311] on div "Eyebrow Threading" at bounding box center [84, 309] width 69 height 12
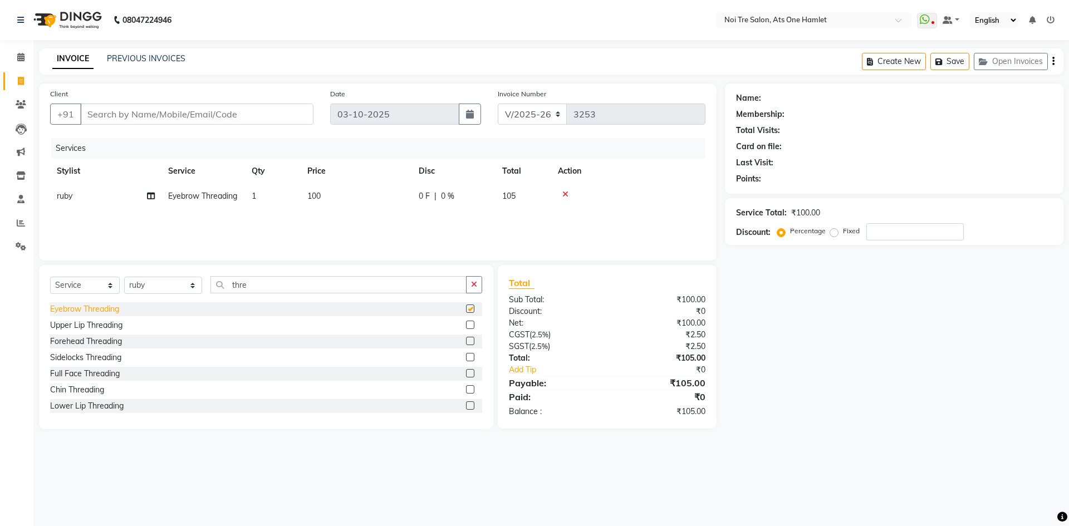
checkbox input "false"
click at [89, 321] on div "Upper Lip Threading" at bounding box center [86, 326] width 72 height 12
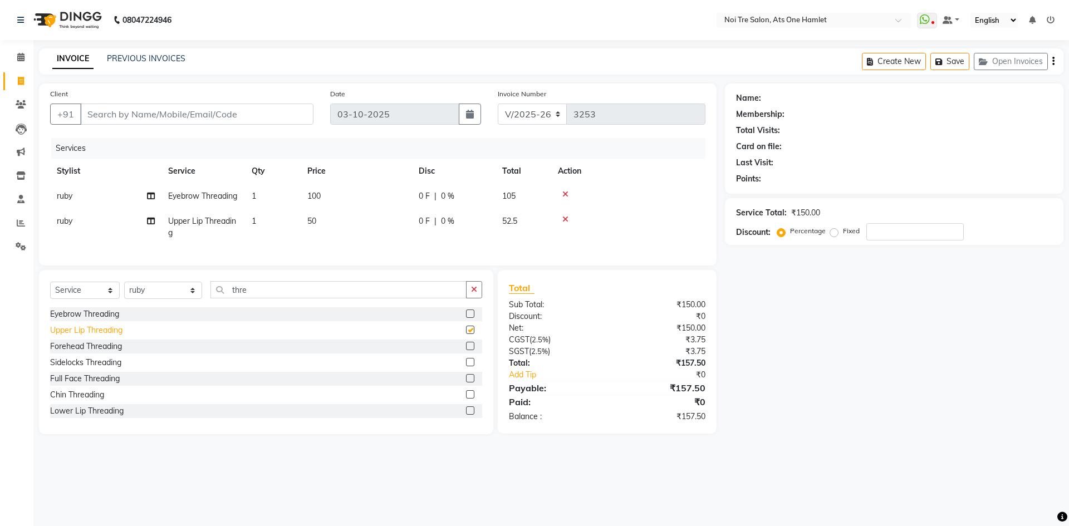
checkbox input "false"
click at [104, 352] on div "Forehead Threading" at bounding box center [86, 347] width 72 height 12
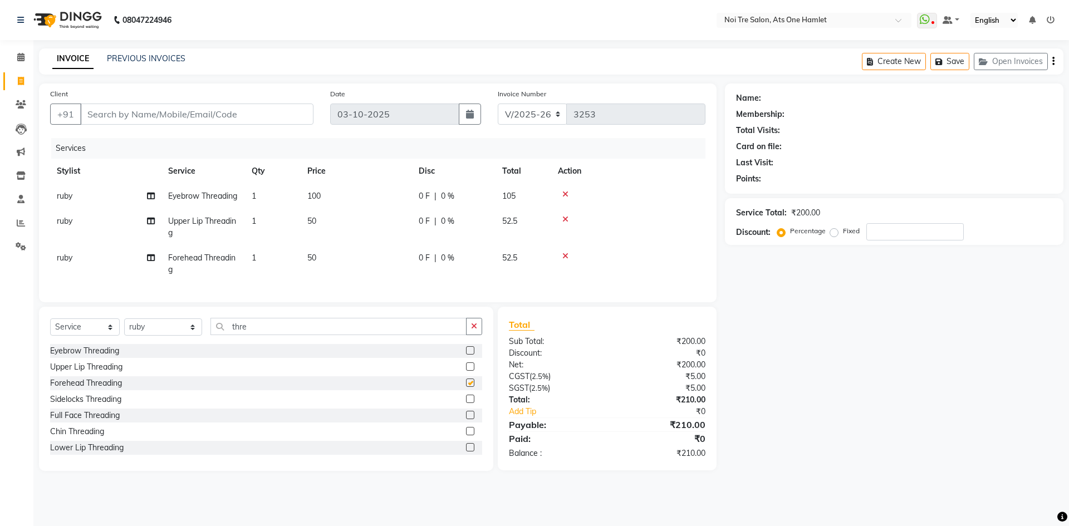
checkbox input "false"
click at [138, 336] on select "Select Stylist aamir Abhishekh AJEET Ali Anuradha ARSH atique ATUL 104 AZAD Bha…" at bounding box center [163, 326] width 78 height 17
select select "32080"
click at [241, 335] on input "thre" at bounding box center [338, 326] width 256 height 17
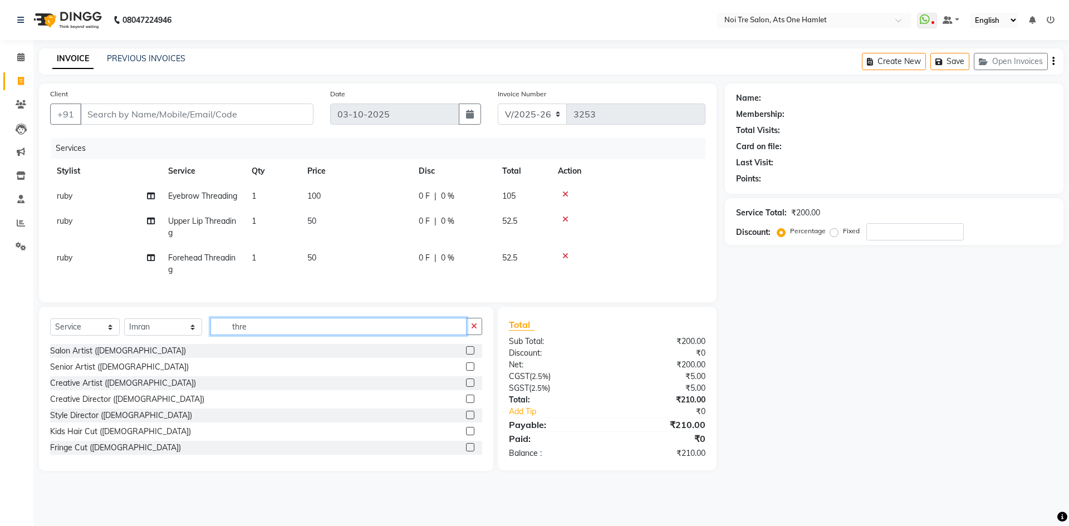
click at [241, 335] on input "thre" at bounding box center [338, 326] width 256 height 17
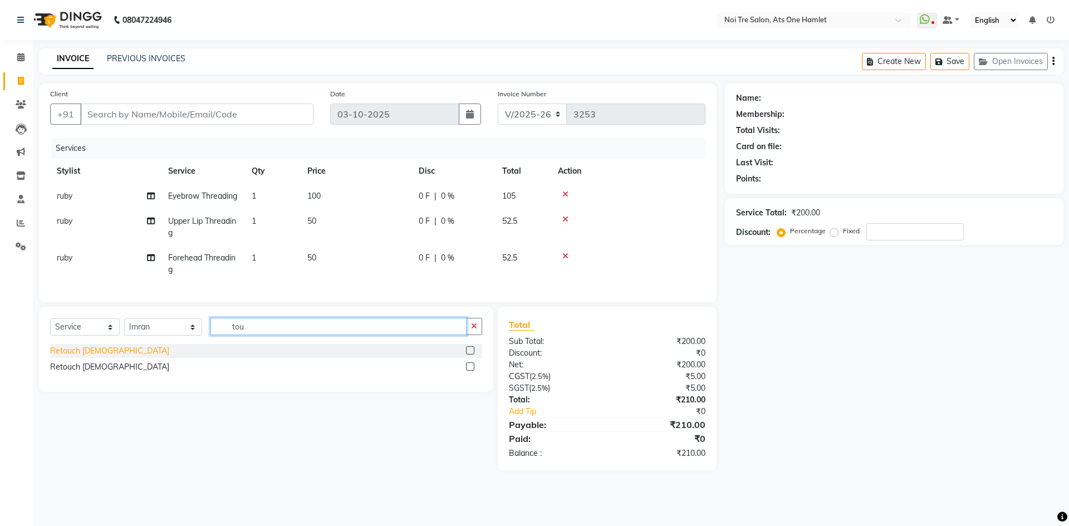
type input "tou"
click at [82, 357] on div "Retouch Ladies" at bounding box center [109, 351] width 119 height 12
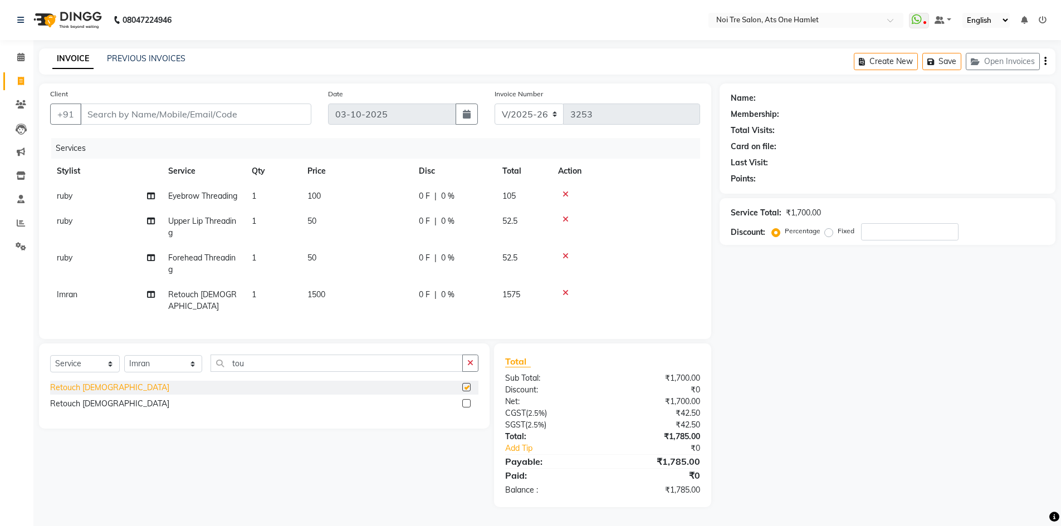
checkbox input "false"
click at [206, 97] on div "Client +91" at bounding box center [181, 111] width 278 height 46
click at [205, 109] on input "Client" at bounding box center [195, 114] width 231 height 21
click at [188, 104] on input "Client" at bounding box center [195, 114] width 231 height 21
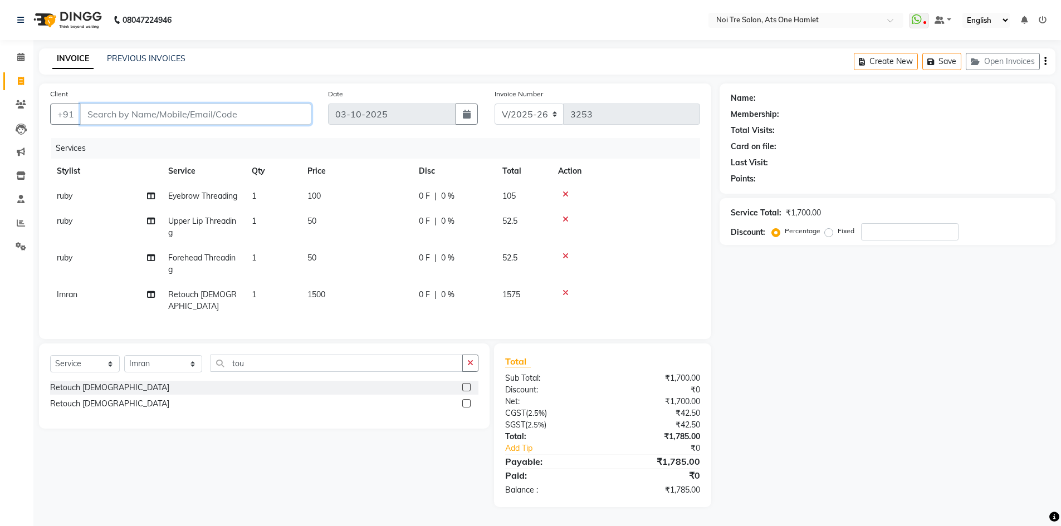
click at [186, 106] on input "Client" at bounding box center [195, 114] width 231 height 21
type input "9"
type input "0"
click at [164, 134] on ngb-highlight "9971308 727" at bounding box center [146, 139] width 58 height 11
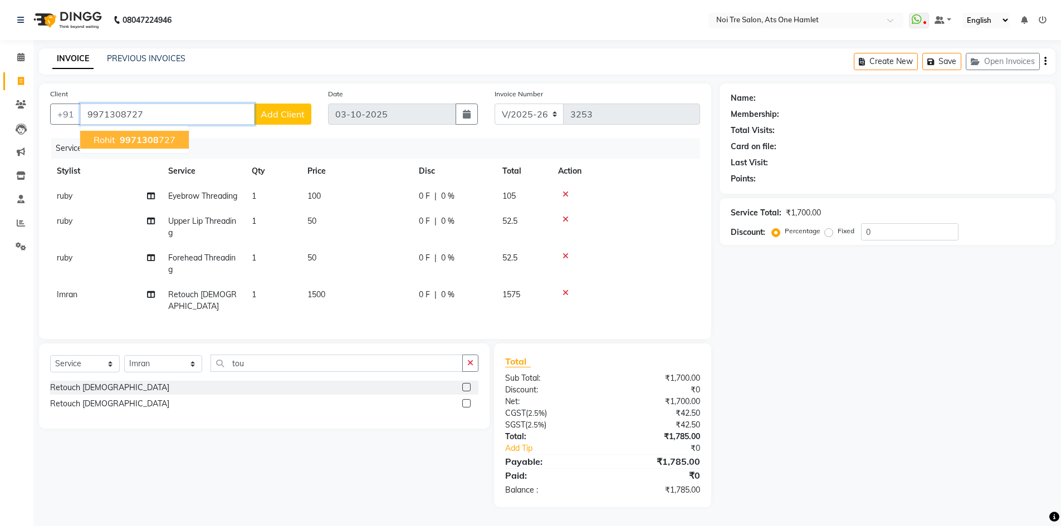
type input "9971308727"
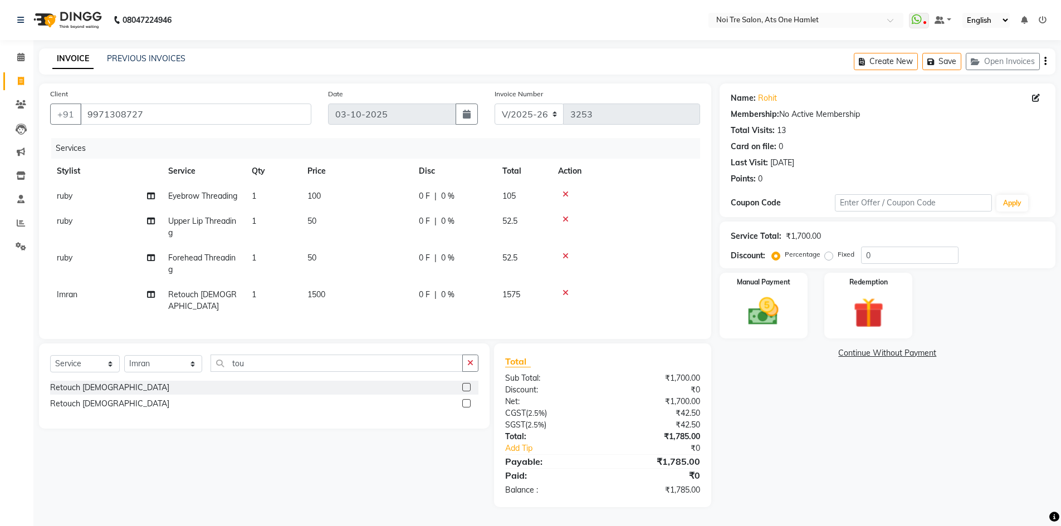
click at [784, 400] on div "Name: Rohit Membership: No Active Membership Total Visits: 13 Card on file: 0 L…" at bounding box center [891, 296] width 344 height 424
click at [767, 305] on img at bounding box center [763, 311] width 51 height 36
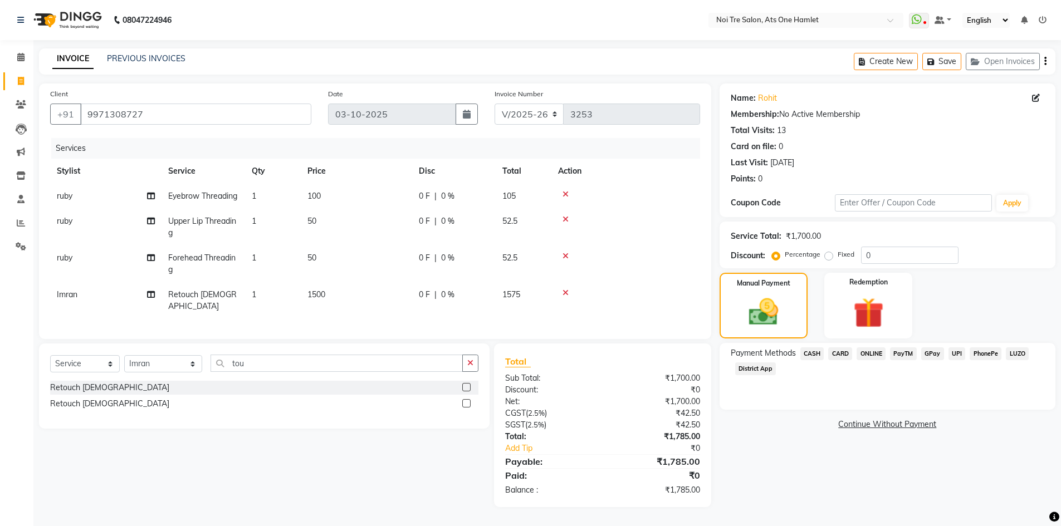
click at [869, 347] on span "ONLINE" at bounding box center [870, 353] width 29 height 13
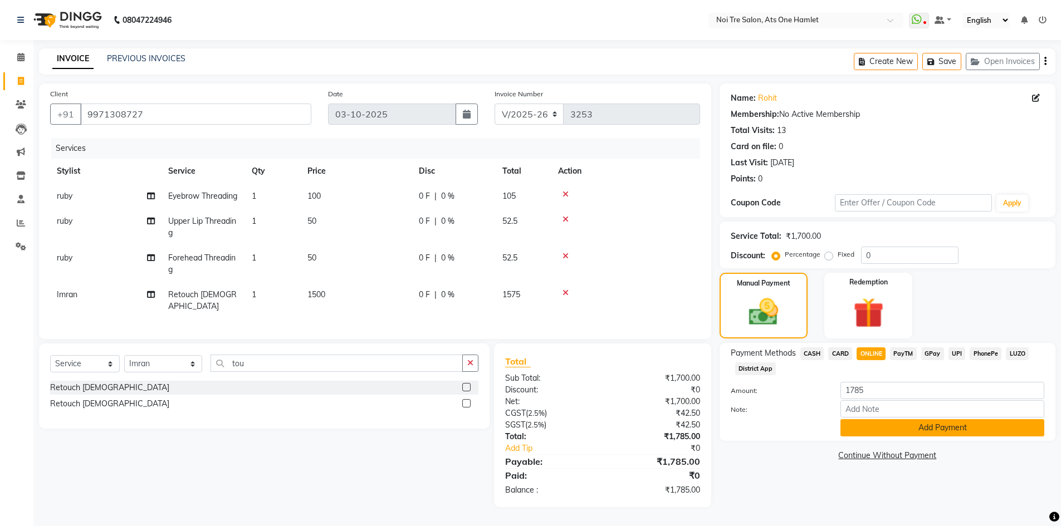
click at [870, 425] on button "Add Payment" at bounding box center [942, 427] width 204 height 17
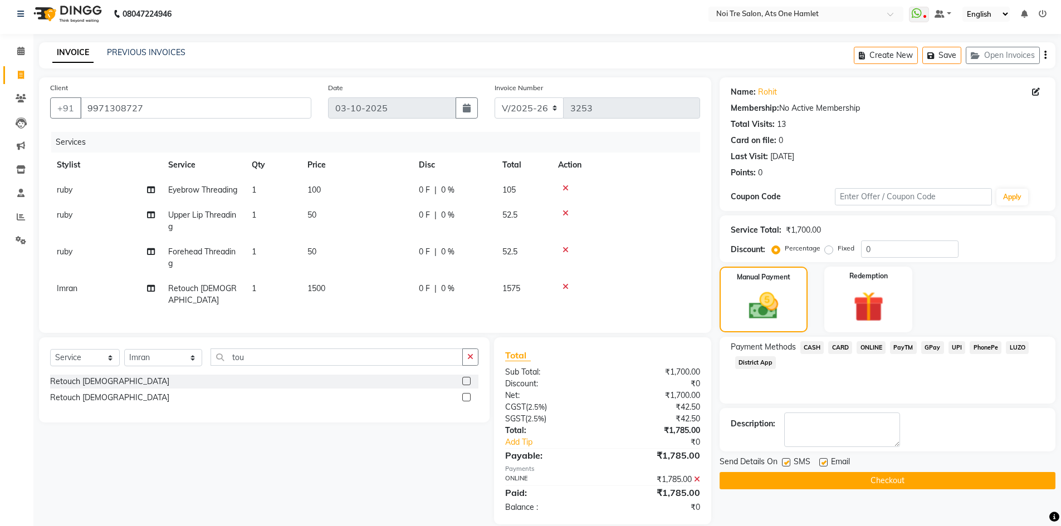
click at [865, 483] on button "Checkout" at bounding box center [887, 480] width 336 height 17
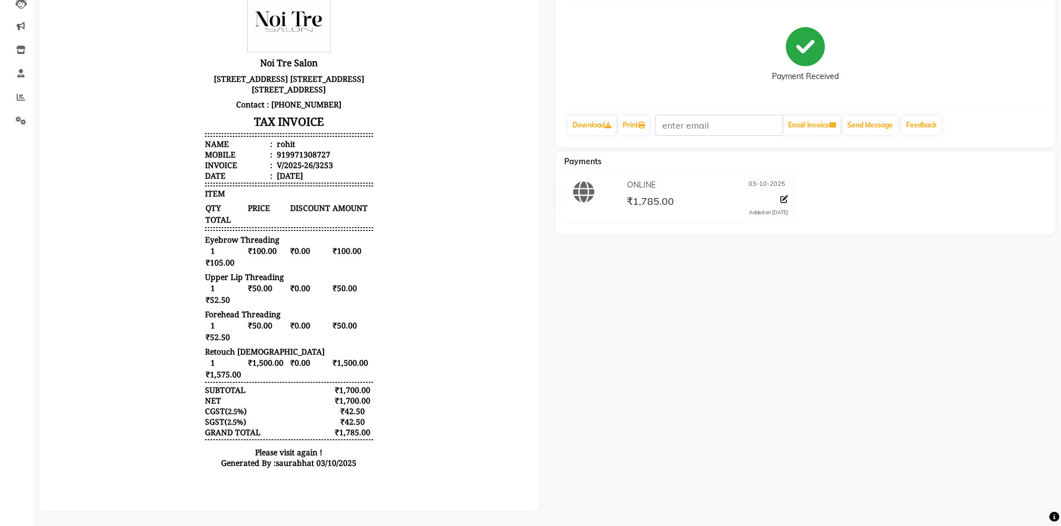
scroll to position [135, 0]
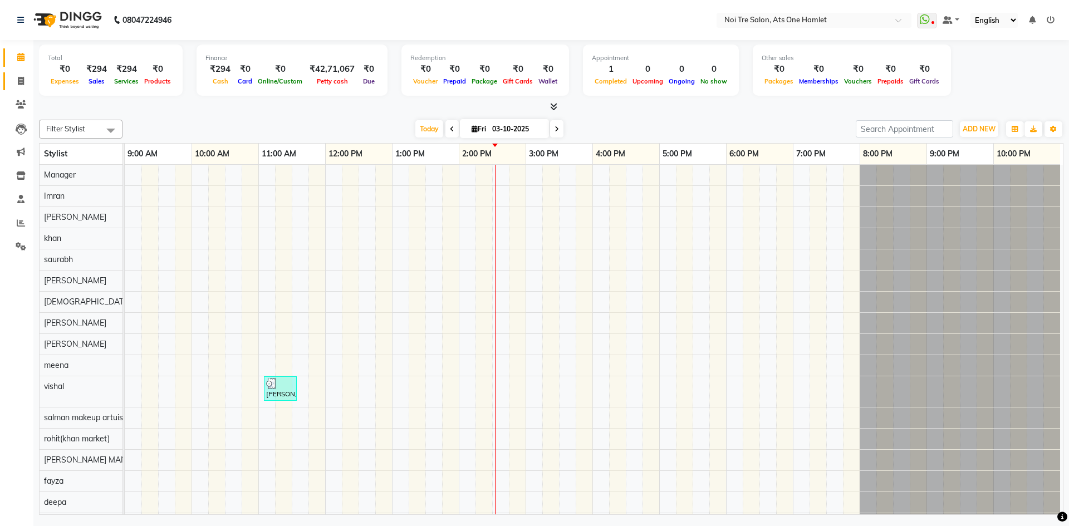
scroll to position [15, 0]
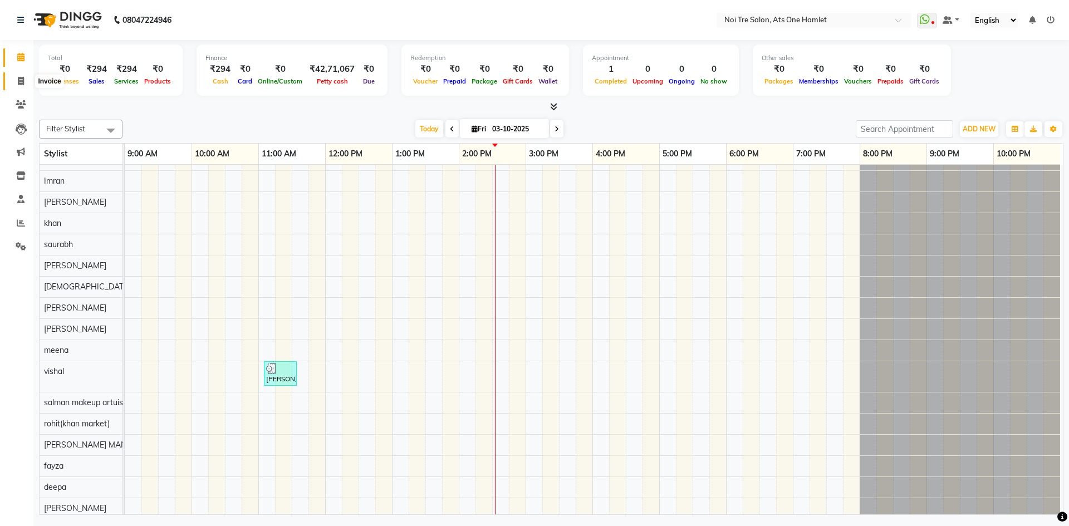
click at [24, 82] on icon at bounding box center [21, 81] width 6 height 8
select select "service"
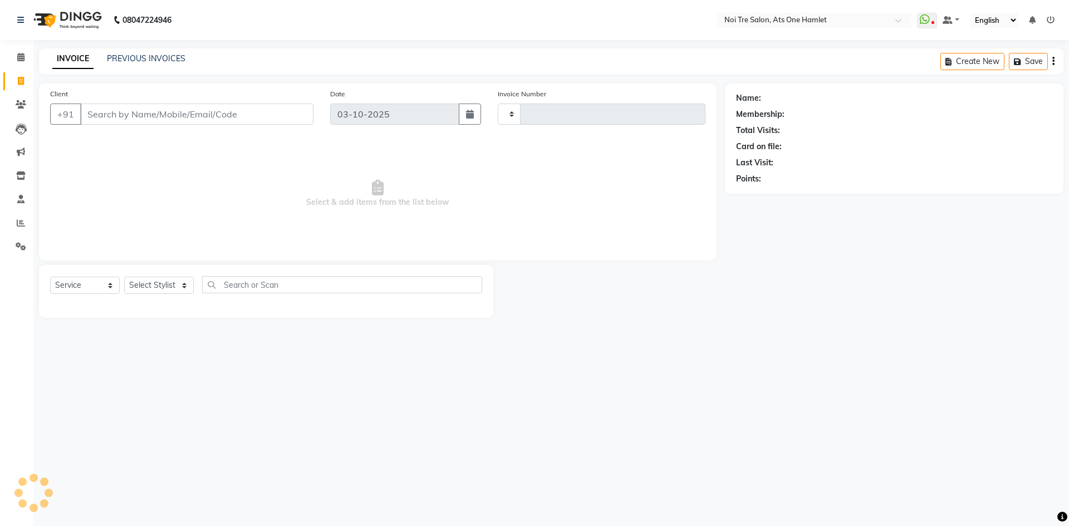
type input "3251"
select select "5096"
click at [153, 119] on input "Client" at bounding box center [196, 114] width 233 height 21
click at [153, 117] on input "Client" at bounding box center [196, 114] width 233 height 21
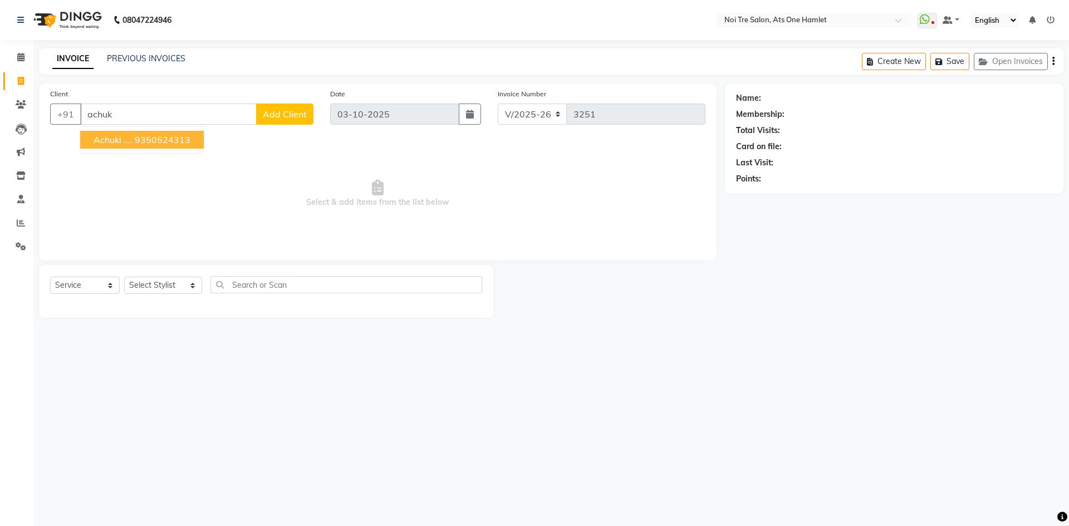
click at [142, 141] on ngb-highlight "9350524313" at bounding box center [163, 139] width 56 height 11
type input "9350524313"
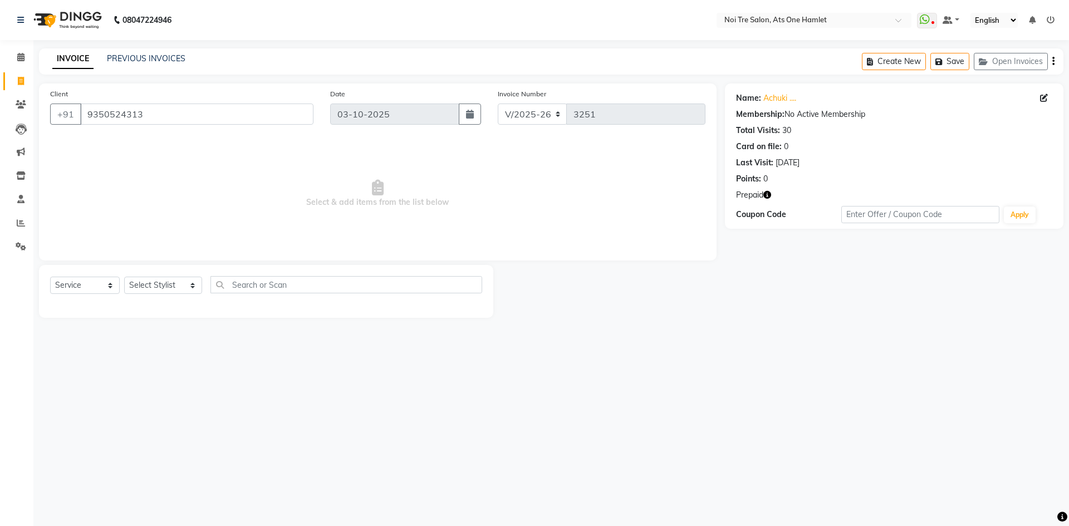
click at [771, 195] on icon "button" at bounding box center [767, 195] width 8 height 8
drag, startPoint x: 181, startPoint y: 278, endPoint x: 177, endPoint y: 286, distance: 9.5
click at [181, 278] on select "Select Stylist aamir Abhishekh AJEET Ali Anuradha ARSH atique ATUL 104 AZAD Bha…" at bounding box center [163, 285] width 78 height 17
select select "32220"
click at [268, 288] on input "text" at bounding box center [346, 284] width 272 height 17
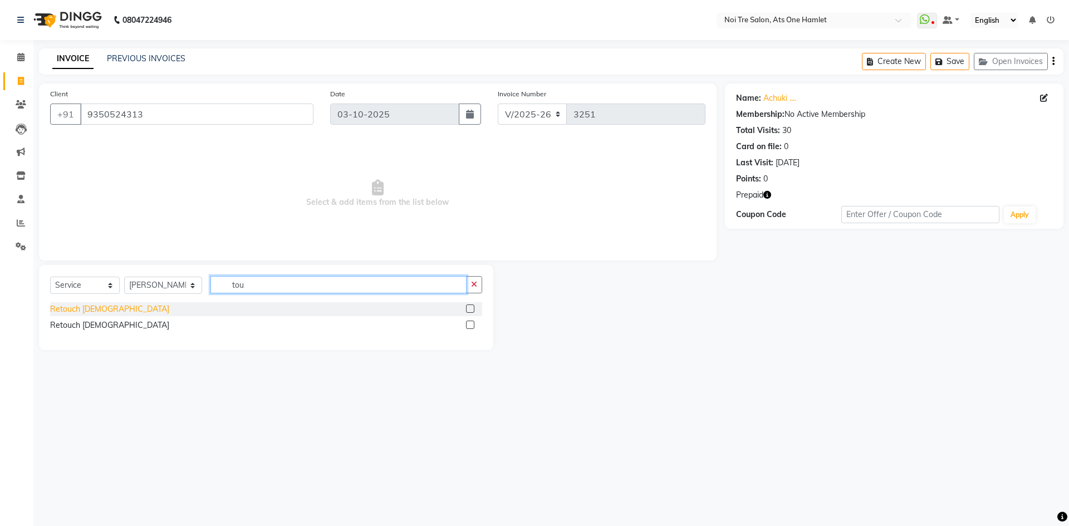
type input "tou"
click at [92, 308] on div "Retouch Ladies" at bounding box center [109, 309] width 119 height 12
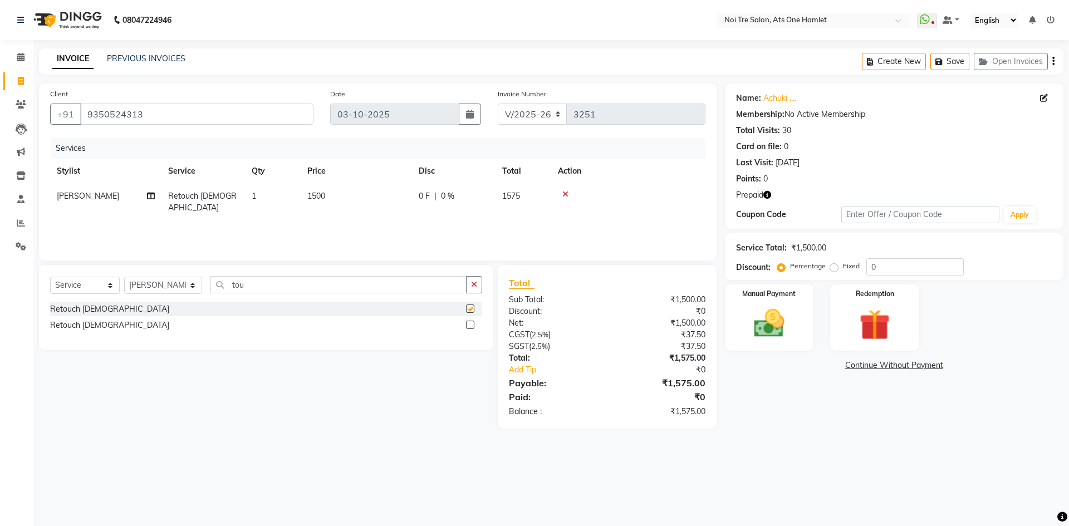
checkbox input "false"
click at [865, 327] on img at bounding box center [874, 325] width 52 height 40
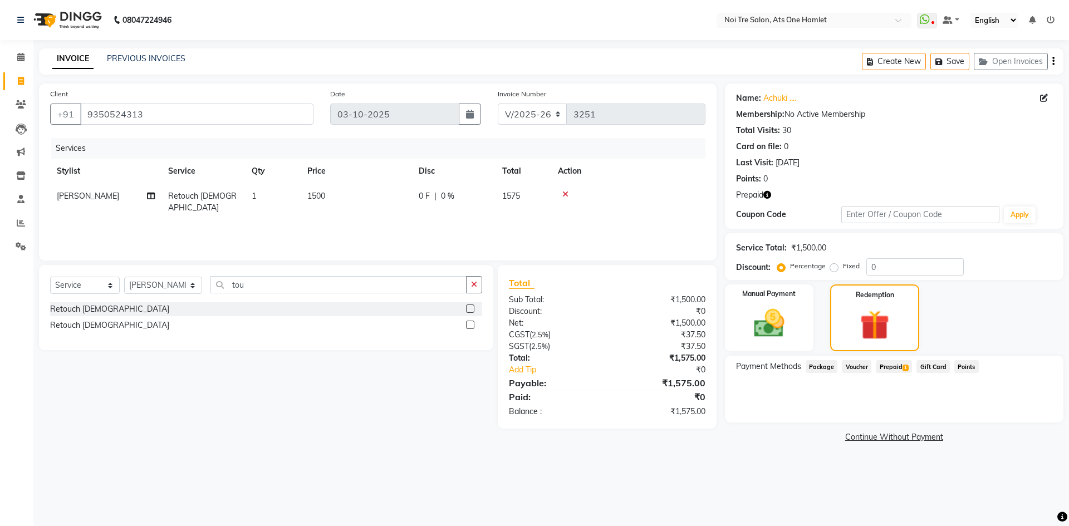
click at [887, 374] on div "Prepaid 1" at bounding box center [891, 367] width 41 height 15
click at [902, 363] on span "Prepaid 1" at bounding box center [894, 366] width 36 height 13
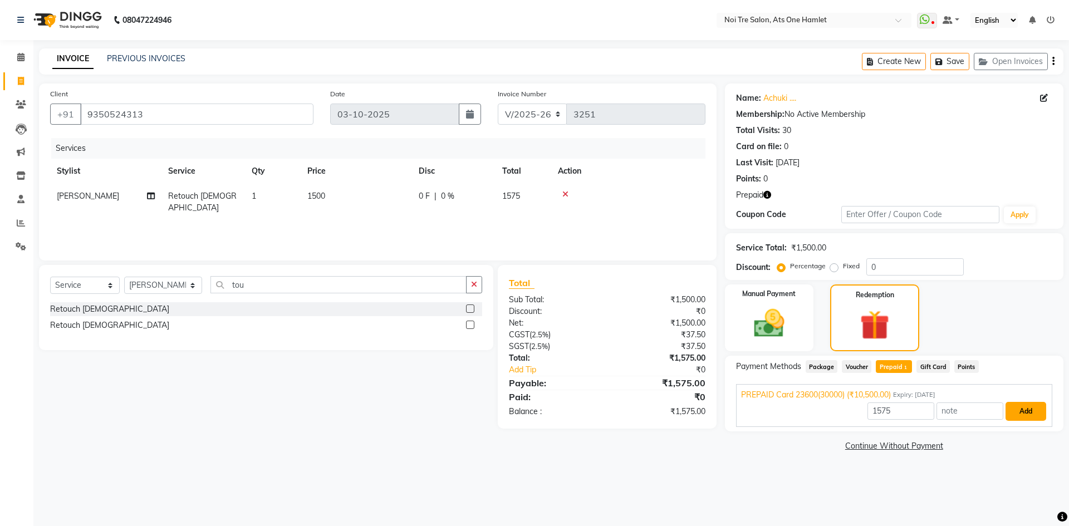
click at [1033, 418] on button "Add" at bounding box center [1025, 411] width 41 height 19
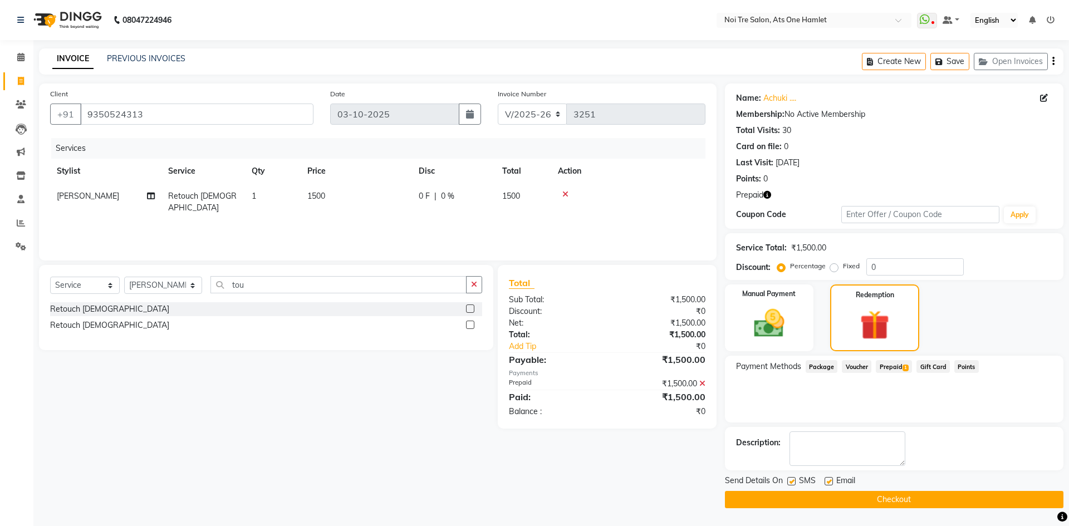
click at [992, 490] on div "Send Details On SMS Email Checkout" at bounding box center [894, 491] width 339 height 33
click at [989, 496] on button "Checkout" at bounding box center [894, 499] width 339 height 17
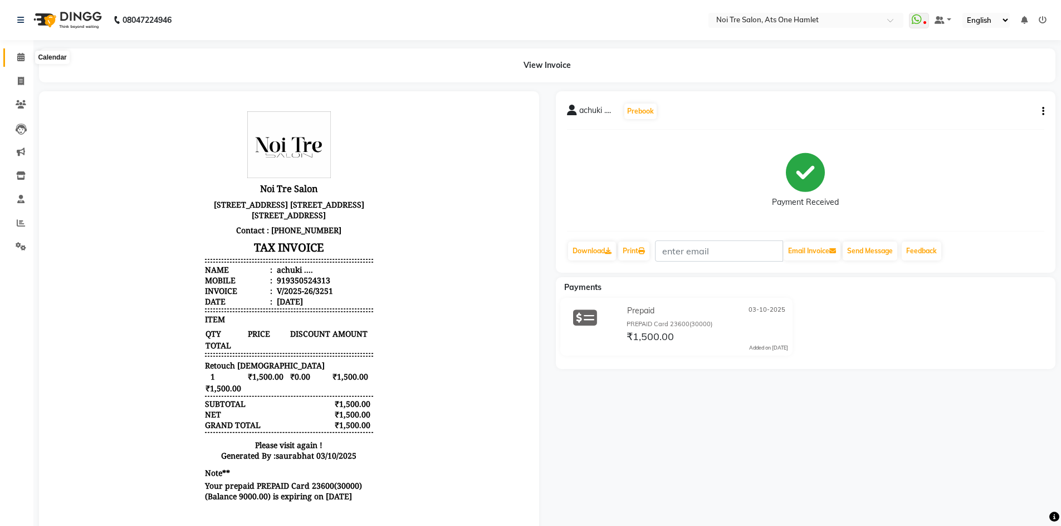
click at [26, 58] on span at bounding box center [20, 57] width 19 height 13
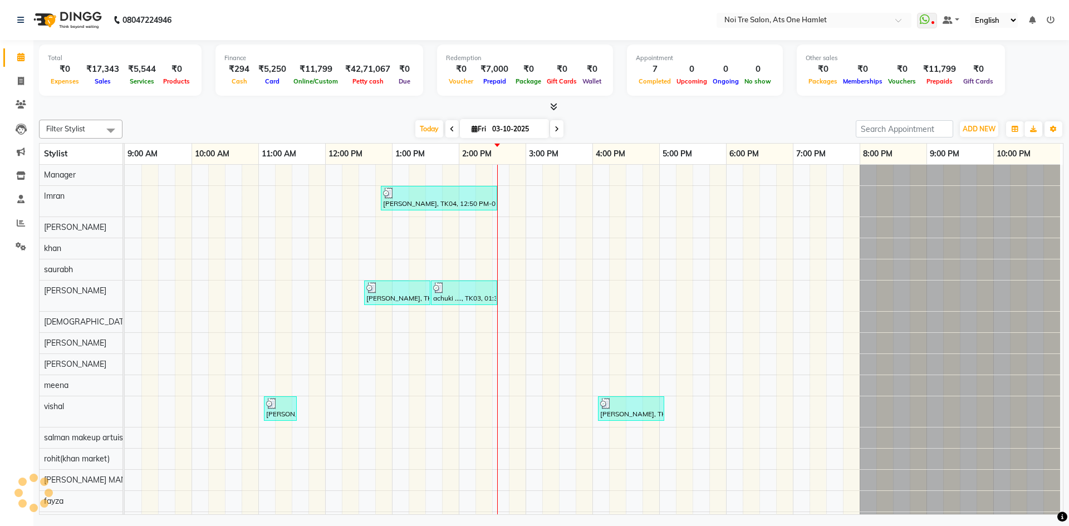
scroll to position [15, 0]
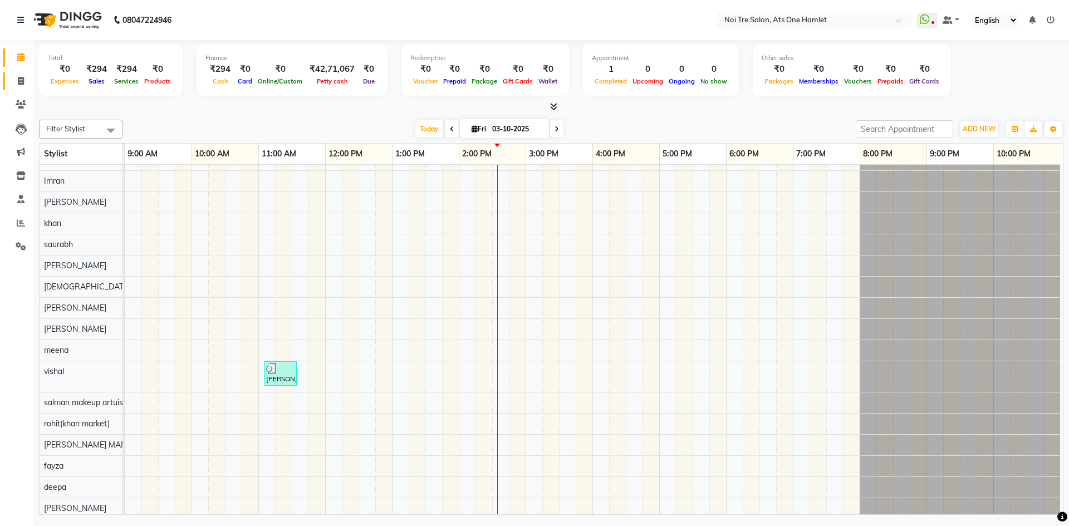
click at [7, 76] on link "Invoice" at bounding box center [16, 81] width 27 height 18
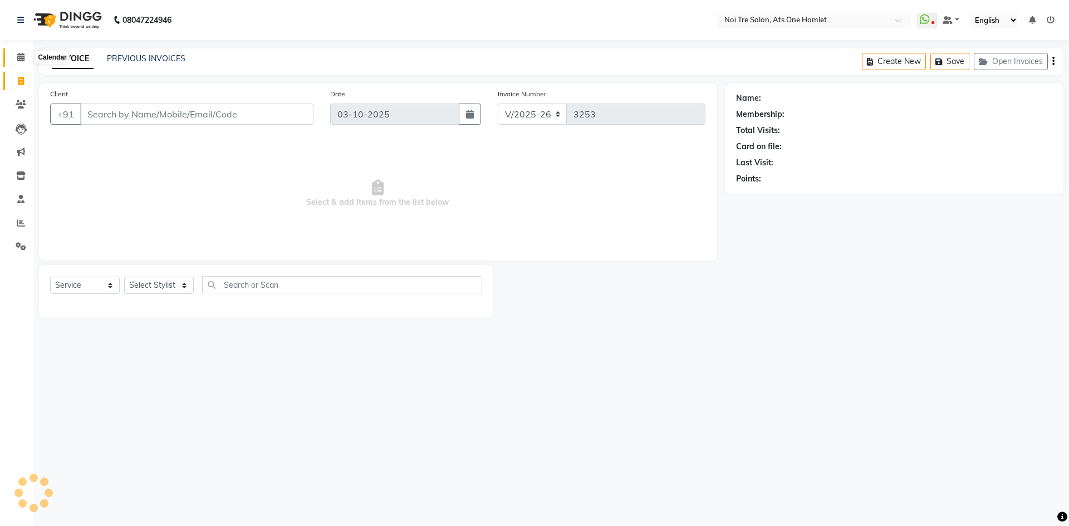
click at [18, 56] on icon at bounding box center [20, 57] width 7 height 8
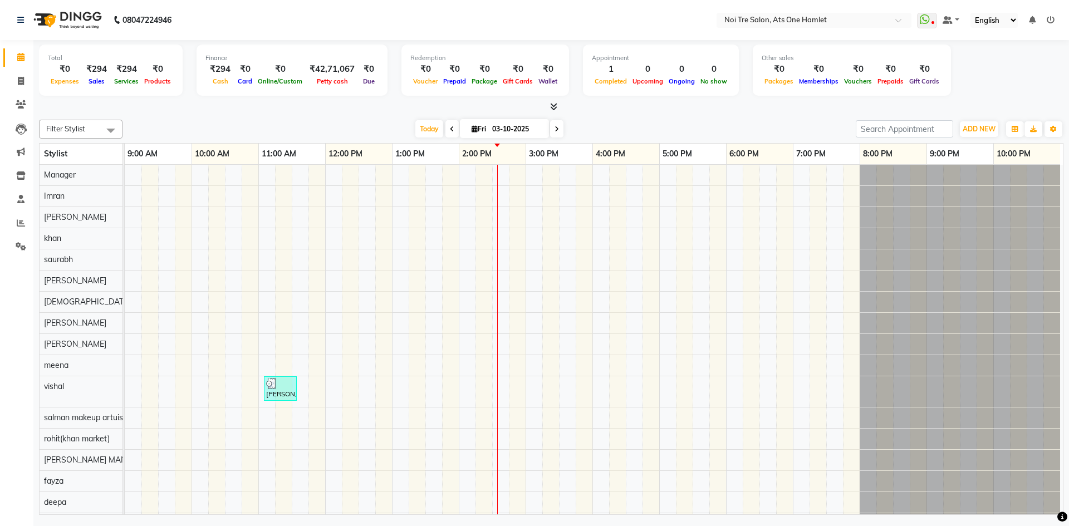
scroll to position [15, 0]
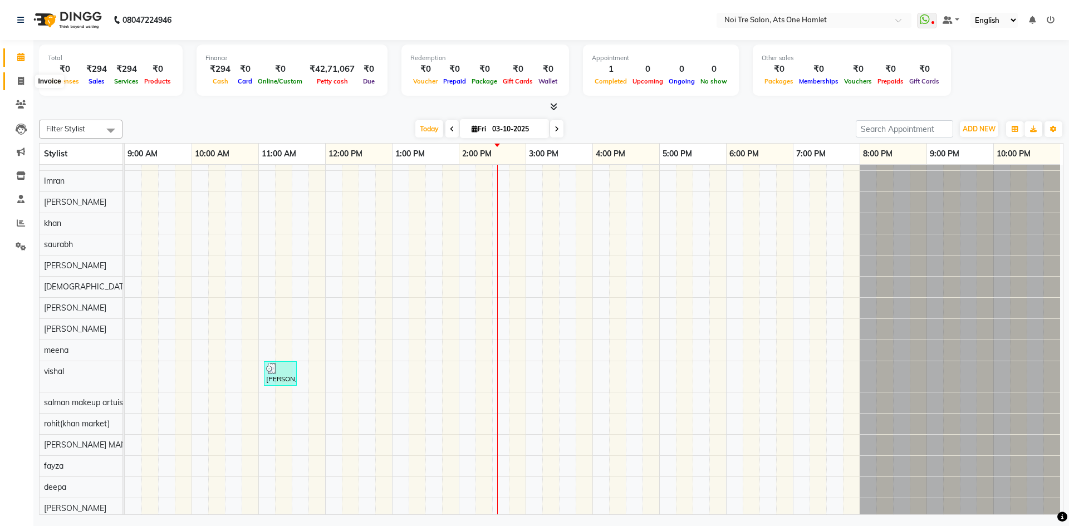
click at [24, 81] on icon at bounding box center [21, 81] width 6 height 8
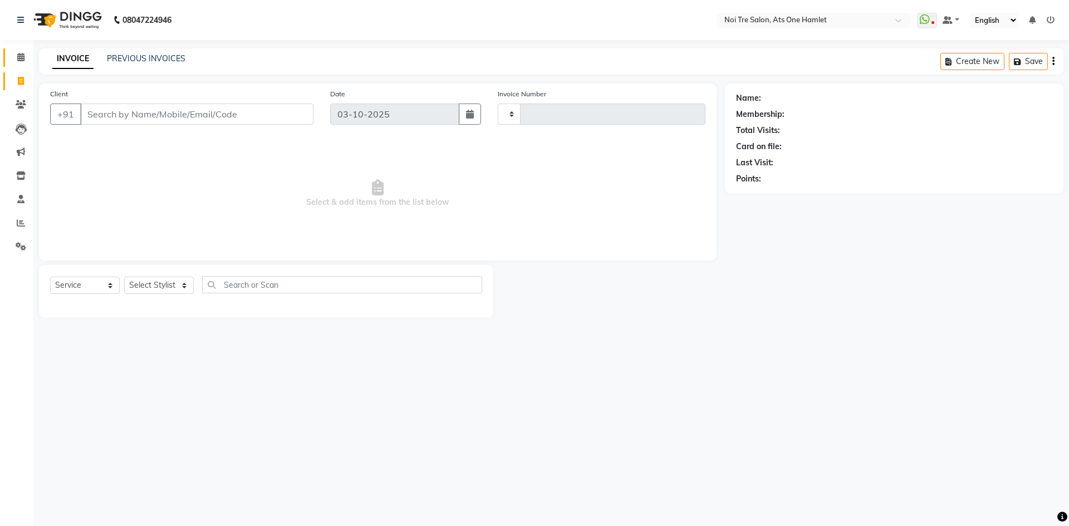
click at [19, 56] on icon at bounding box center [20, 57] width 7 height 8
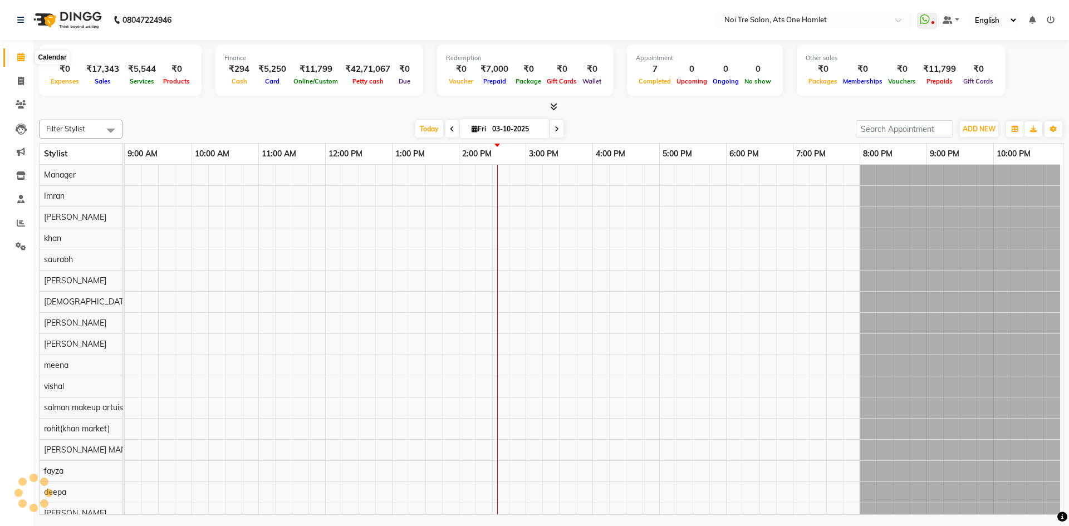
click at [22, 55] on icon at bounding box center [20, 57] width 7 height 8
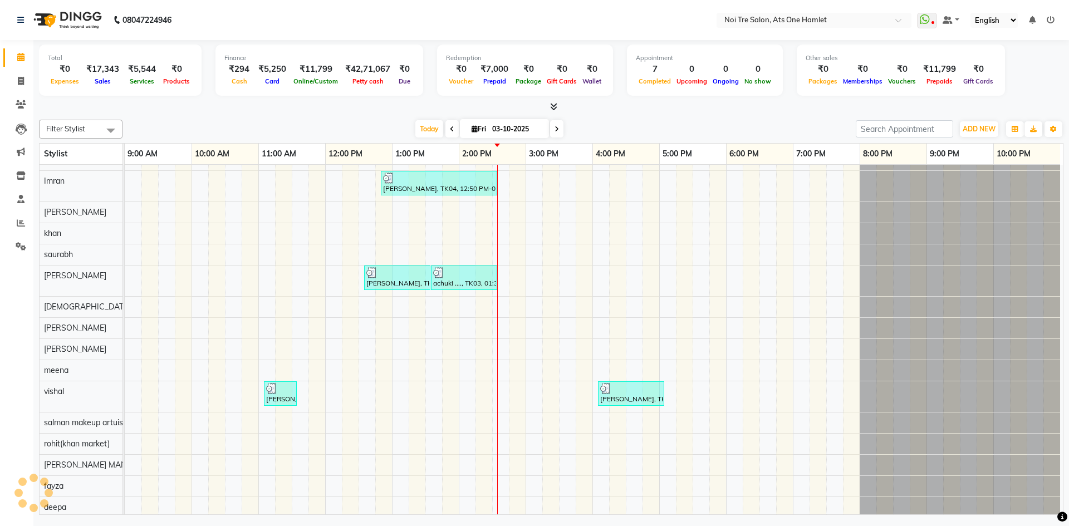
scroll to position [15, 0]
